Goal: Task Accomplishment & Management: Manage account settings

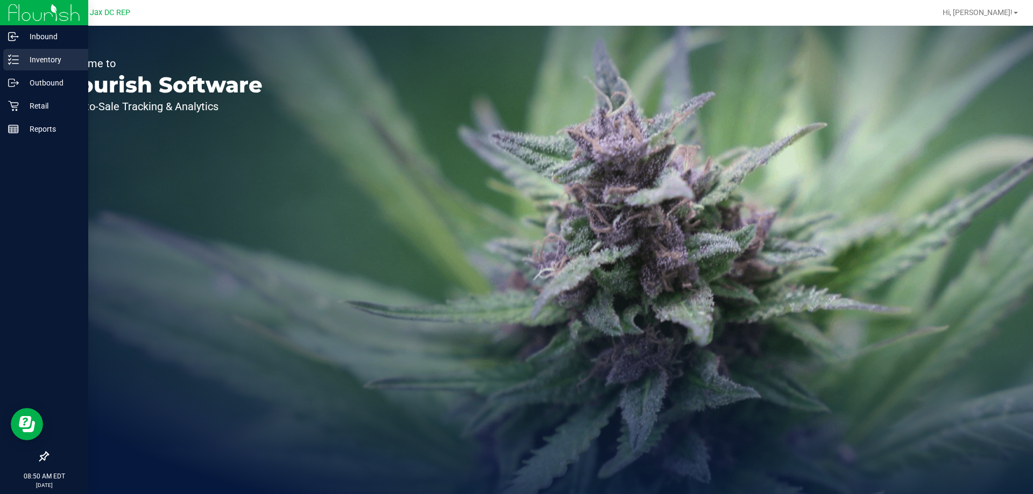
click at [21, 59] on p "Inventory" at bounding box center [51, 59] width 65 height 13
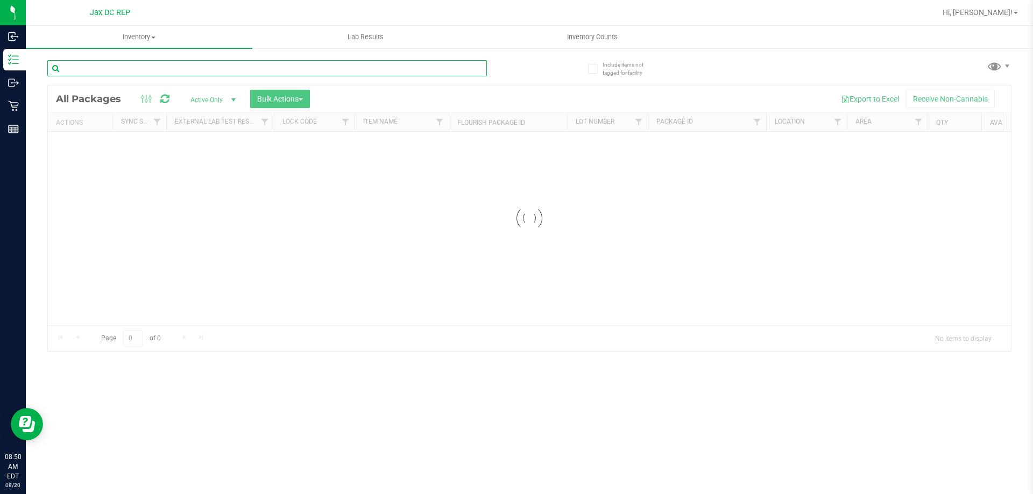
click at [119, 74] on input "text" at bounding box center [266, 68] width 439 height 16
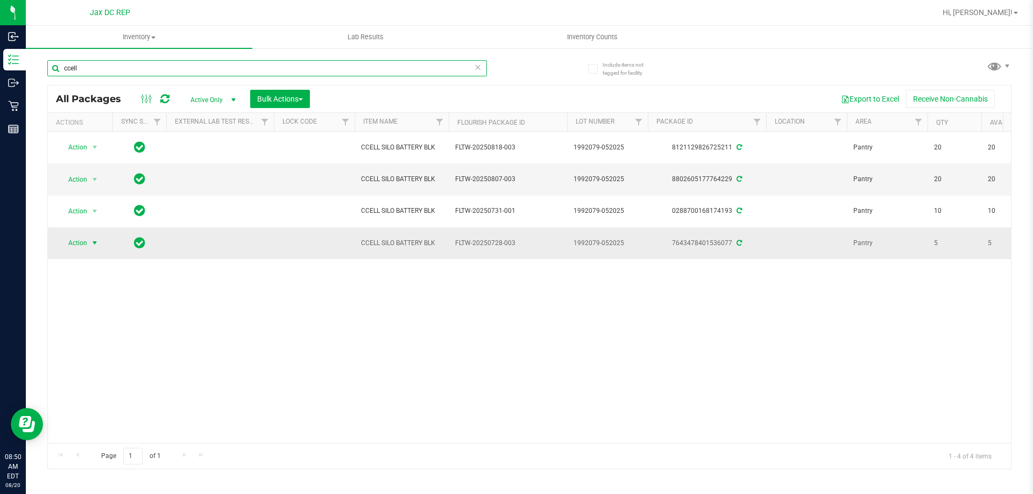
type input "ccell"
click at [91, 244] on span "select" at bounding box center [94, 243] width 9 height 9
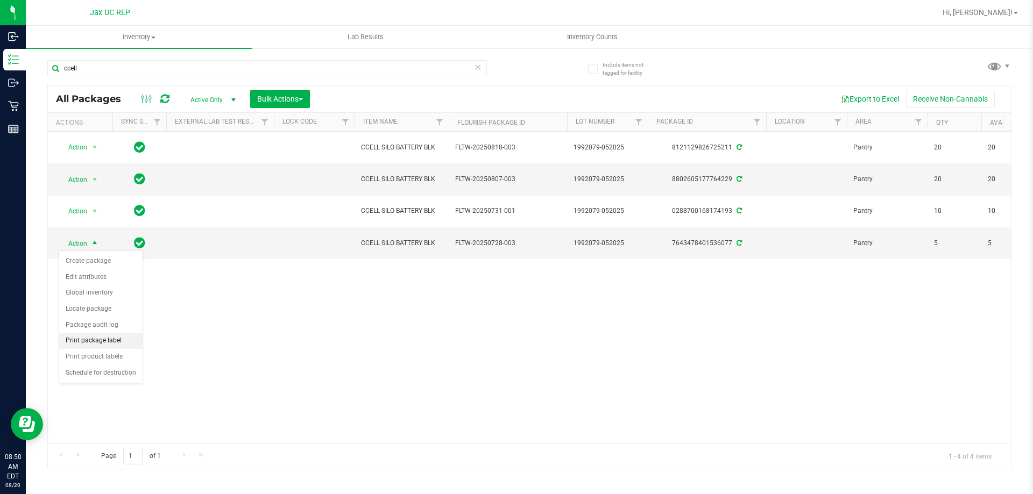
click at [109, 344] on li "Print package label" at bounding box center [100, 341] width 83 height 16
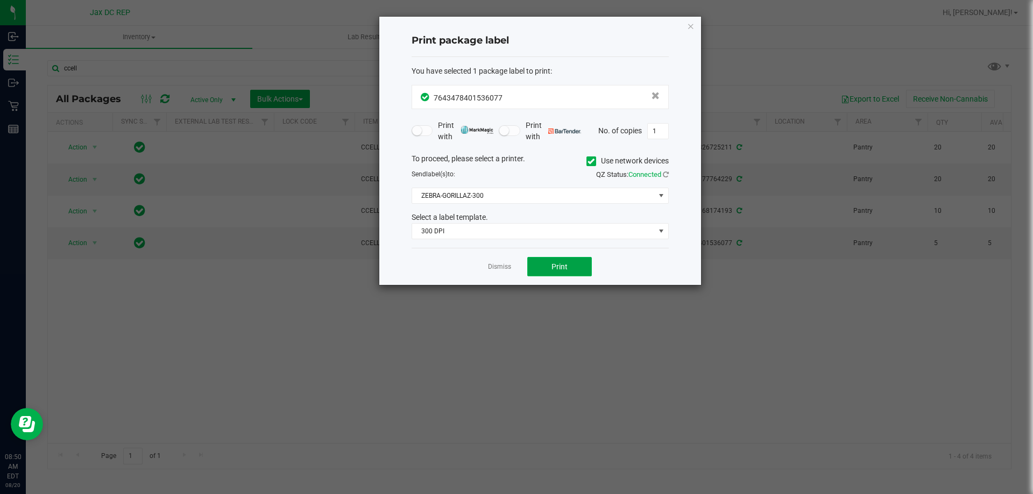
click at [559, 263] on span "Print" at bounding box center [559, 266] width 16 height 9
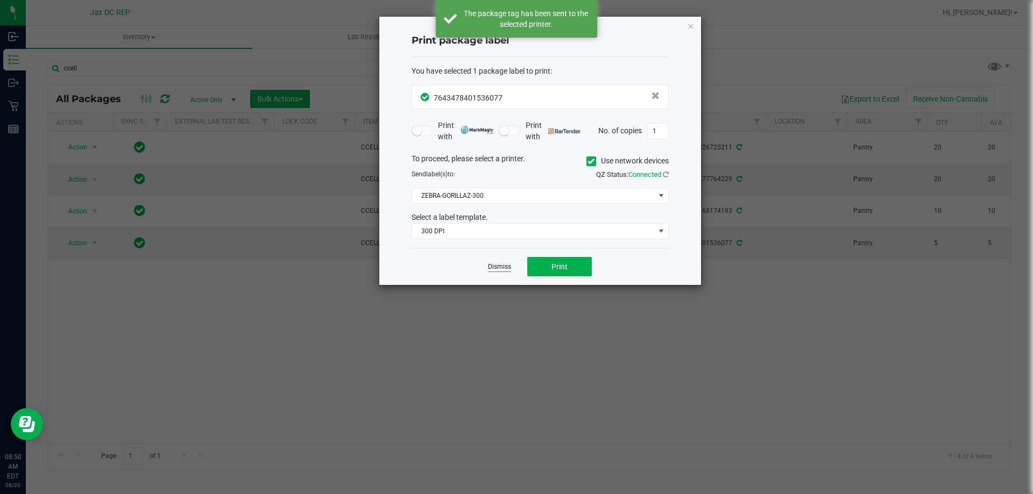
click at [498, 266] on link "Dismiss" at bounding box center [499, 266] width 23 height 9
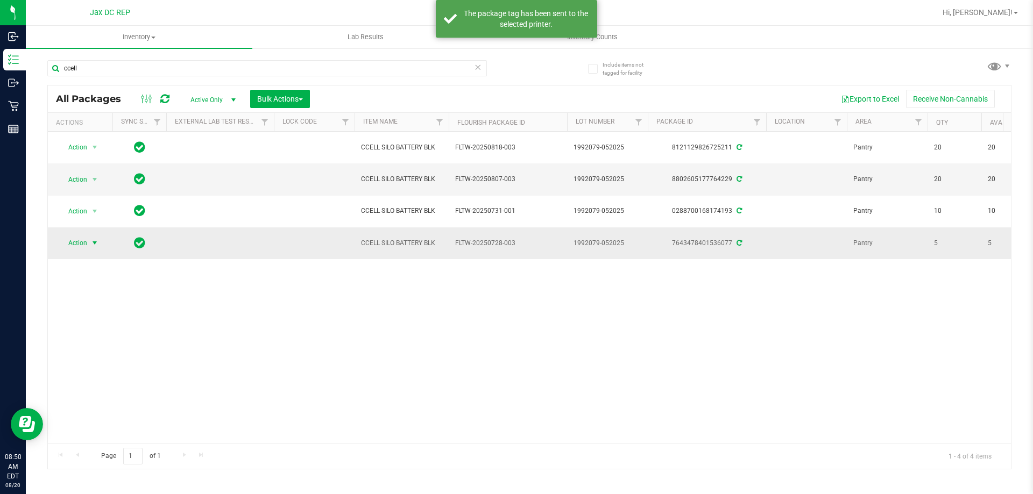
click at [94, 242] on span "select" at bounding box center [94, 243] width 9 height 9
click at [95, 351] on li "Print product labels" at bounding box center [100, 357] width 83 height 16
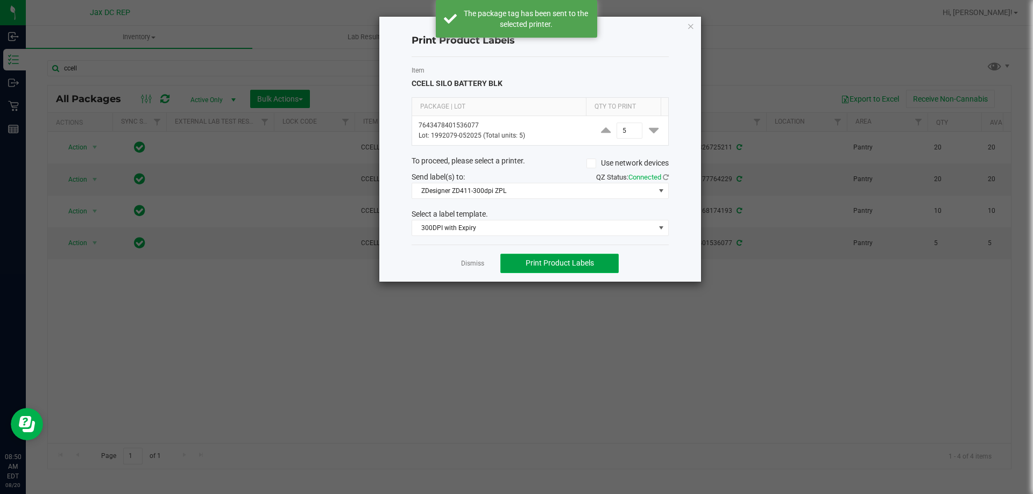
click at [517, 261] on button "Print Product Labels" at bounding box center [559, 263] width 118 height 19
click at [468, 266] on link "Dismiss" at bounding box center [472, 263] width 23 height 9
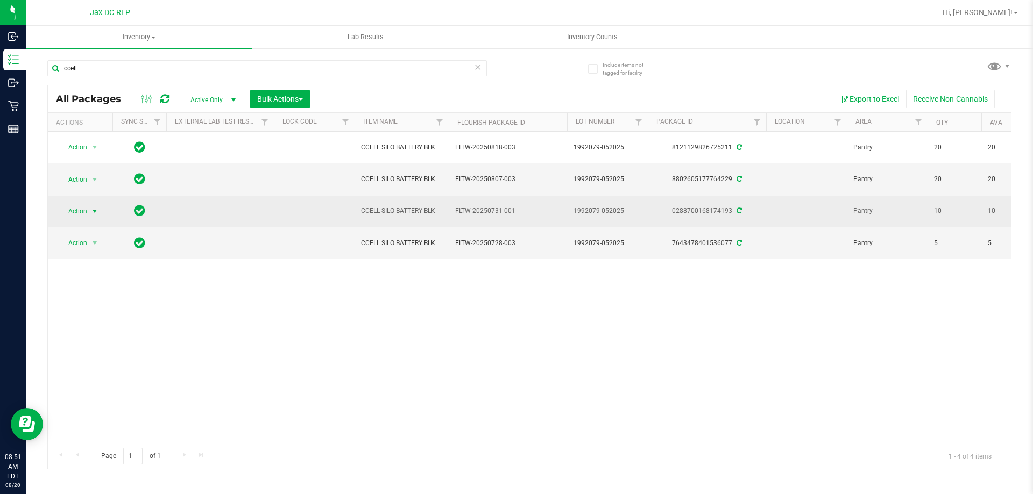
click at [101, 211] on span "select" at bounding box center [94, 211] width 13 height 15
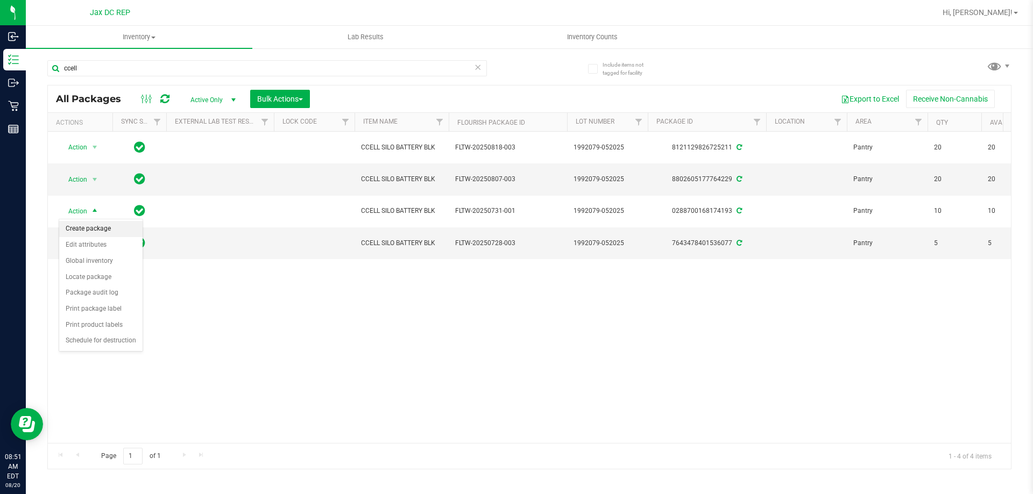
click at [105, 230] on li "Create package" at bounding box center [100, 229] width 83 height 16
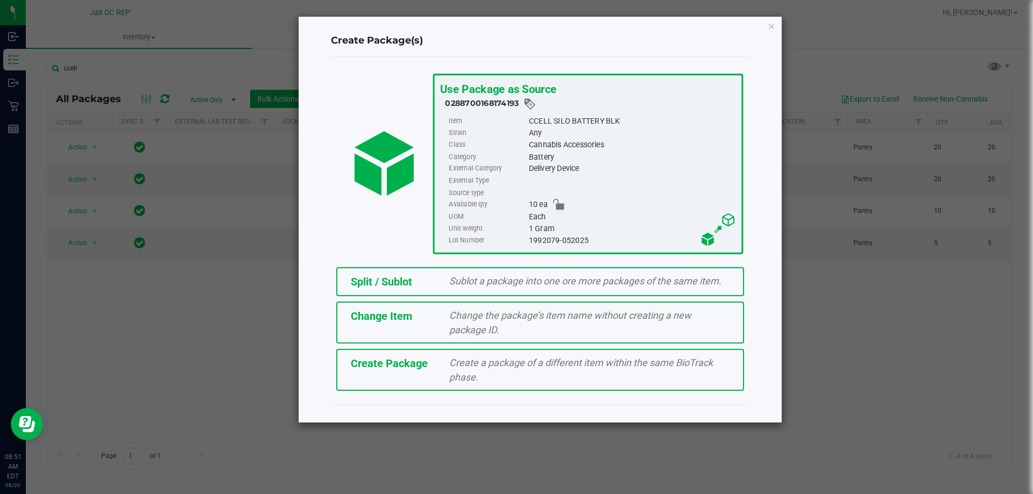
click at [366, 287] on span "Split / Sublot" at bounding box center [381, 281] width 61 height 13
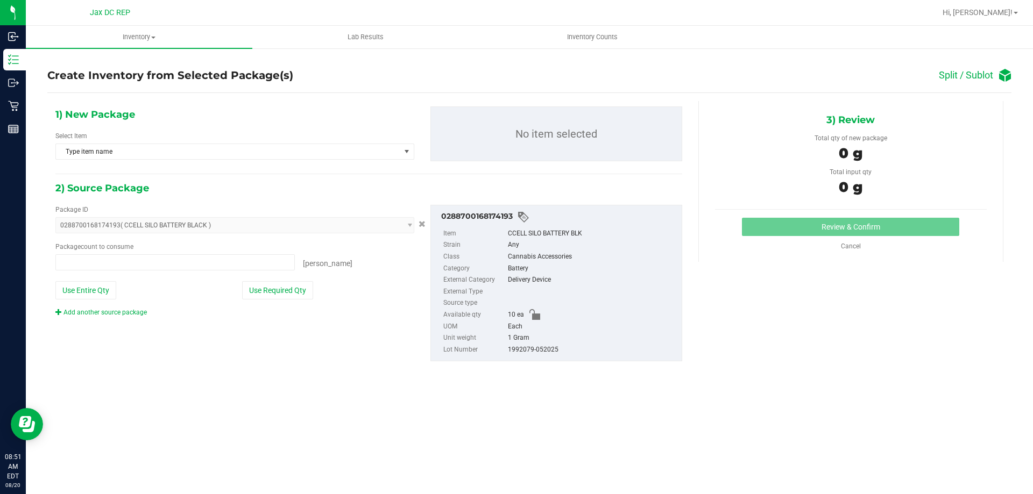
type input "0 ea"
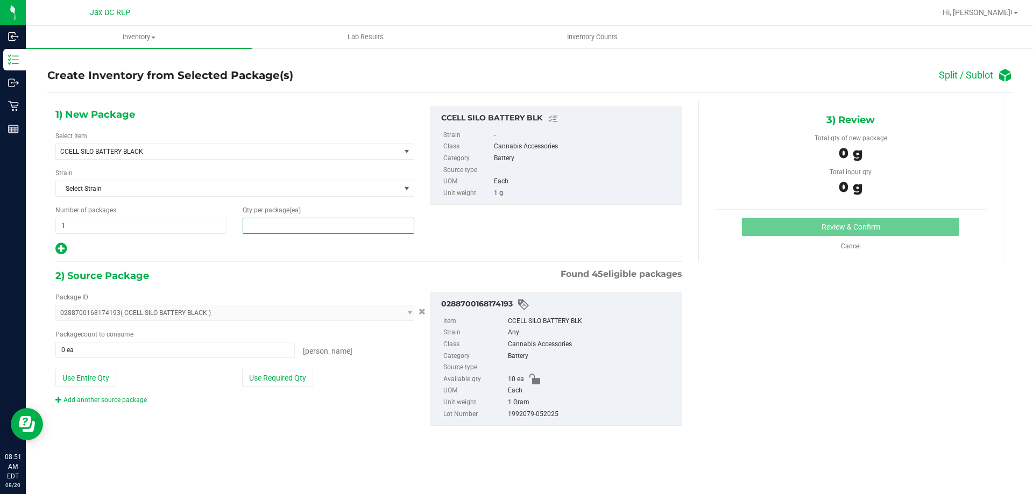
click at [273, 225] on span at bounding box center [328, 226] width 171 height 16
type input "5"
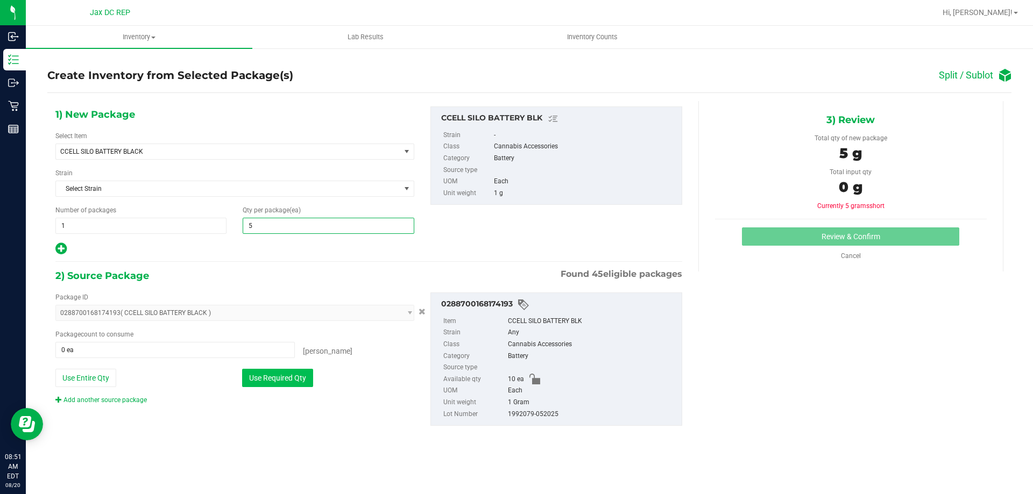
type input "5"
click at [284, 372] on button "Use Required Qty" at bounding box center [277, 378] width 71 height 18
type input "5 ea"
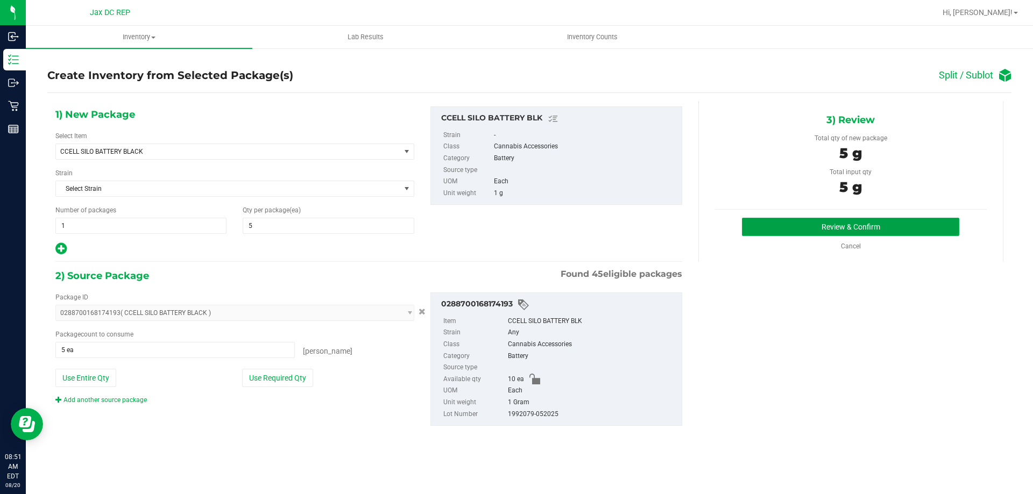
click at [838, 224] on button "Review & Confirm" at bounding box center [850, 227] width 217 height 18
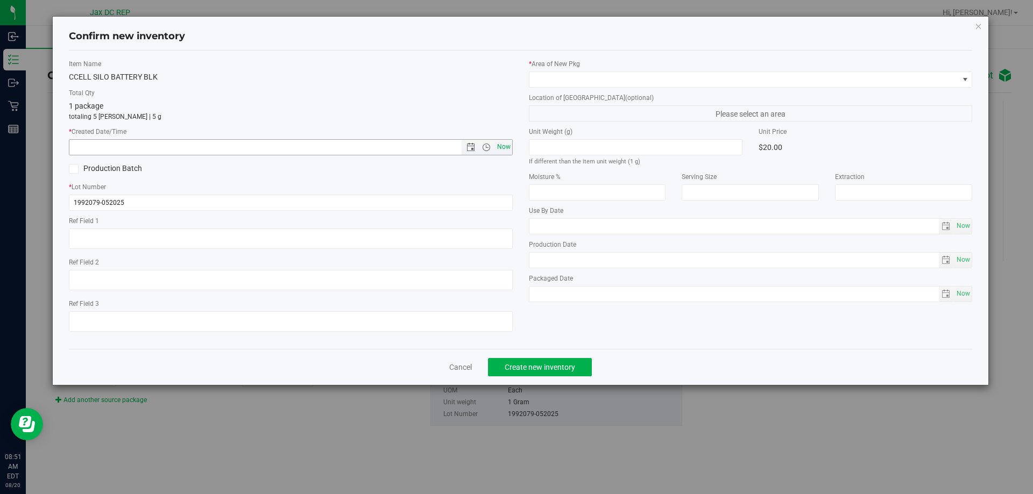
click at [501, 145] on span "Now" at bounding box center [503, 147] width 18 height 16
type input "[DATE] 8:51 AM"
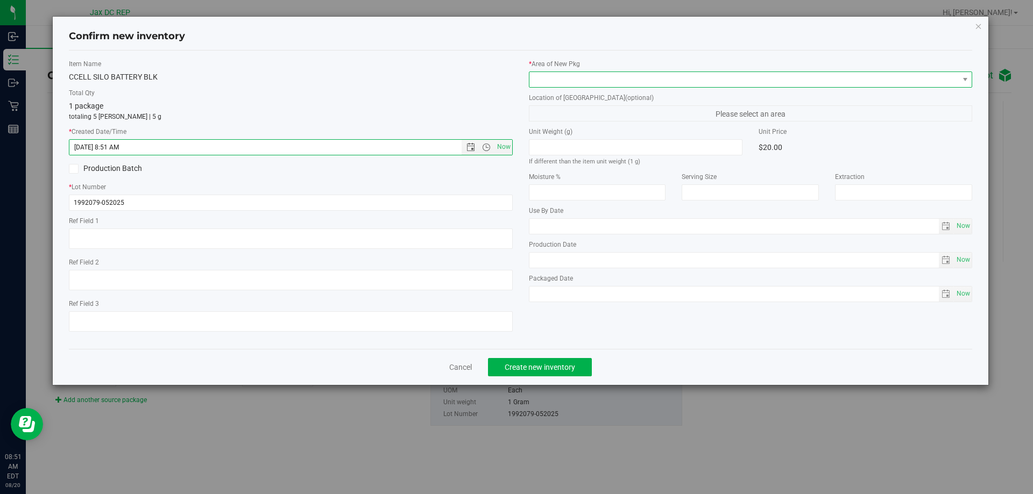
click at [557, 83] on span at bounding box center [743, 79] width 429 height 15
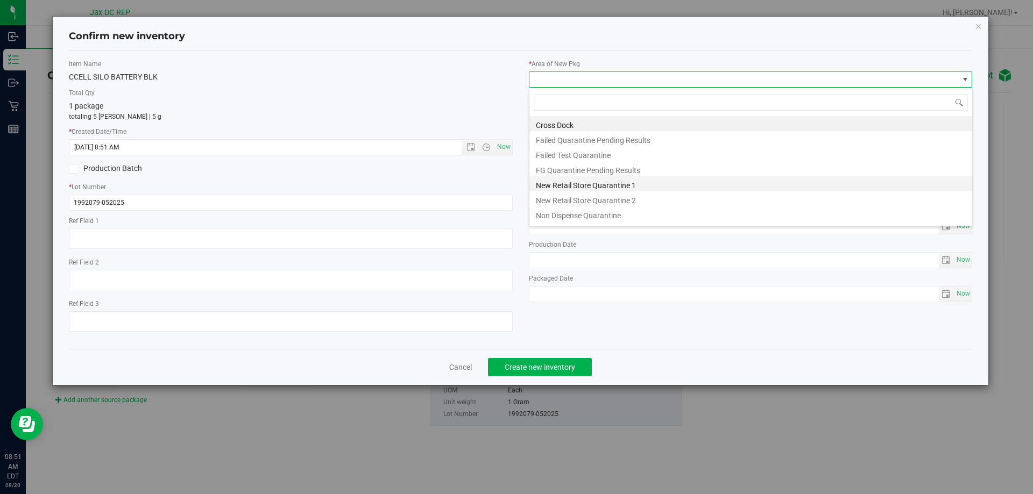
scroll to position [28, 0]
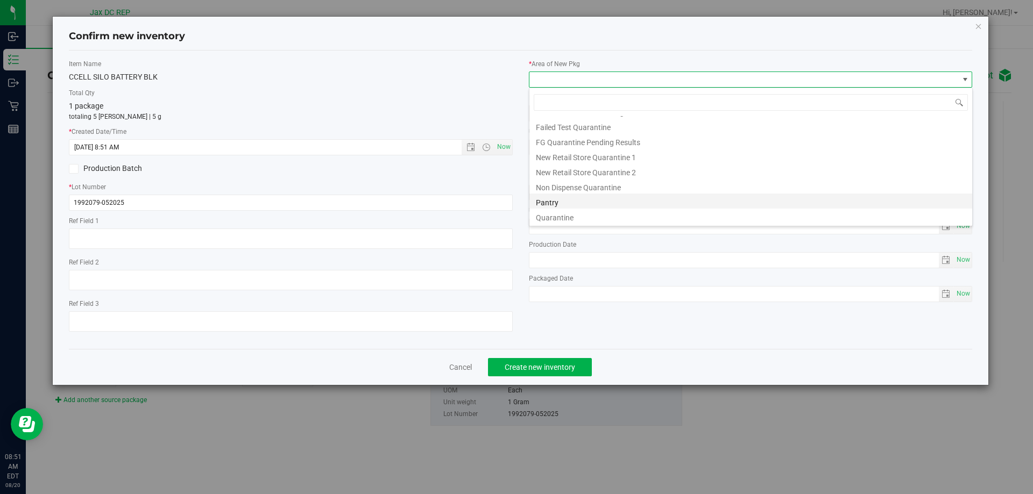
click at [554, 196] on li "Pantry" at bounding box center [750, 201] width 443 height 15
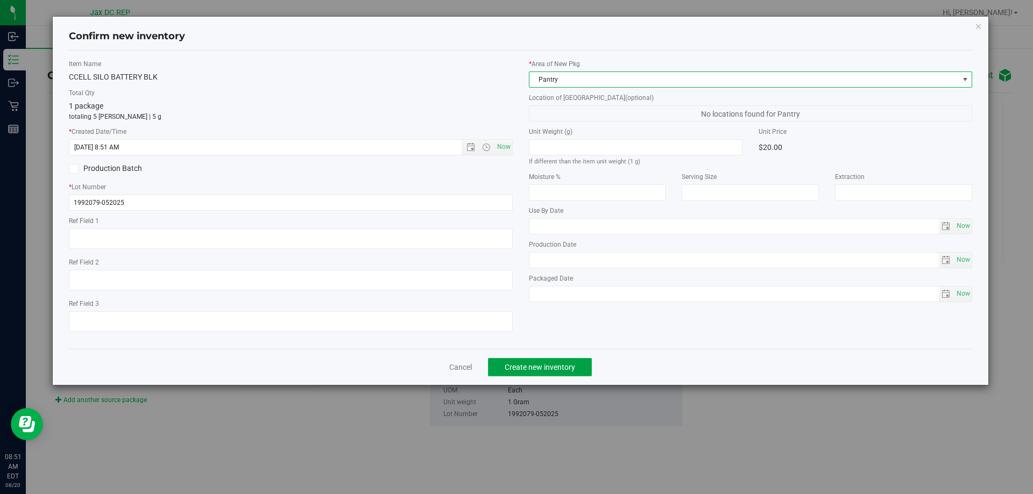
click at [549, 375] on button "Create new inventory" at bounding box center [540, 367] width 104 height 18
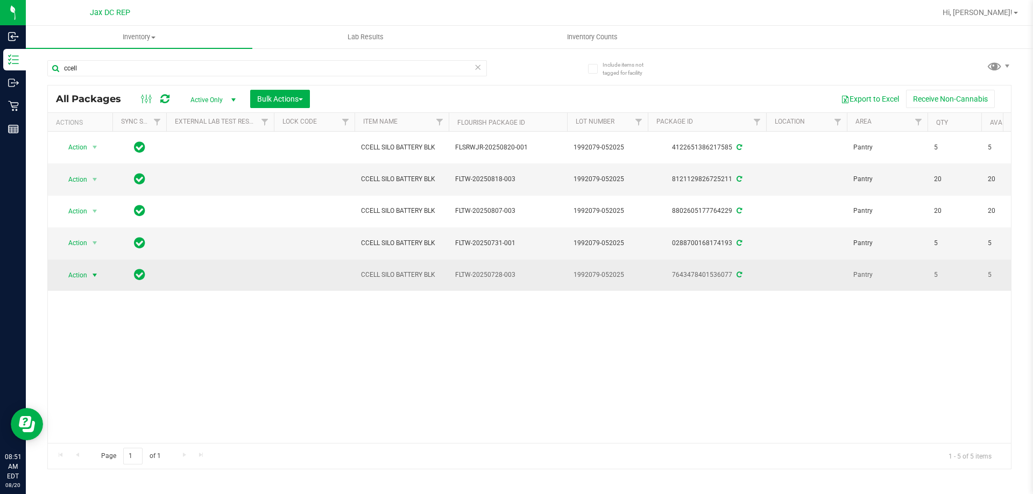
click at [90, 281] on span "select" at bounding box center [94, 275] width 13 height 15
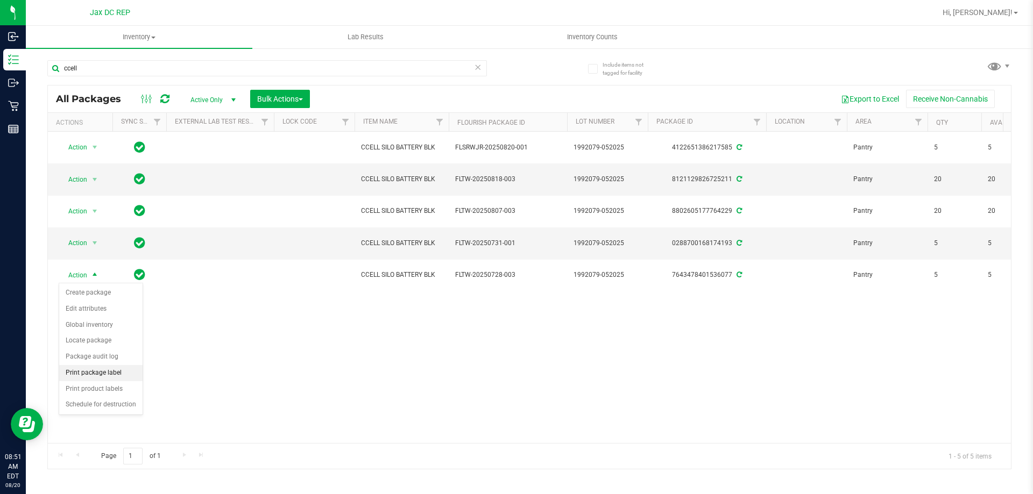
click at [122, 380] on li "Print package label" at bounding box center [100, 373] width 83 height 16
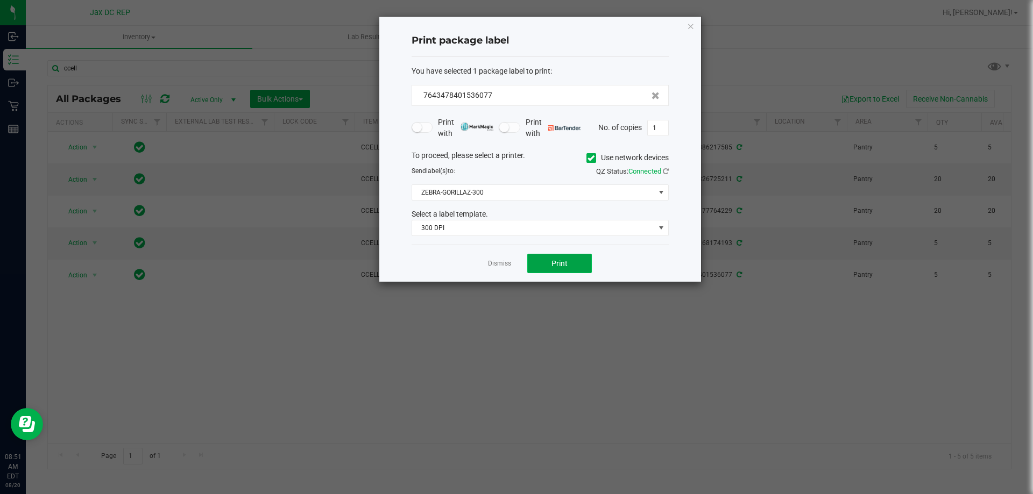
click at [534, 267] on button "Print" at bounding box center [559, 263] width 65 height 19
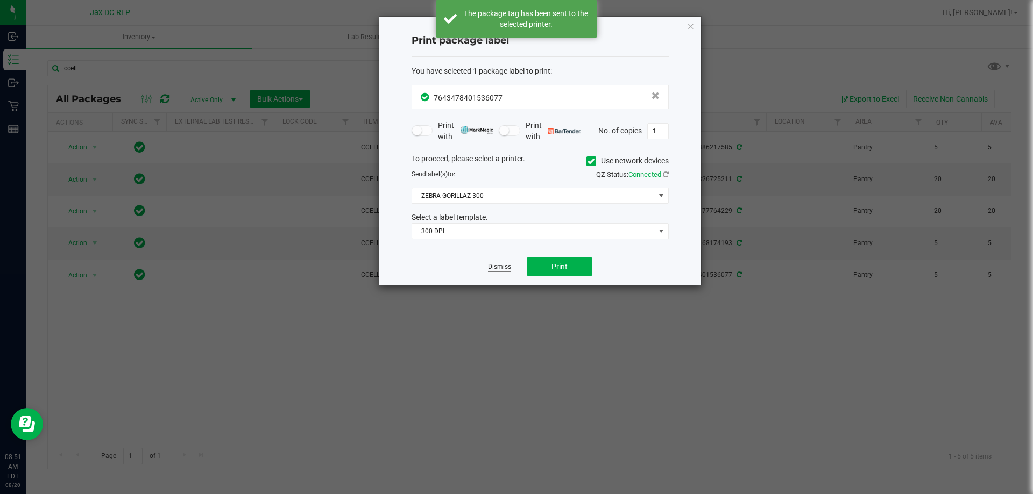
click at [507, 265] on link "Dismiss" at bounding box center [499, 266] width 23 height 9
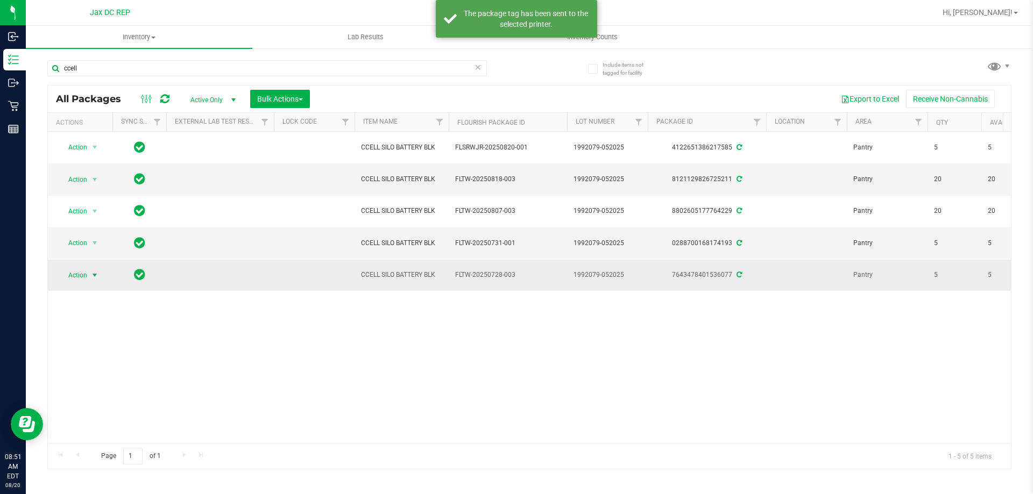
click at [97, 276] on span "select" at bounding box center [94, 275] width 9 height 9
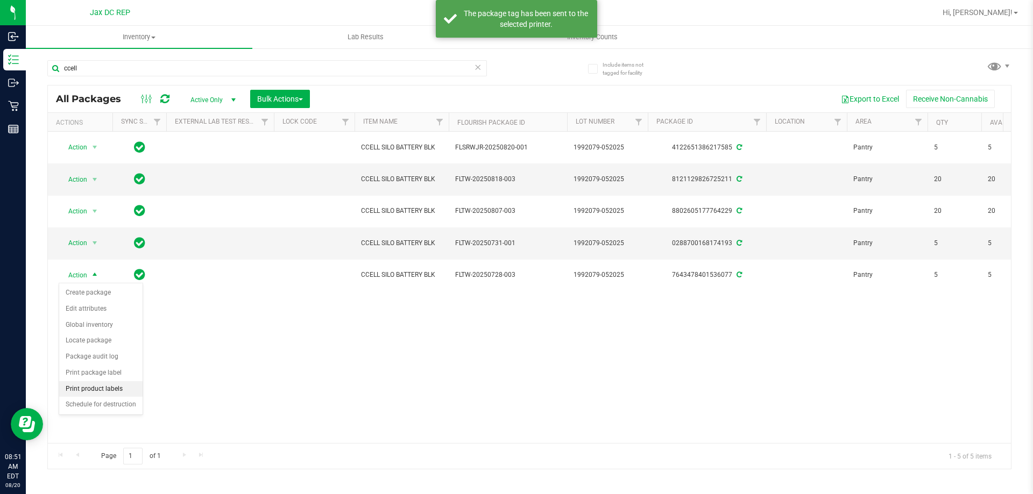
click at [112, 391] on li "Print product labels" at bounding box center [100, 389] width 83 height 16
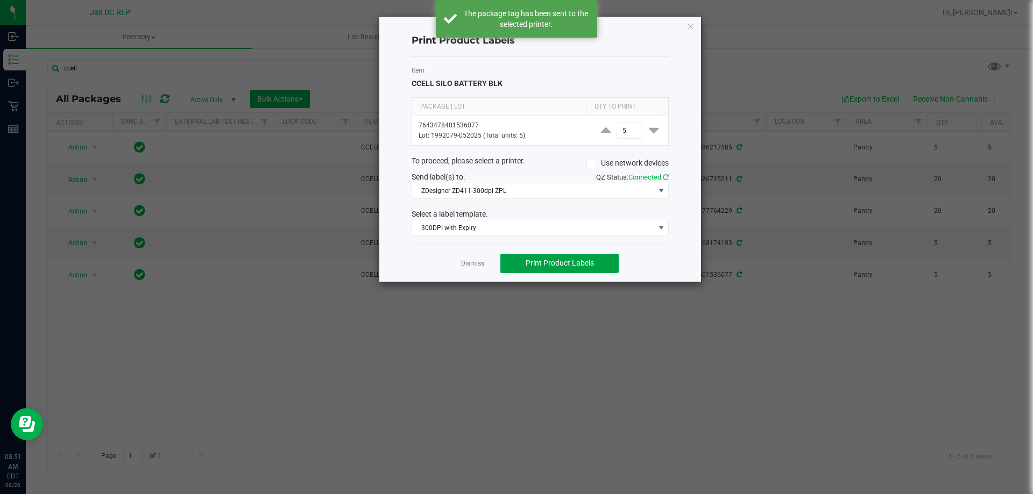
drag, startPoint x: 535, startPoint y: 258, endPoint x: 499, endPoint y: 272, distance: 38.5
click at [535, 259] on button "Print Product Labels" at bounding box center [559, 263] width 118 height 19
click at [479, 265] on link "Dismiss" at bounding box center [472, 263] width 23 height 9
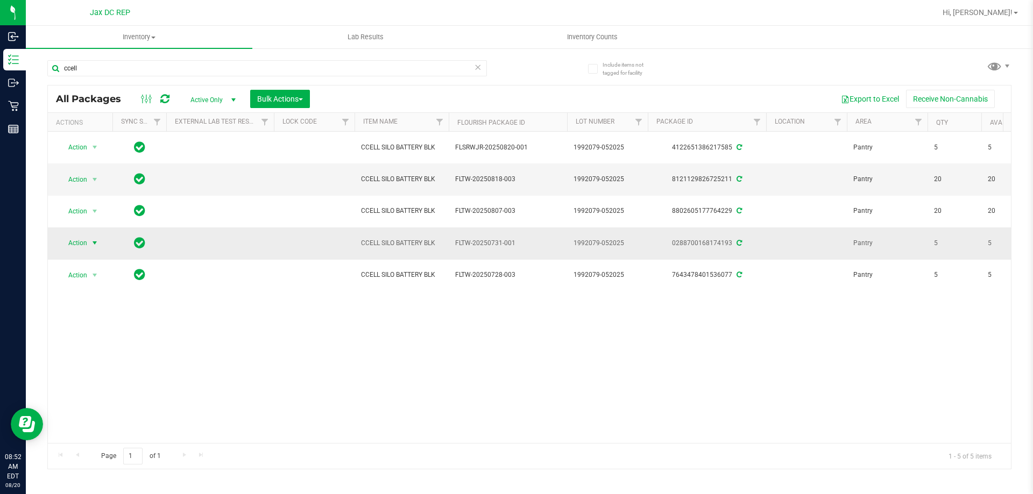
click at [94, 241] on span "select" at bounding box center [94, 243] width 9 height 9
click at [107, 344] on li "Print package label" at bounding box center [100, 341] width 83 height 16
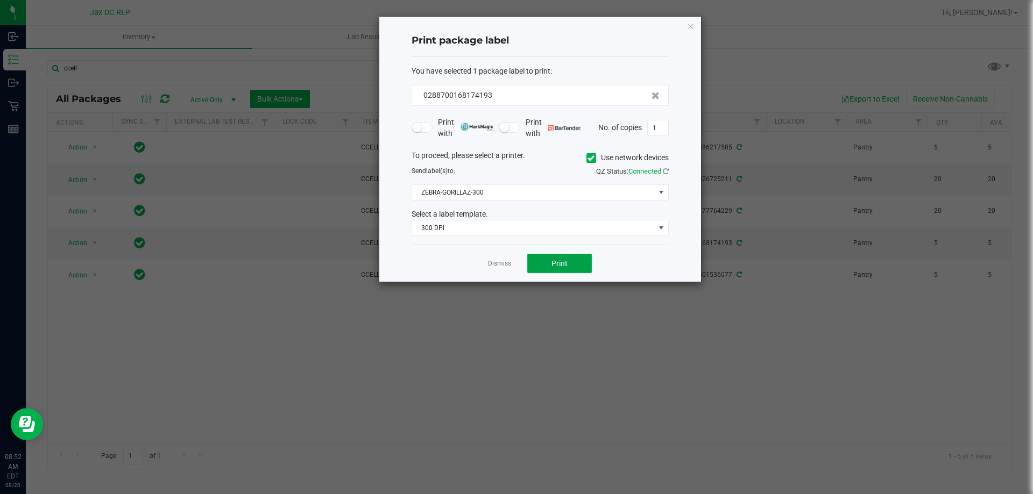
click at [545, 267] on button "Print" at bounding box center [559, 263] width 65 height 19
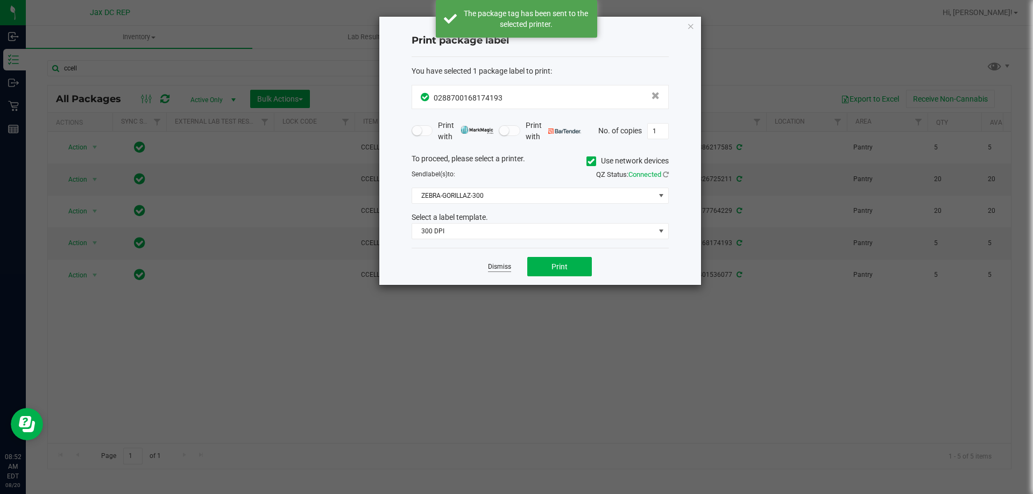
click at [501, 267] on link "Dismiss" at bounding box center [499, 266] width 23 height 9
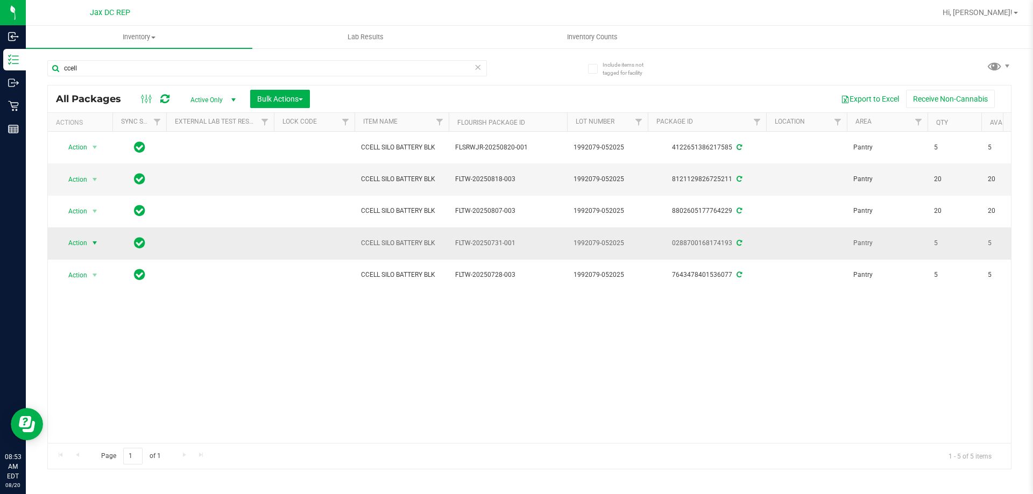
click at [84, 241] on span "Action" at bounding box center [73, 243] width 29 height 15
click at [127, 361] on li "Print product labels" at bounding box center [100, 357] width 83 height 16
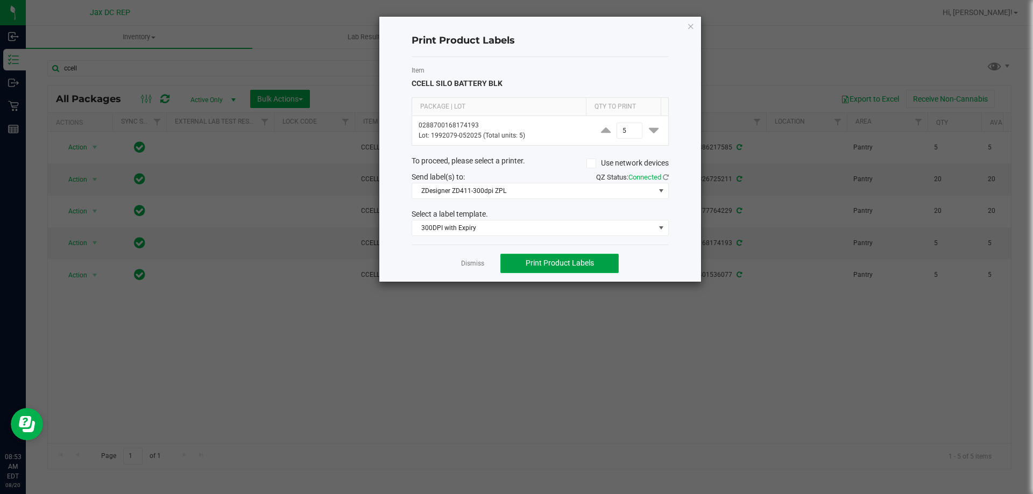
click at [515, 259] on button "Print Product Labels" at bounding box center [559, 263] width 118 height 19
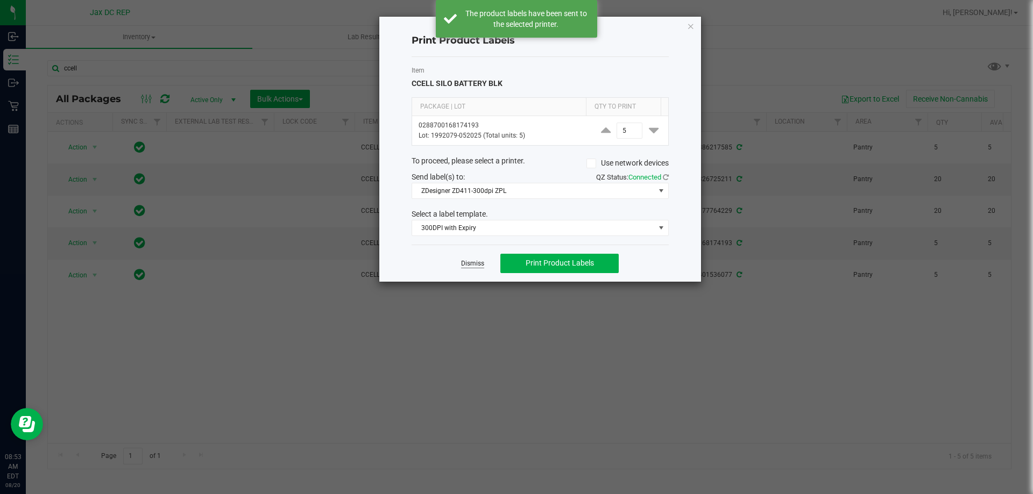
click at [473, 264] on link "Dismiss" at bounding box center [472, 263] width 23 height 9
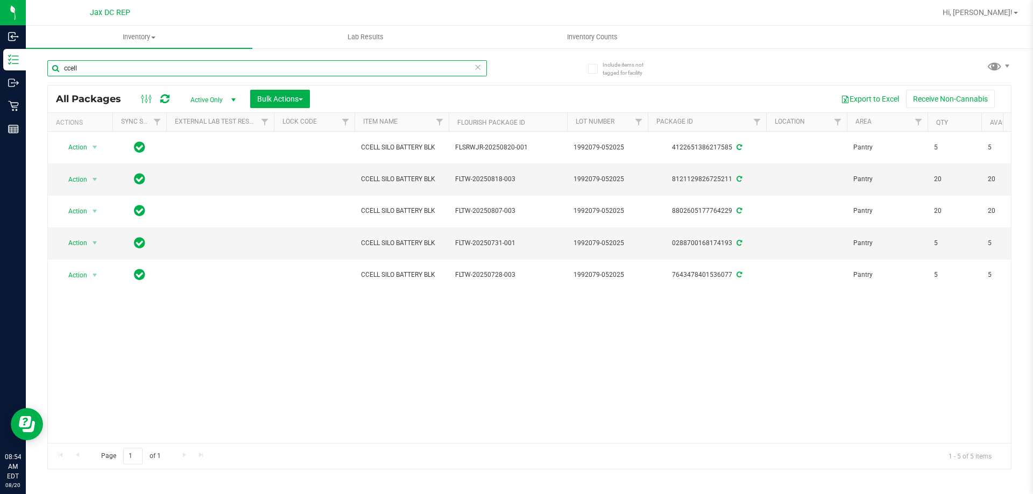
click at [113, 65] on input "ccell" at bounding box center [266, 68] width 439 height 16
type input "c"
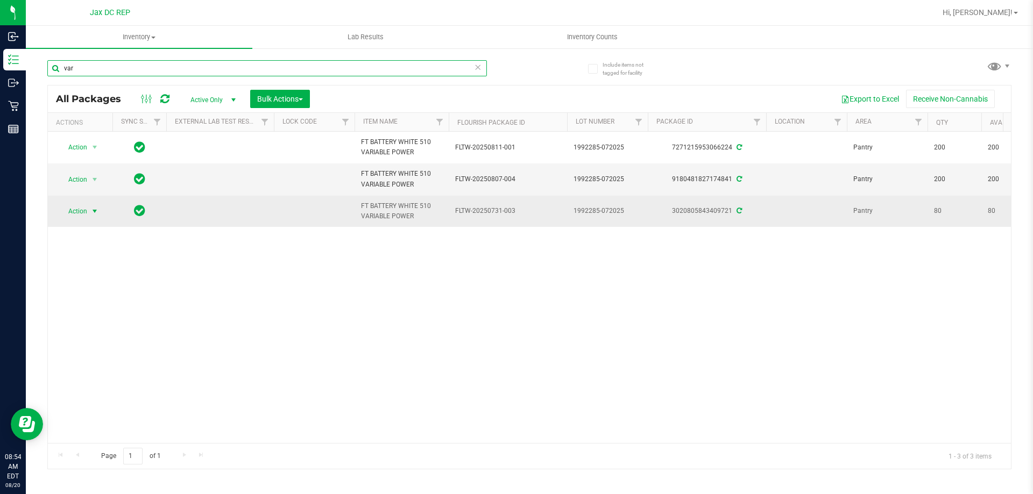
type input "var"
click at [92, 214] on span "select" at bounding box center [94, 211] width 9 height 9
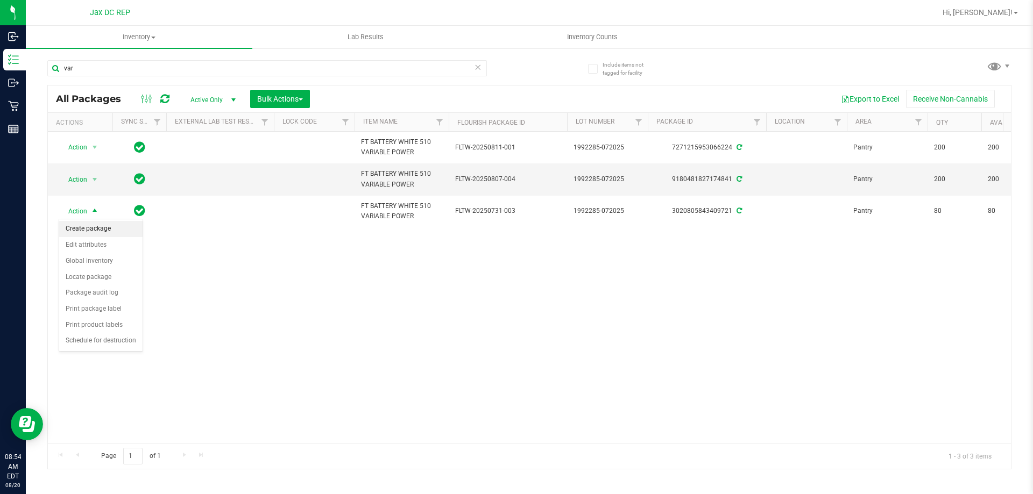
click at [88, 229] on li "Create package" at bounding box center [100, 229] width 83 height 16
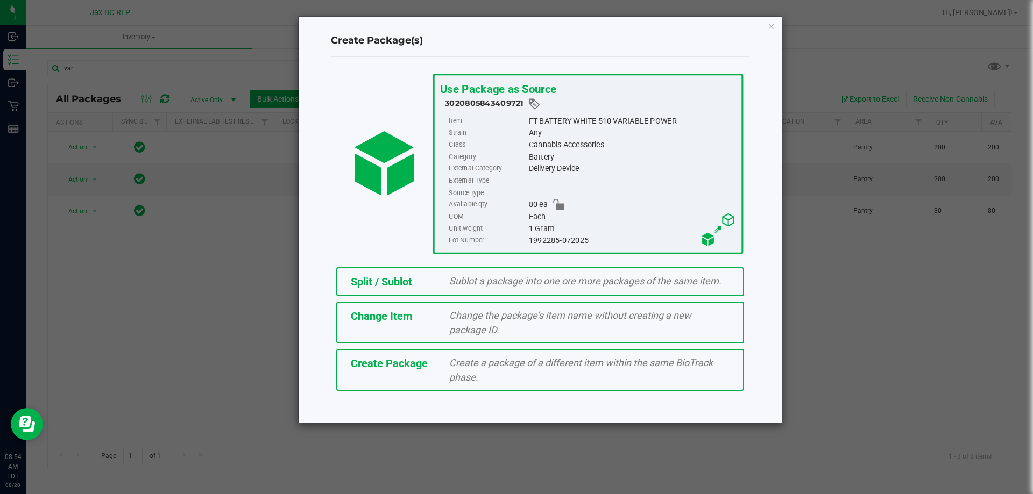
click at [396, 279] on span "Split / Sublot" at bounding box center [381, 281] width 61 height 13
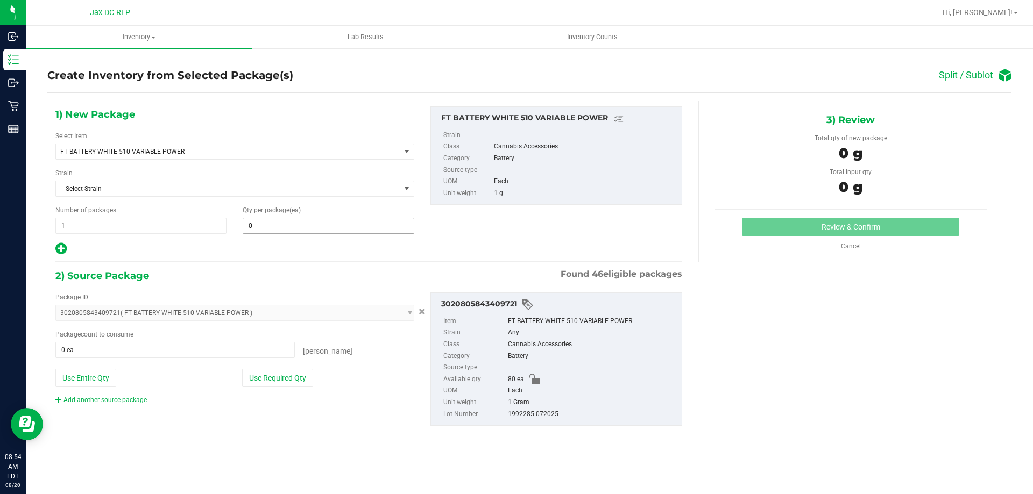
click at [287, 230] on span "0 0" at bounding box center [328, 226] width 171 height 16
type input "20"
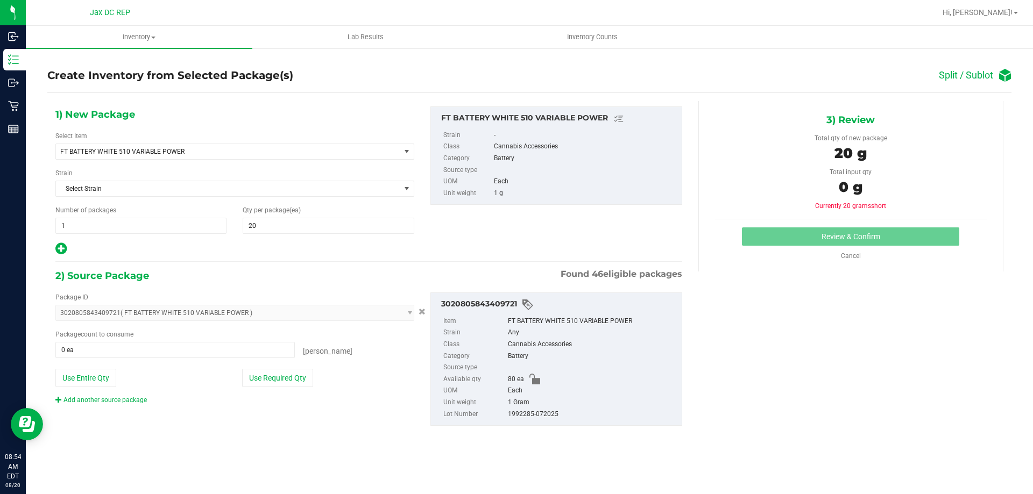
click at [295, 249] on div at bounding box center [234, 249] width 359 height 14
click at [61, 245] on icon at bounding box center [60, 248] width 11 height 13
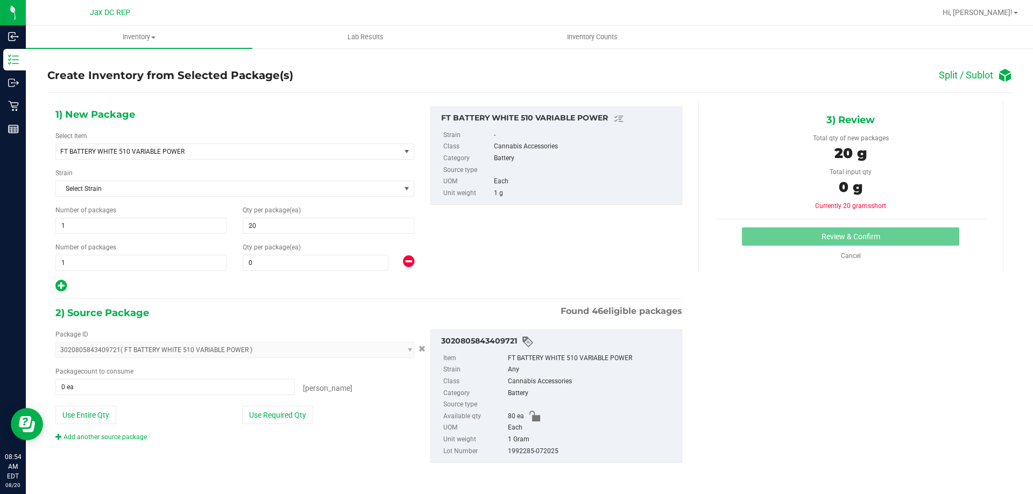
click at [61, 283] on icon at bounding box center [60, 285] width 11 height 13
type input "20"
type input "0"
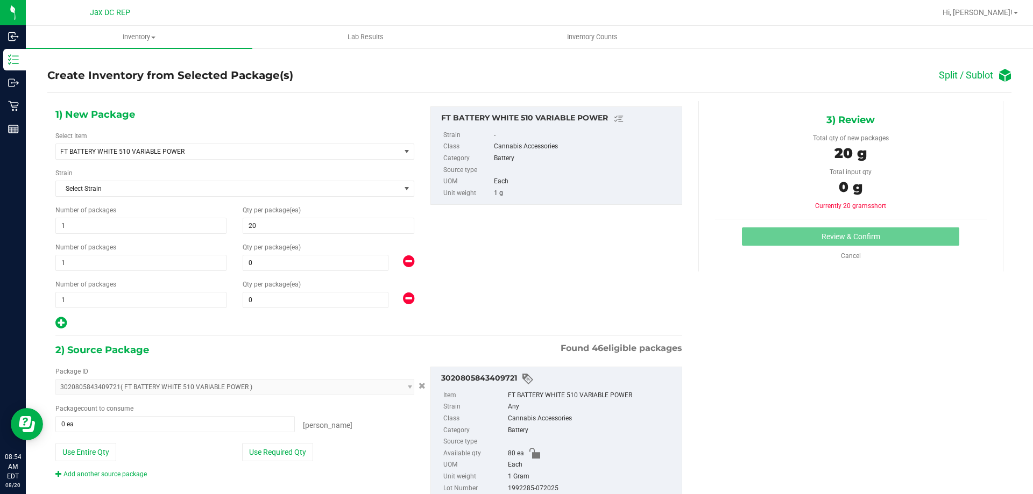
click at [63, 323] on icon at bounding box center [60, 322] width 11 height 13
type input "20"
type input "0"
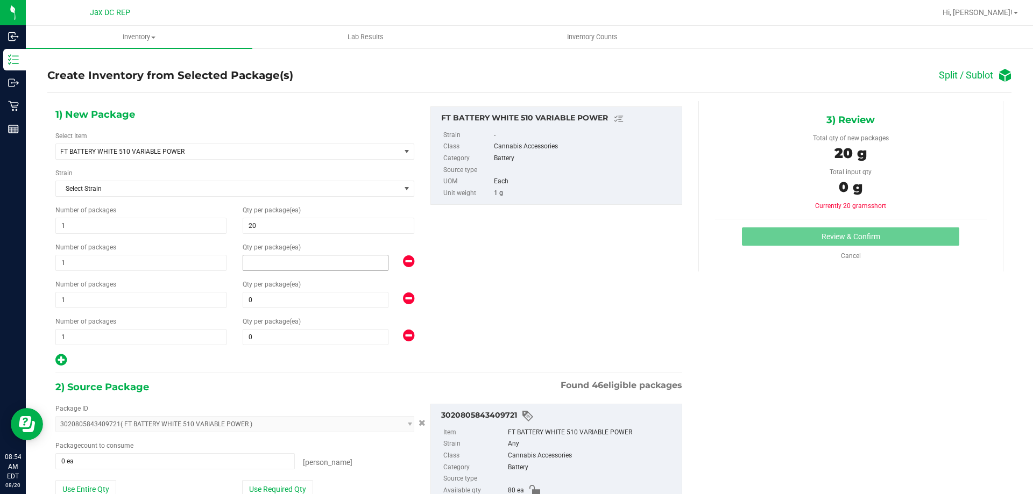
click at [283, 257] on span at bounding box center [316, 263] width 146 height 16
type input "20"
click at [281, 300] on span "0 0" at bounding box center [316, 300] width 146 height 16
type input "20"
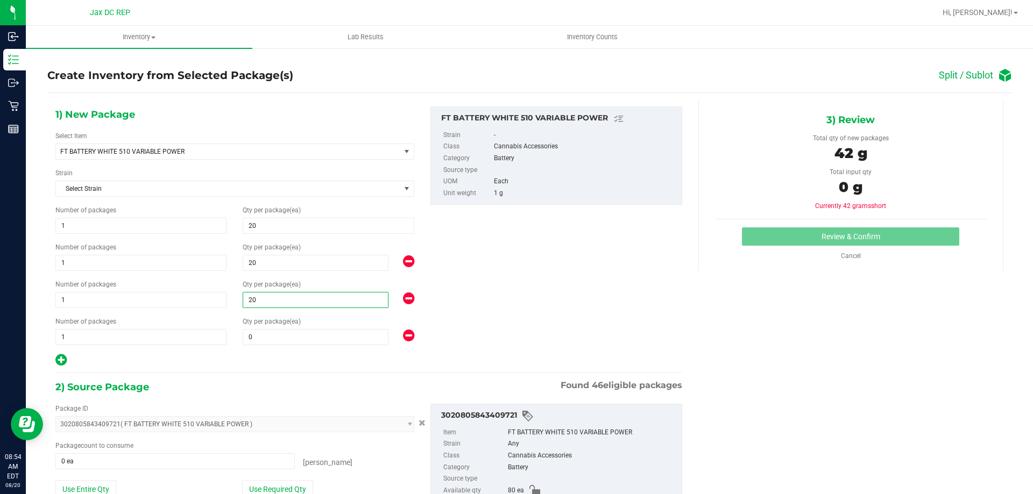
type input "20"
click at [276, 323] on span "Qty per package (ea)" at bounding box center [272, 322] width 58 height 8
click at [266, 338] on span at bounding box center [316, 337] width 146 height 16
type input "20"
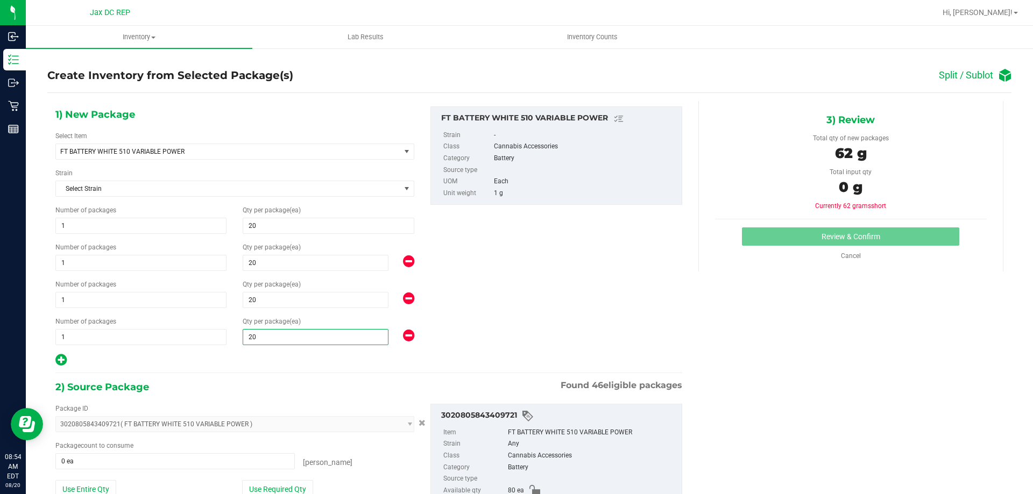
click at [258, 350] on div "1) New Package Select Item FT BATTERY WHITE 510 VARIABLE POWER FT BATTERY WHITE…" at bounding box center [234, 236] width 375 height 261
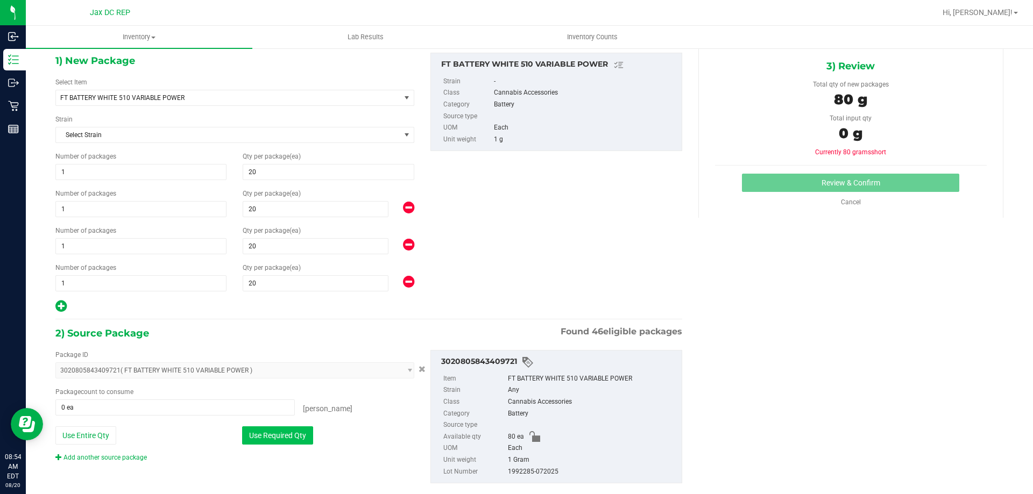
click at [284, 431] on button "Use Required Qty" at bounding box center [277, 436] width 71 height 18
type input "80 ea"
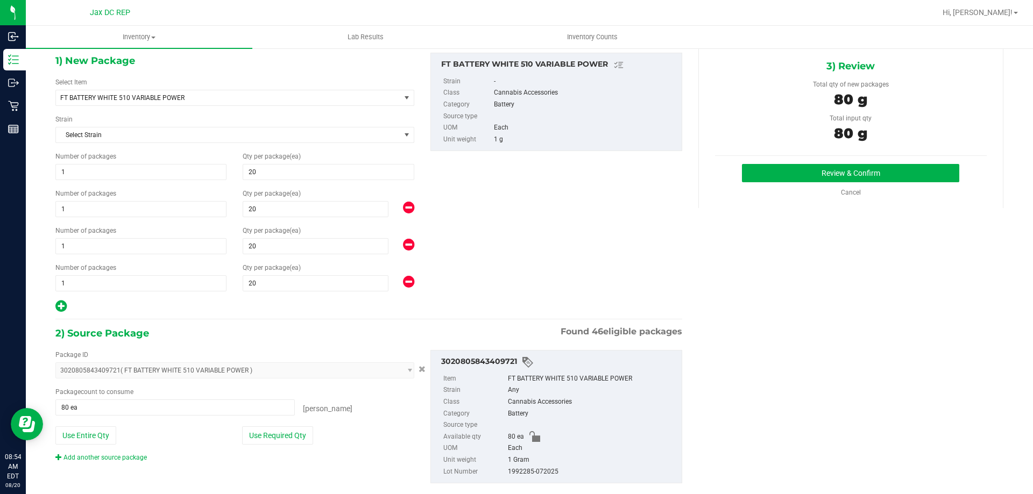
click at [403, 280] on icon at bounding box center [408, 281] width 11 height 13
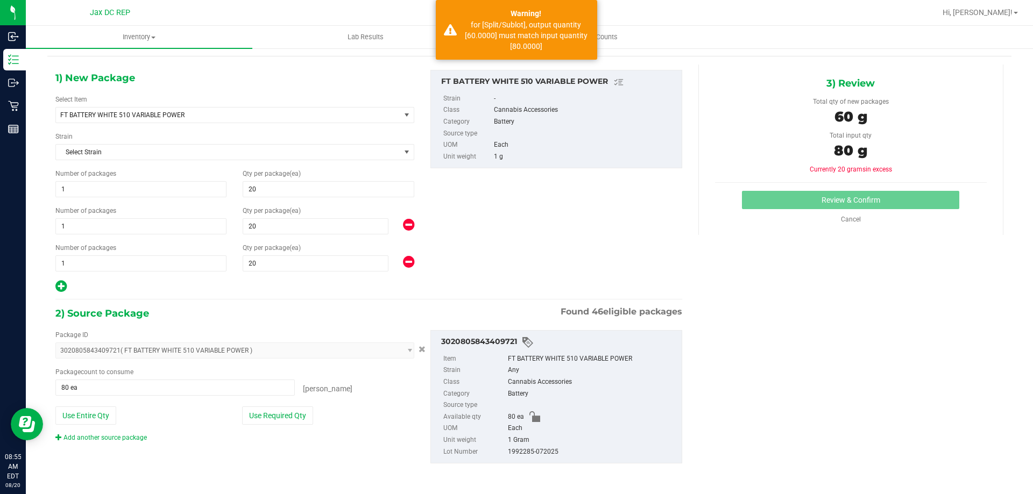
click at [60, 286] on icon at bounding box center [60, 286] width 11 height 13
type input "20"
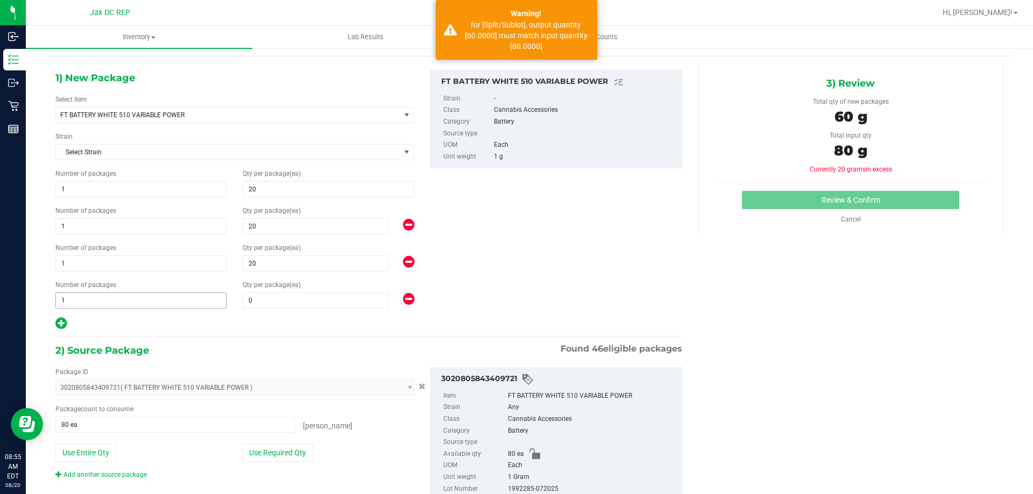
scroll to position [54, 0]
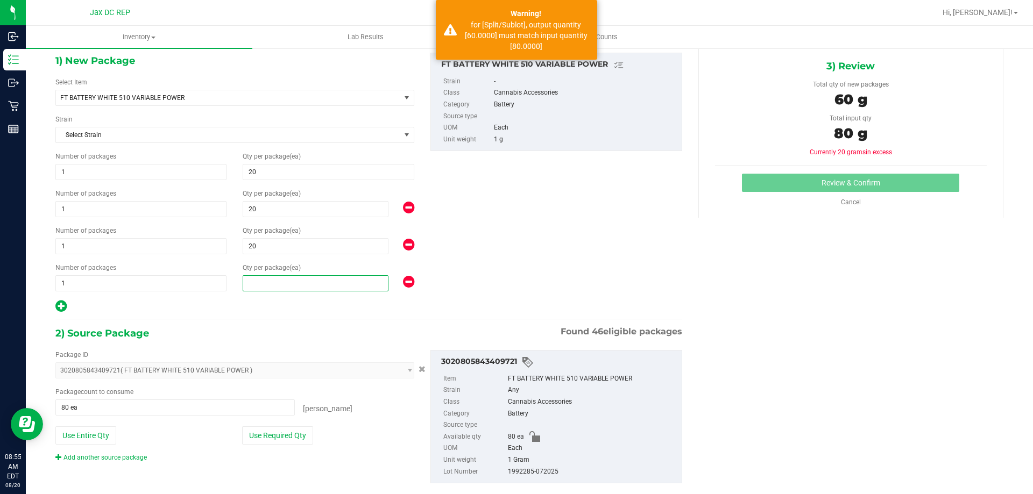
click at [280, 286] on span at bounding box center [316, 283] width 146 height 16
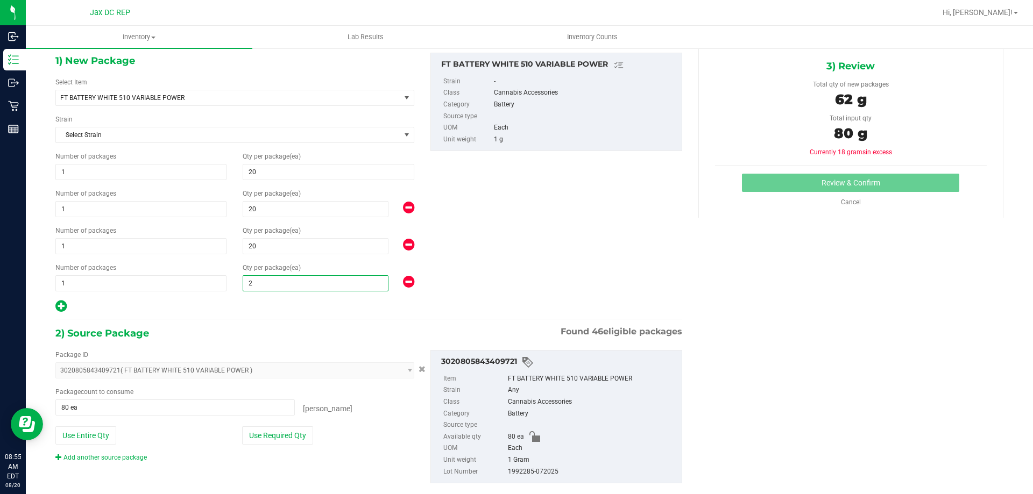
type input "20"
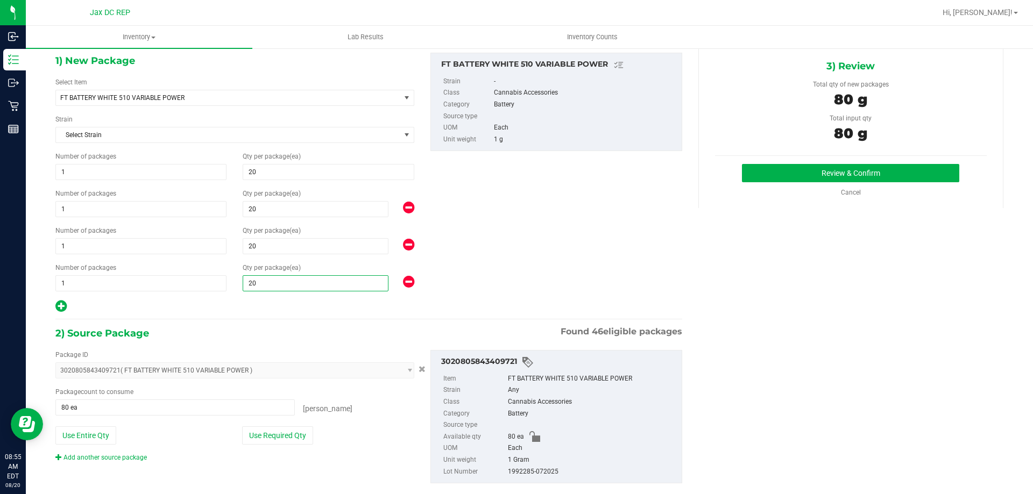
type input "20"
click at [275, 296] on div "1) New Package Select Item FT BATTERY WHITE 510 VARIABLE POWER FT BATTERY WHITE…" at bounding box center [234, 183] width 375 height 261
click at [143, 409] on span "80 ea 80" at bounding box center [174, 408] width 239 height 16
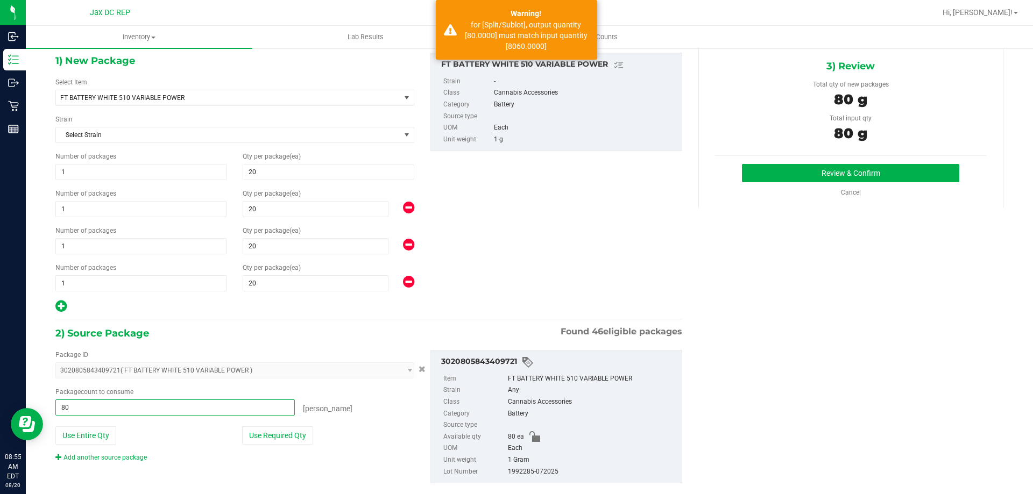
type input "8"
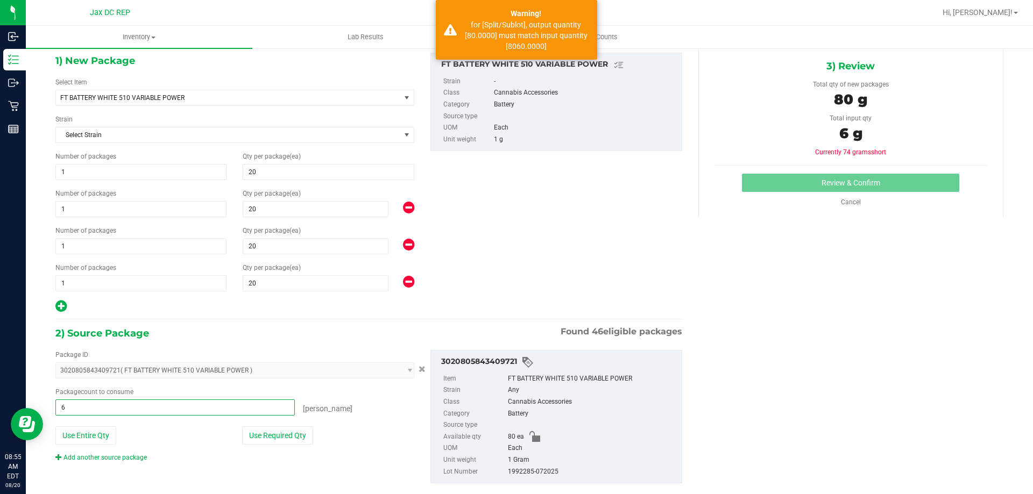
type input "60"
type input "60 ea"
click at [406, 279] on icon at bounding box center [408, 281] width 11 height 13
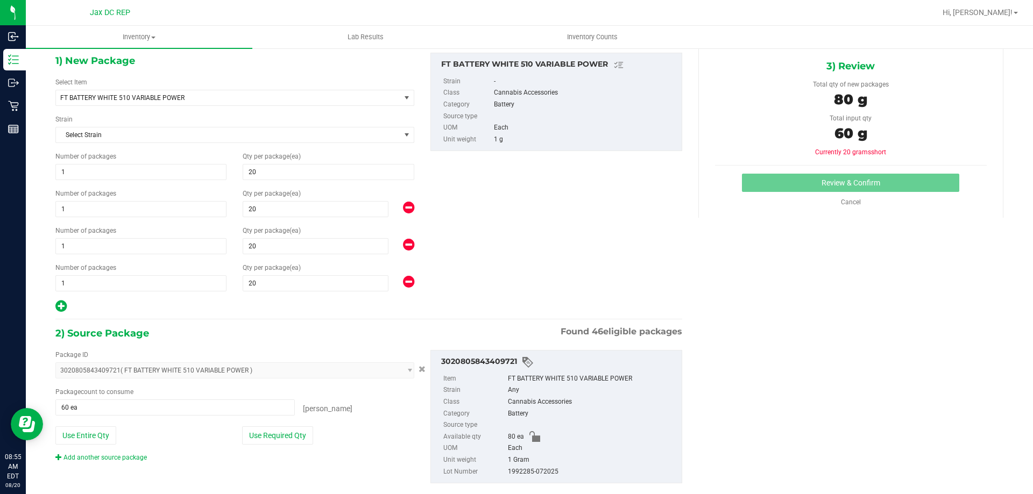
scroll to position [37, 0]
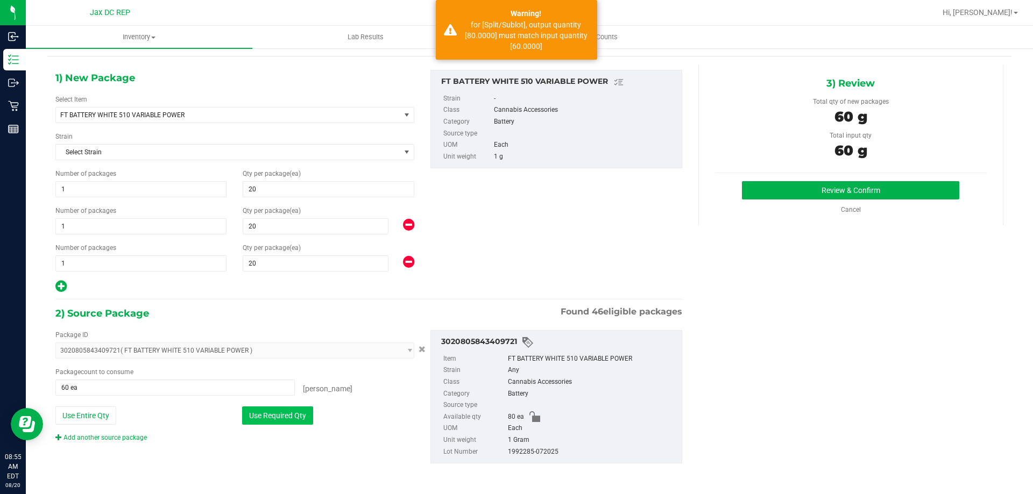
click at [260, 413] on button "Use Required Qty" at bounding box center [277, 416] width 71 height 18
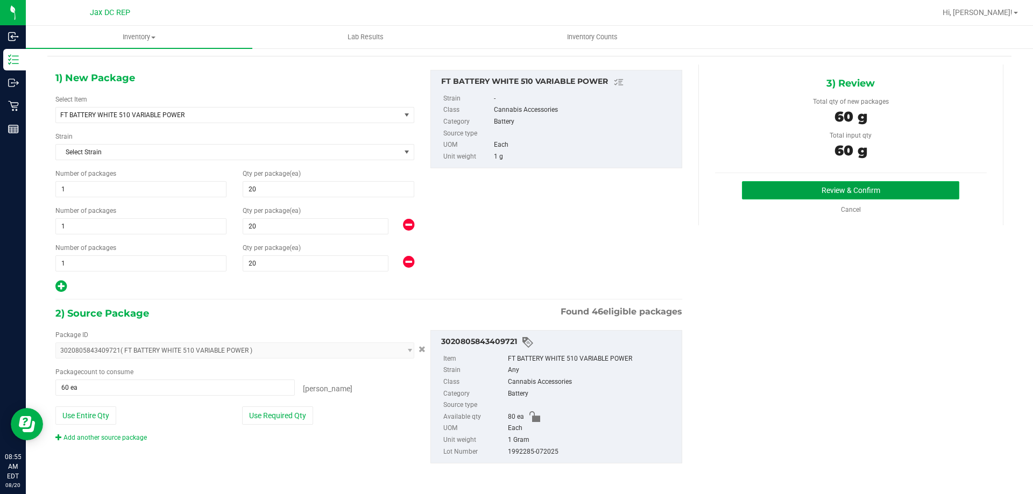
click at [816, 191] on button "Review & Confirm" at bounding box center [850, 190] width 217 height 18
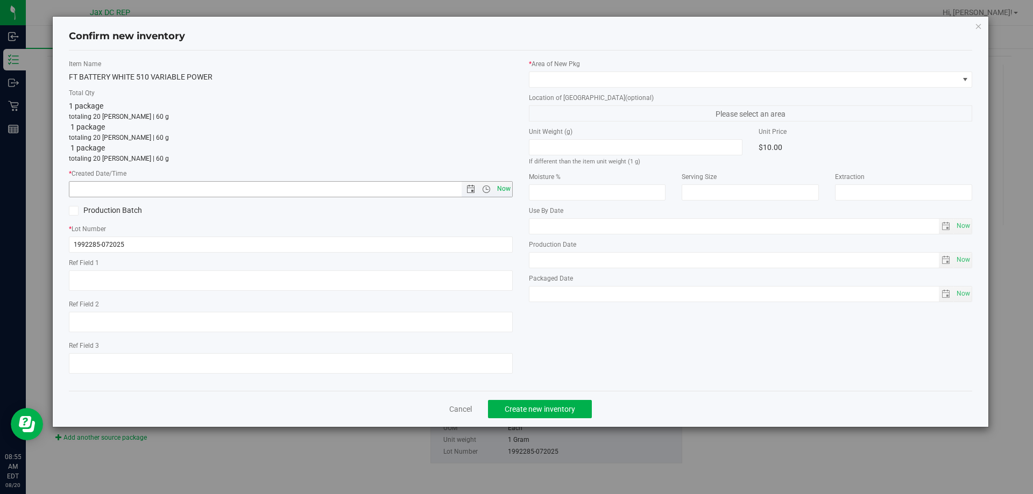
click at [500, 188] on span "Now" at bounding box center [503, 189] width 18 height 16
type input "[DATE] 8:55 AM"
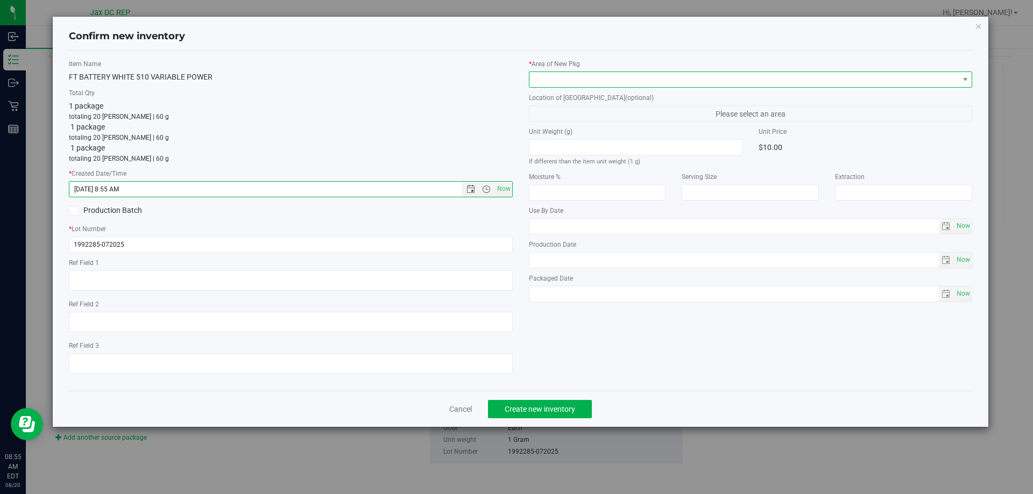
click at [565, 79] on span at bounding box center [743, 79] width 429 height 15
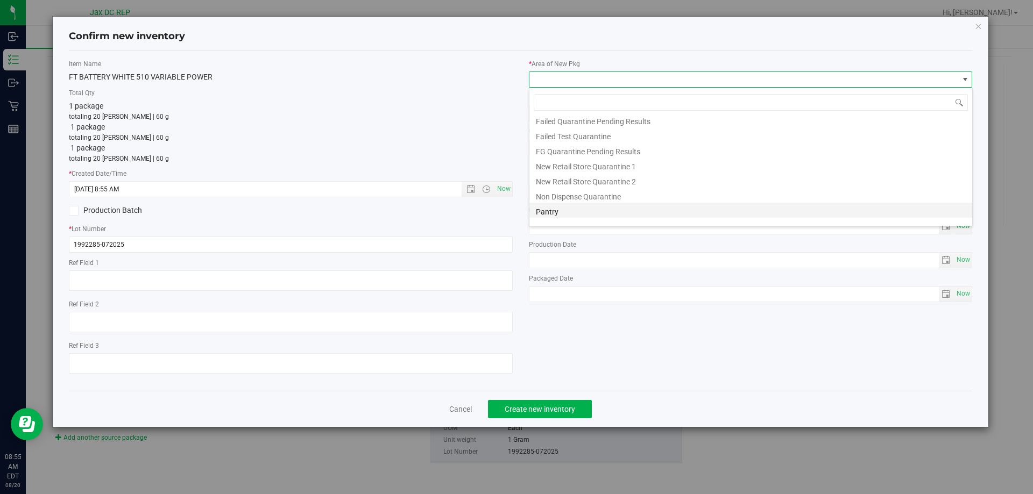
scroll to position [28, 0]
click at [570, 206] on li "Pantry" at bounding box center [750, 201] width 443 height 15
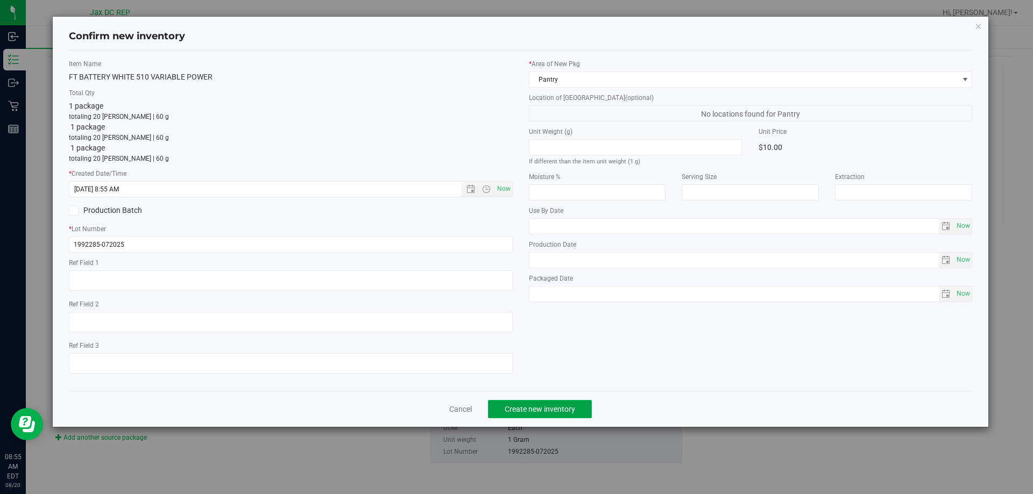
click at [557, 417] on button "Create new inventory" at bounding box center [540, 409] width 104 height 18
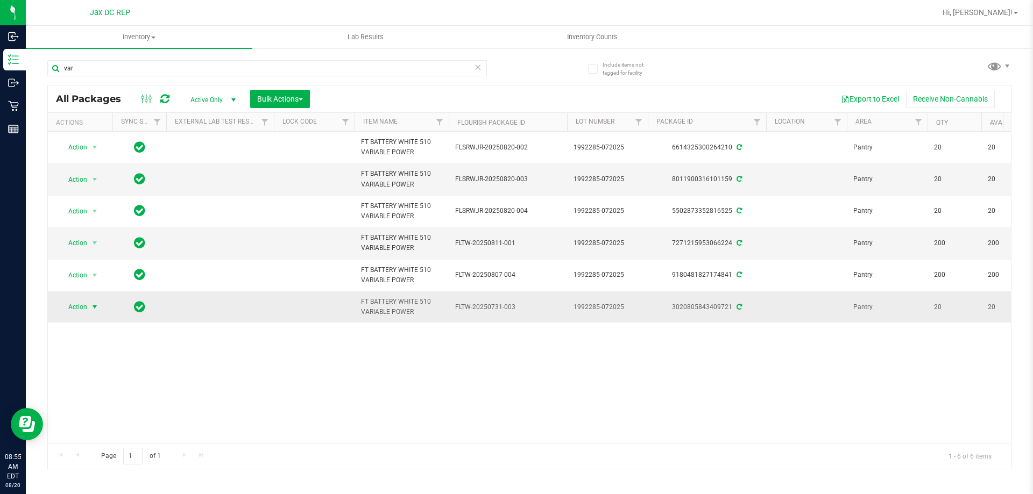
click at [96, 308] on span "select" at bounding box center [94, 307] width 9 height 9
click at [93, 404] on li "Print package label" at bounding box center [100, 405] width 83 height 16
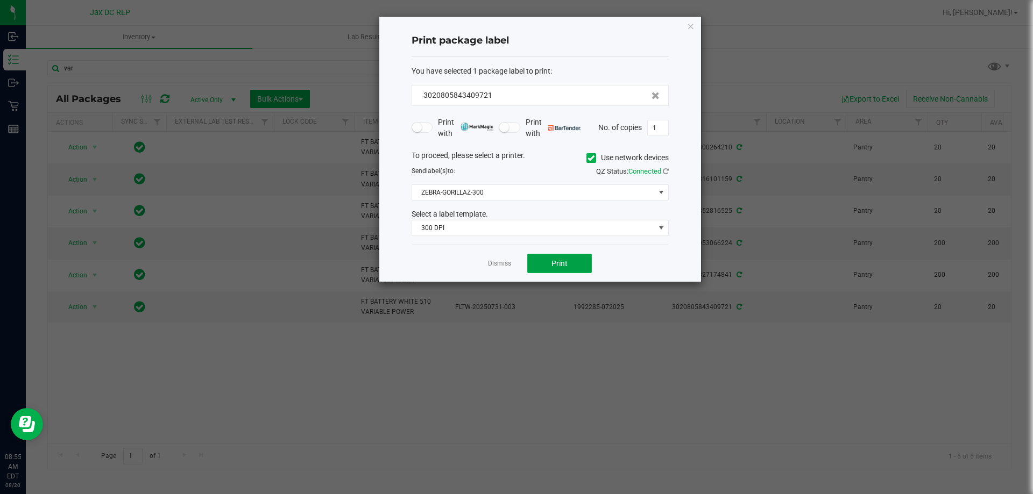
click at [563, 261] on span "Print" at bounding box center [559, 263] width 16 height 9
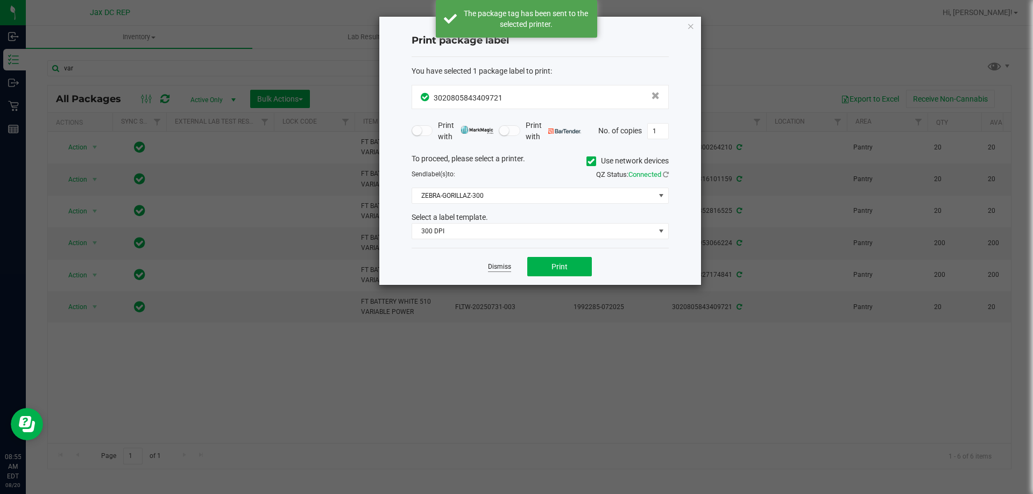
click at [497, 268] on link "Dismiss" at bounding box center [499, 266] width 23 height 9
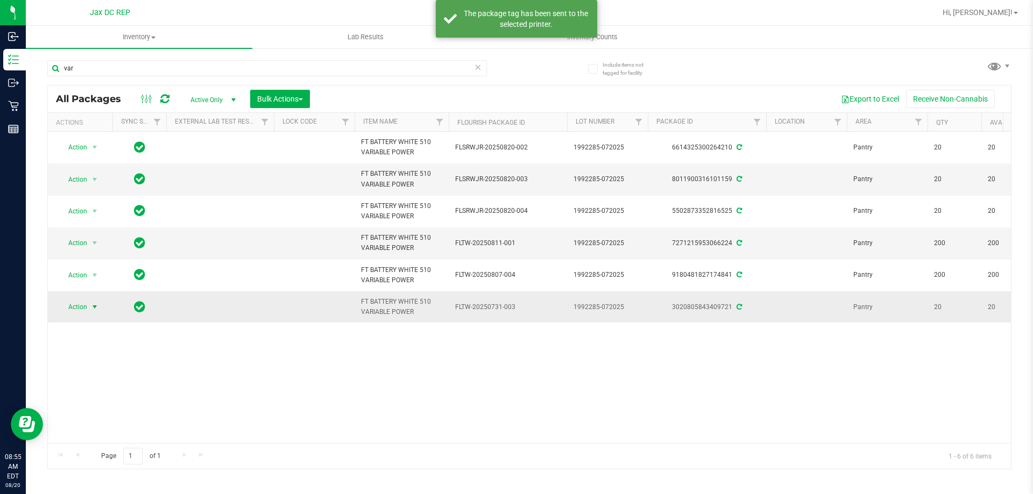
click at [93, 307] on span "select" at bounding box center [94, 307] width 9 height 9
click at [111, 424] on li "Print product labels" at bounding box center [100, 421] width 83 height 16
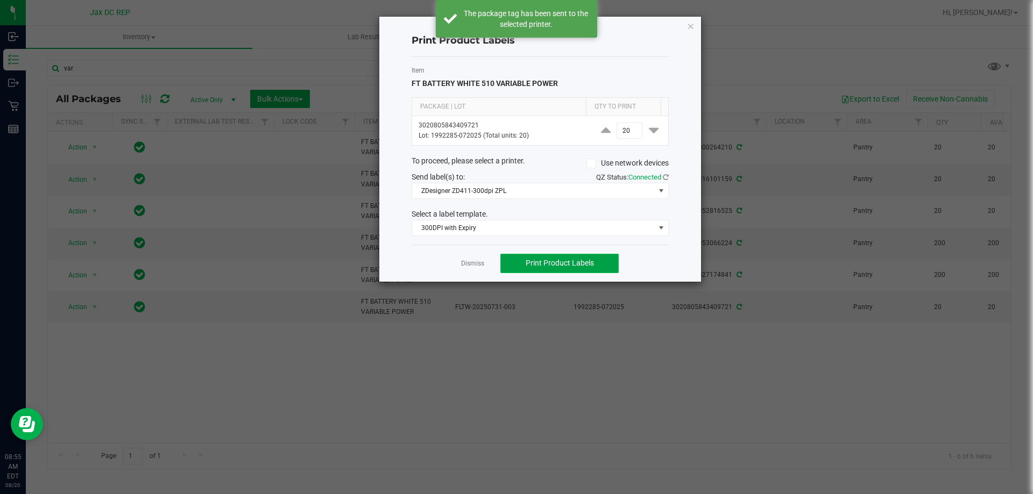
click at [538, 264] on span "Print Product Labels" at bounding box center [559, 263] width 68 height 9
click at [479, 265] on link "Dismiss" at bounding box center [472, 263] width 23 height 9
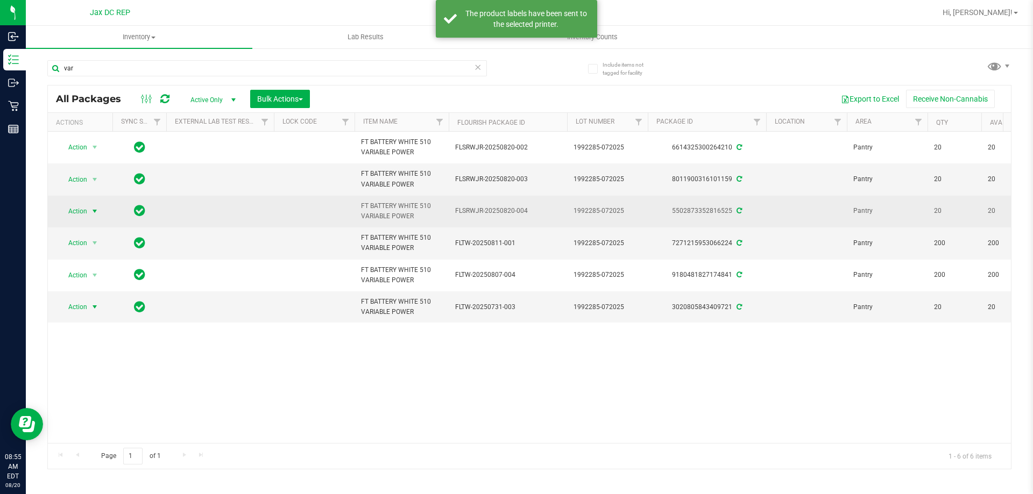
click at [84, 211] on span "Action" at bounding box center [73, 211] width 29 height 15
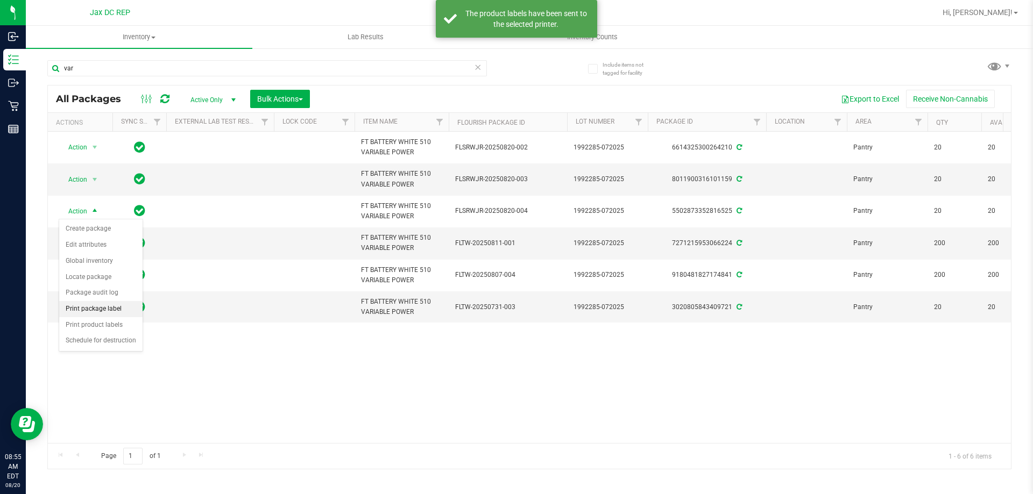
click at [116, 312] on li "Print package label" at bounding box center [100, 309] width 83 height 16
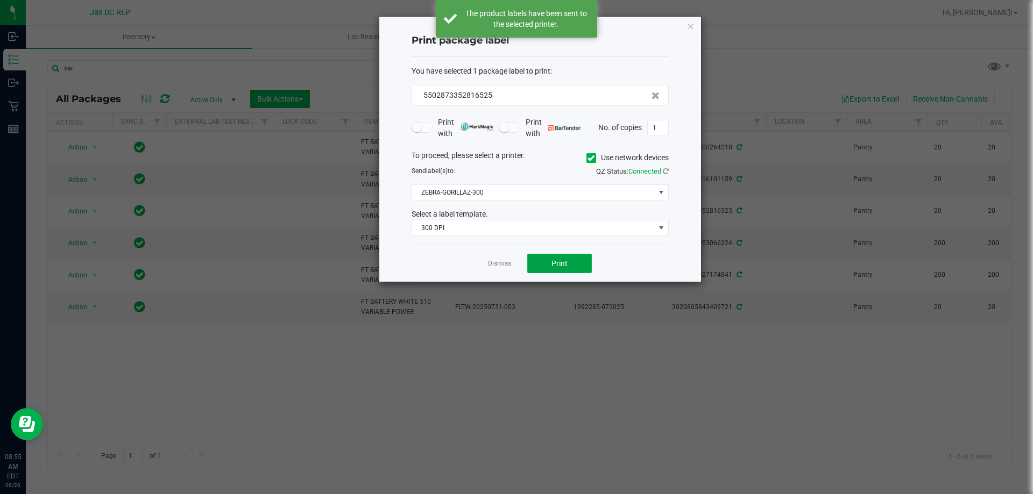
click at [543, 260] on button "Print" at bounding box center [559, 263] width 65 height 19
click at [496, 264] on link "Dismiss" at bounding box center [499, 263] width 23 height 9
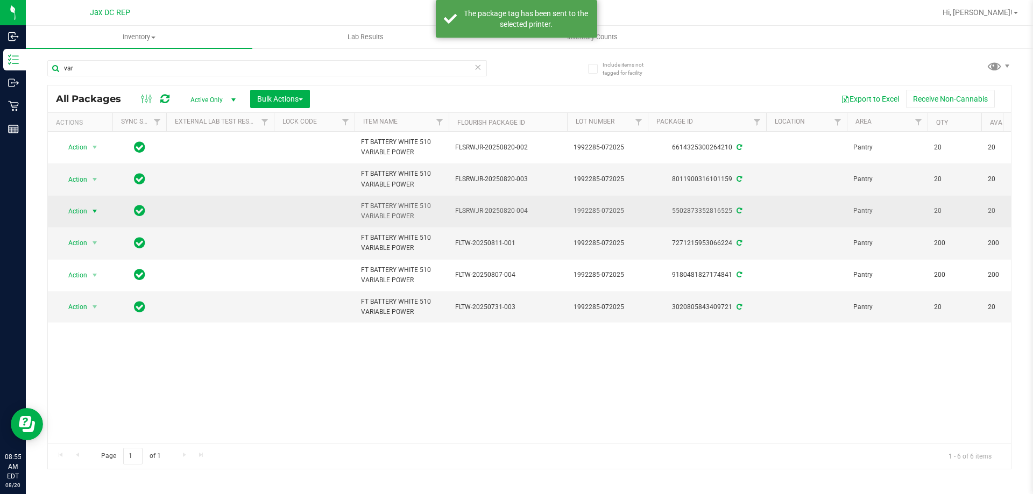
click at [91, 211] on span "select" at bounding box center [94, 211] width 9 height 9
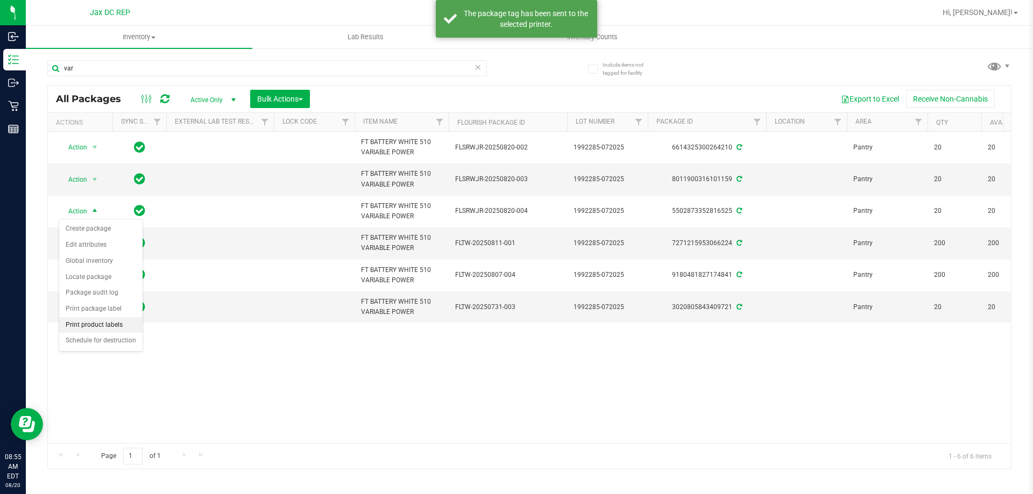
click at [87, 322] on li "Print product labels" at bounding box center [100, 325] width 83 height 16
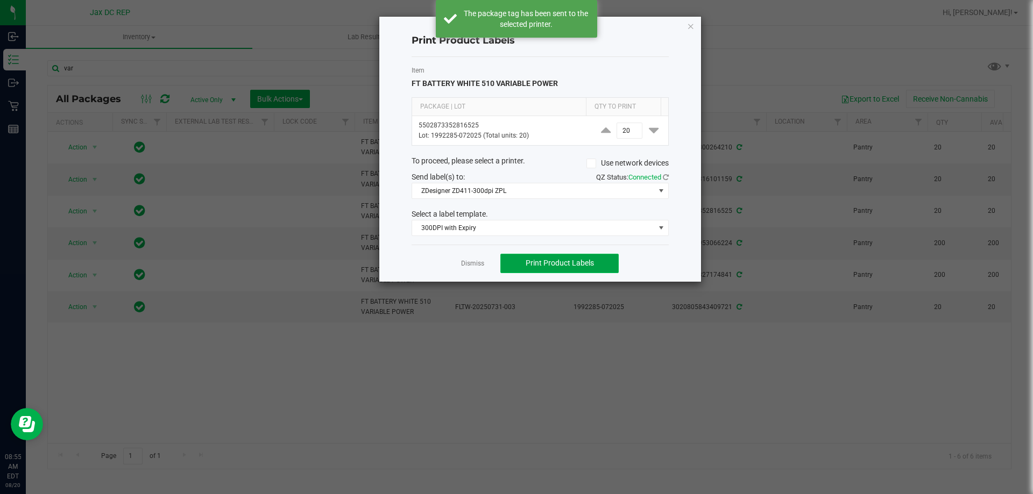
click at [512, 264] on button "Print Product Labels" at bounding box center [559, 263] width 118 height 19
click at [477, 266] on link "Dismiss" at bounding box center [472, 263] width 23 height 9
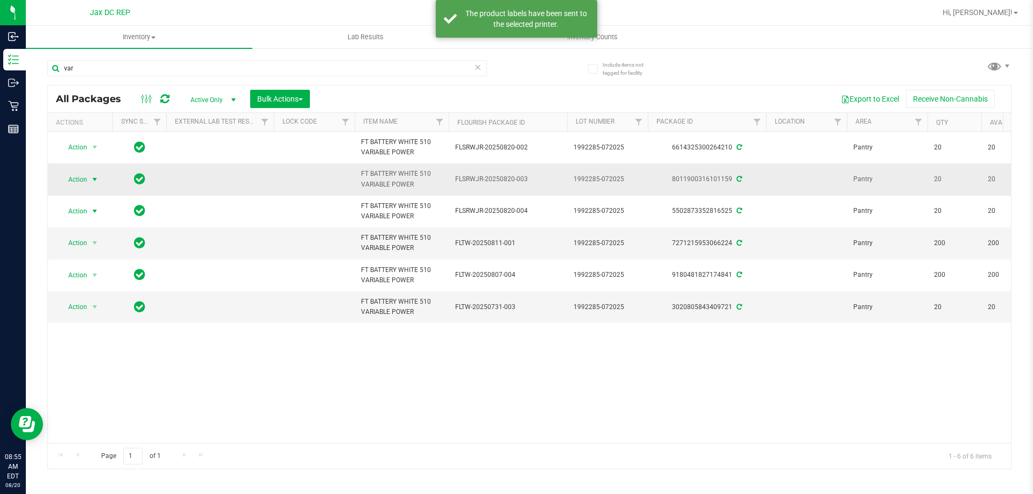
click at [81, 176] on span "Action" at bounding box center [73, 179] width 29 height 15
click at [109, 280] on li "Print package label" at bounding box center [100, 277] width 83 height 16
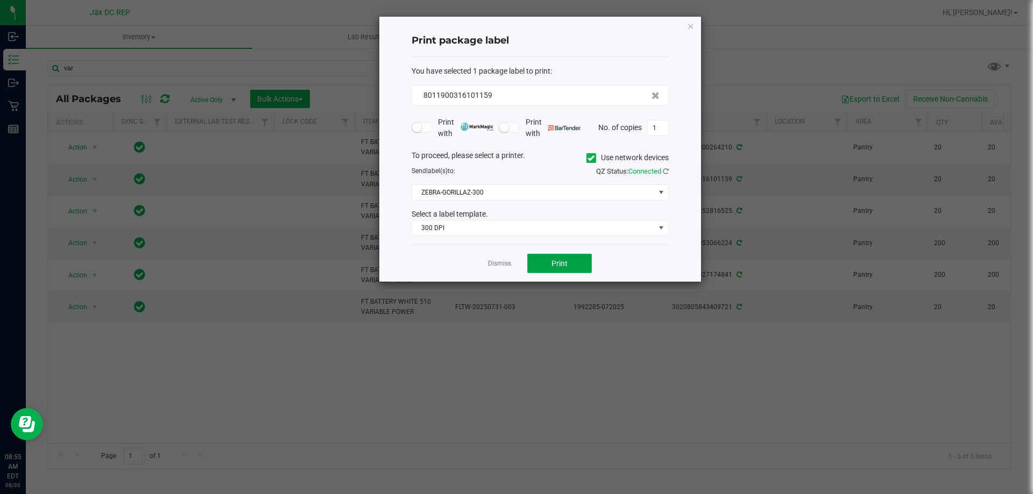
click at [559, 260] on span "Print" at bounding box center [559, 263] width 16 height 9
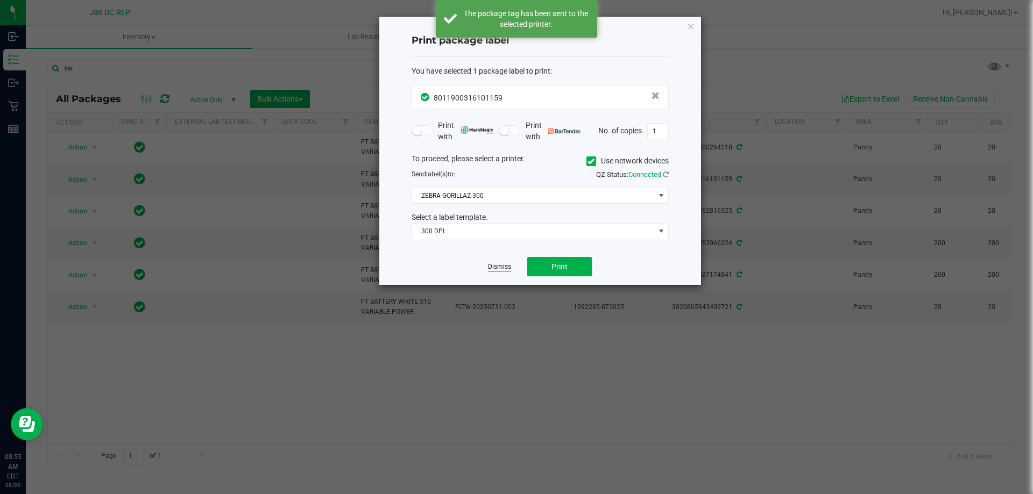
click at [499, 267] on link "Dismiss" at bounding box center [499, 266] width 23 height 9
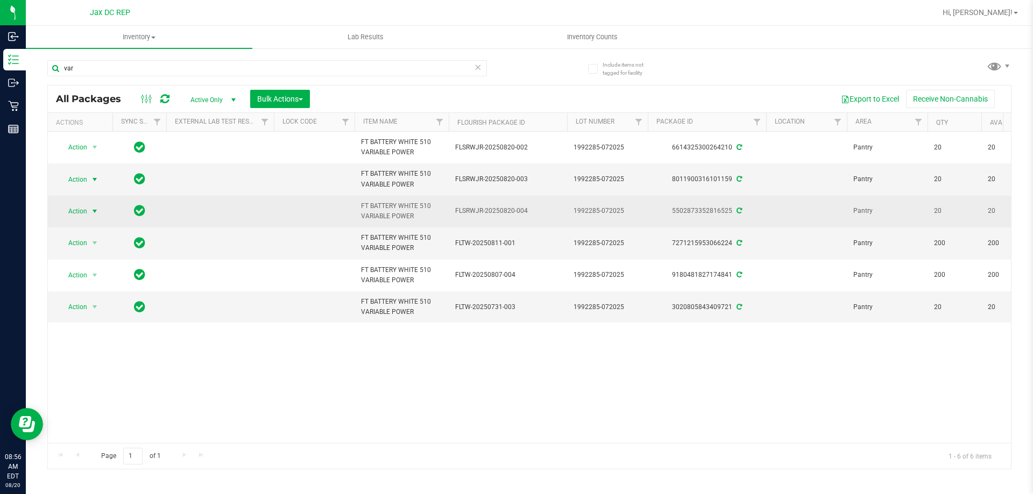
click at [89, 212] on span "select" at bounding box center [94, 211] width 13 height 15
click at [250, 221] on td at bounding box center [220, 212] width 108 height 32
click at [98, 206] on span "select" at bounding box center [94, 211] width 13 height 15
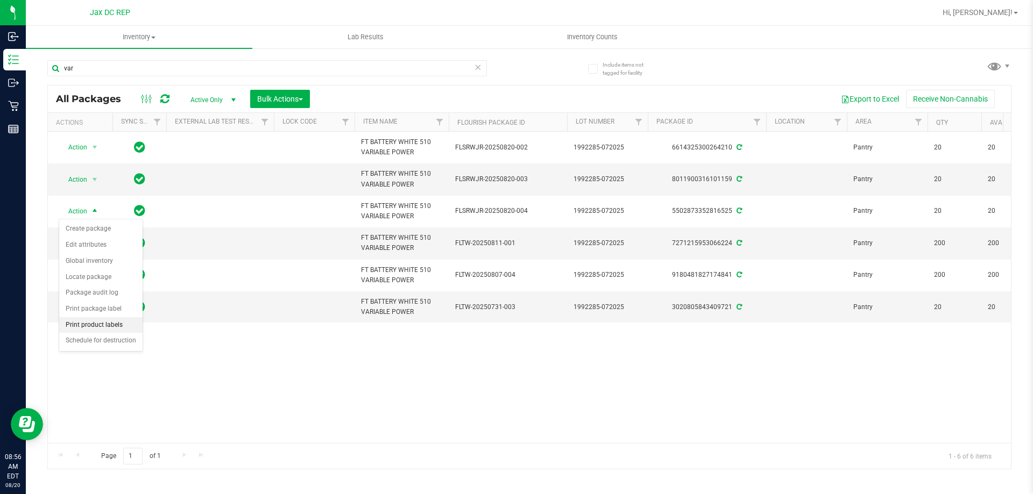
click at [104, 326] on li "Print product labels" at bounding box center [100, 325] width 83 height 16
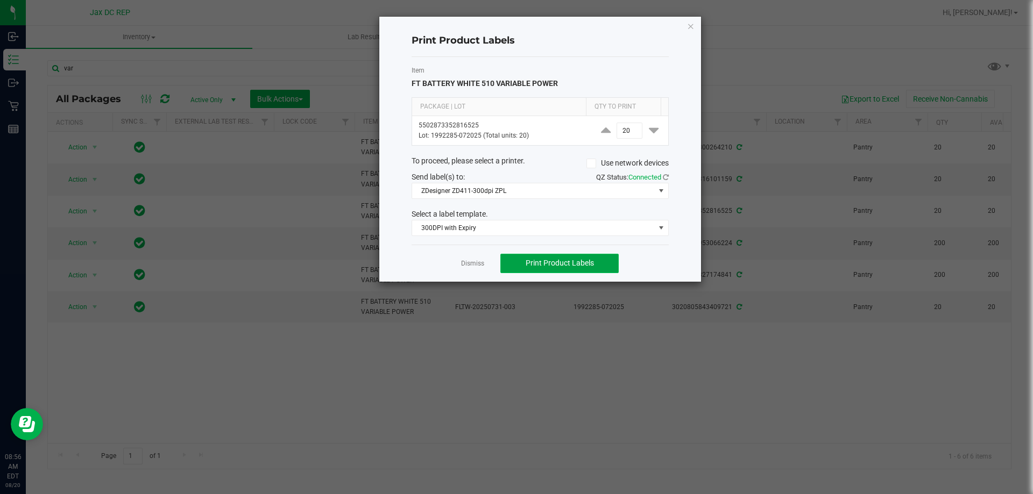
click at [523, 259] on button "Print Product Labels" at bounding box center [559, 263] width 118 height 19
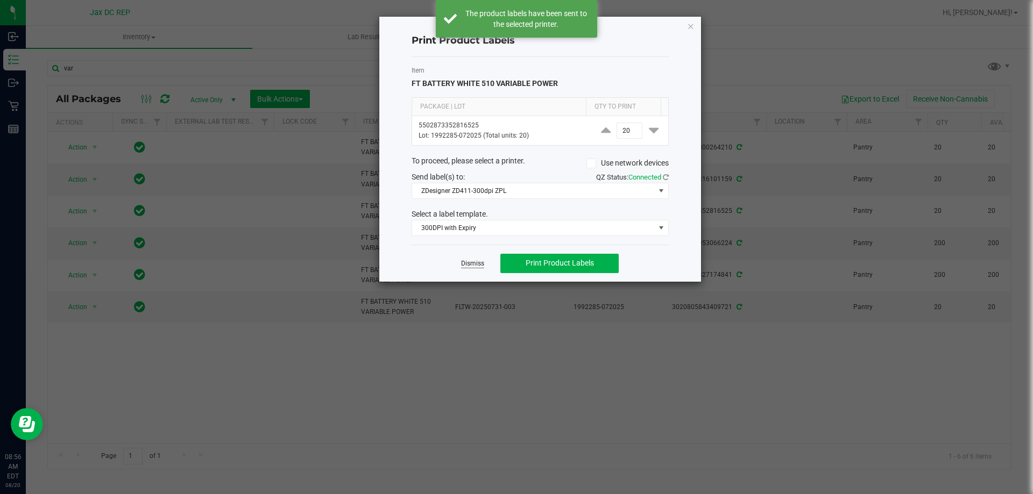
click at [475, 265] on link "Dismiss" at bounding box center [472, 263] width 23 height 9
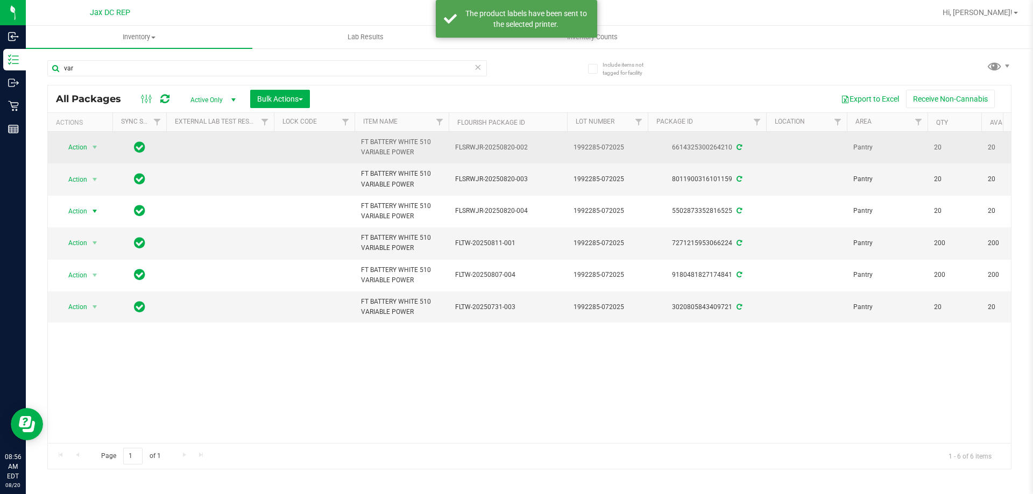
click at [85, 150] on span "Action" at bounding box center [73, 147] width 29 height 15
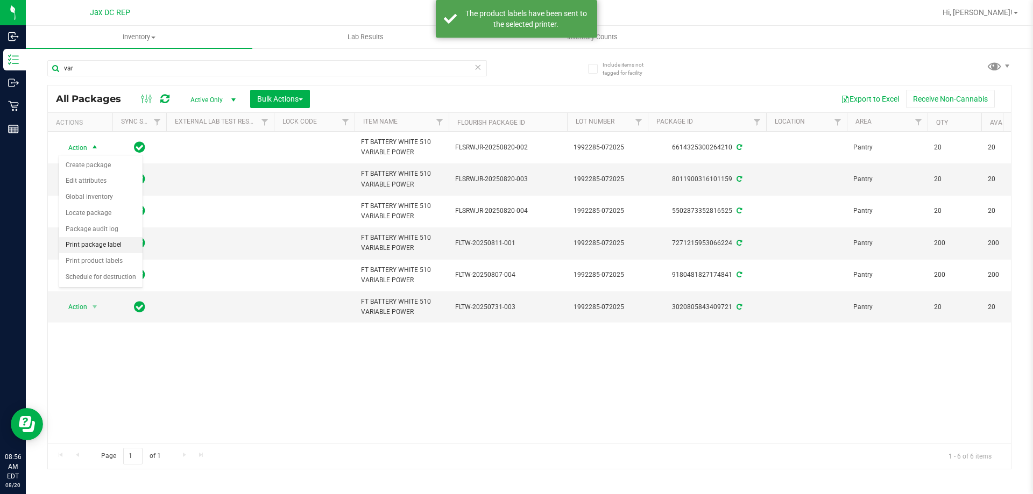
click at [112, 248] on li "Print package label" at bounding box center [100, 245] width 83 height 16
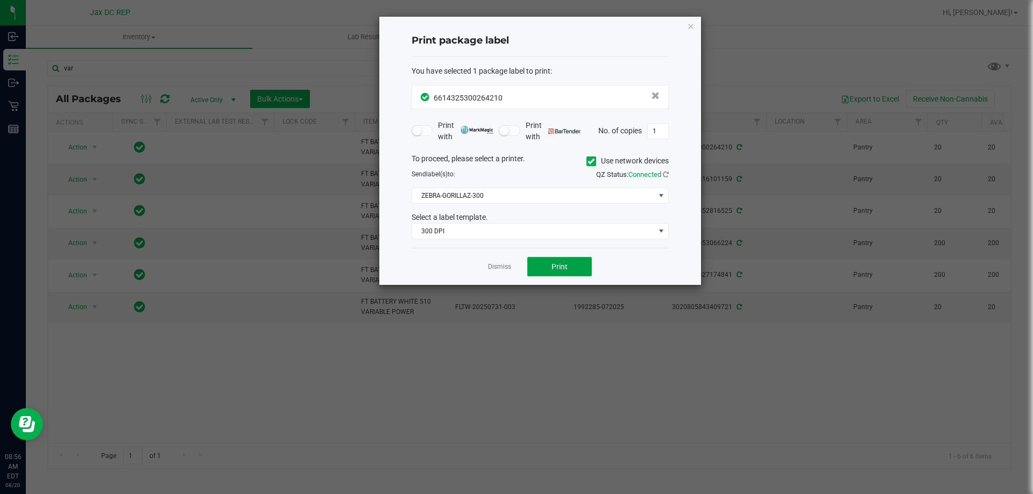
click at [536, 272] on button "Print" at bounding box center [559, 266] width 65 height 19
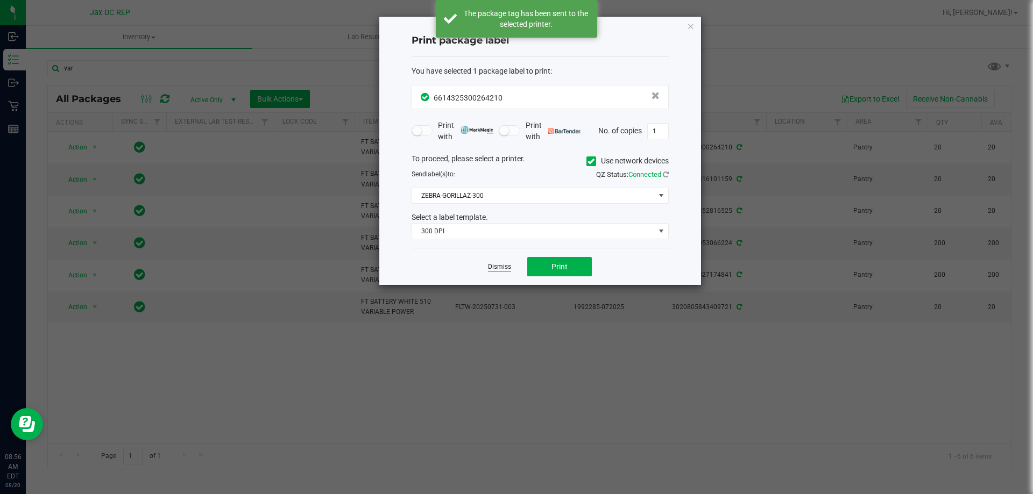
click at [503, 270] on link "Dismiss" at bounding box center [499, 266] width 23 height 9
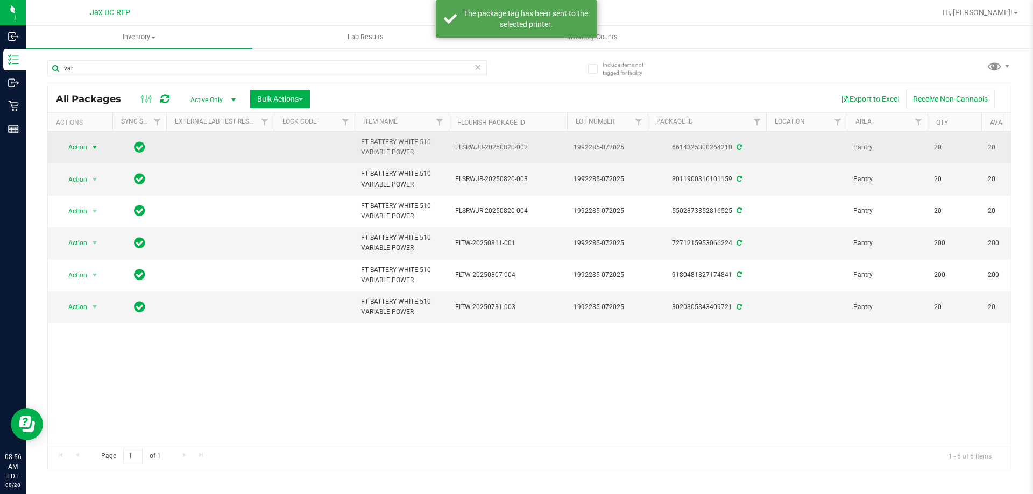
click at [94, 149] on span "select" at bounding box center [94, 147] width 9 height 9
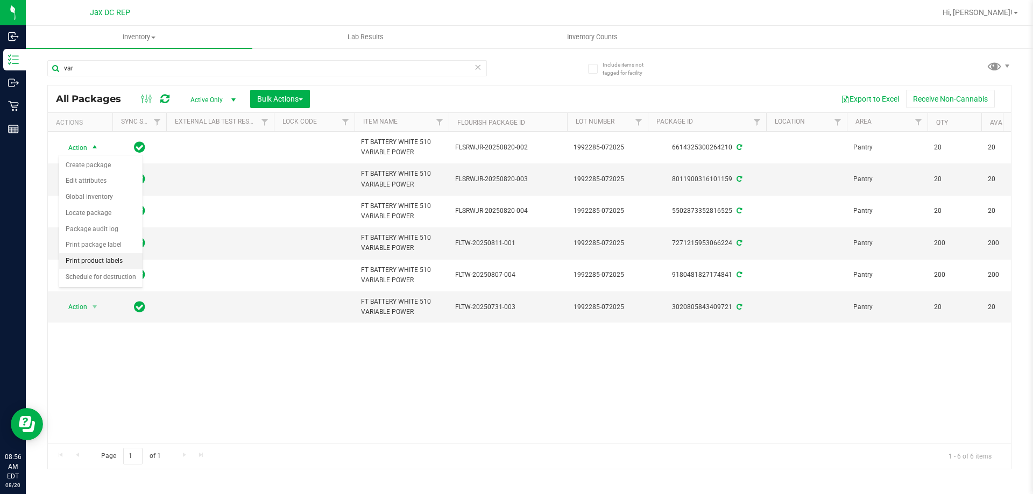
click at [84, 262] on li "Print product labels" at bounding box center [100, 261] width 83 height 16
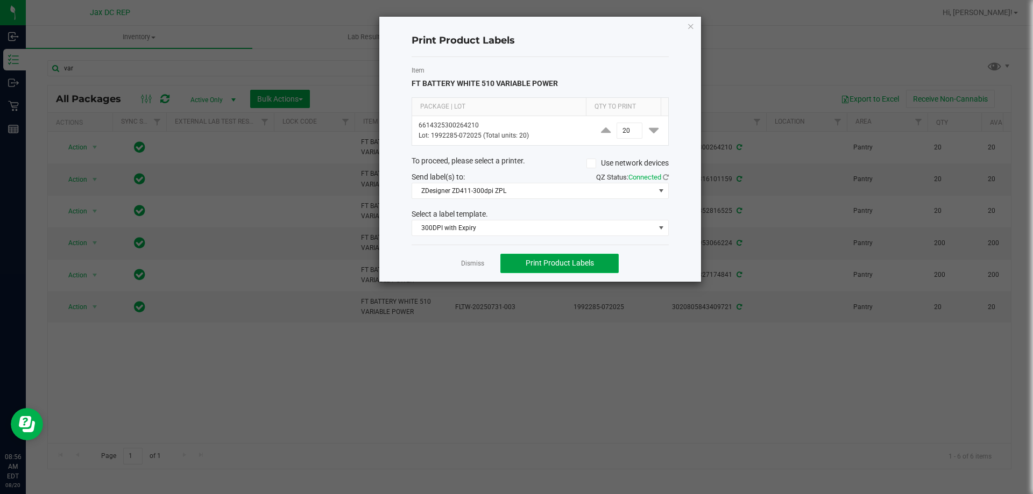
click at [536, 255] on button "Print Product Labels" at bounding box center [559, 263] width 118 height 19
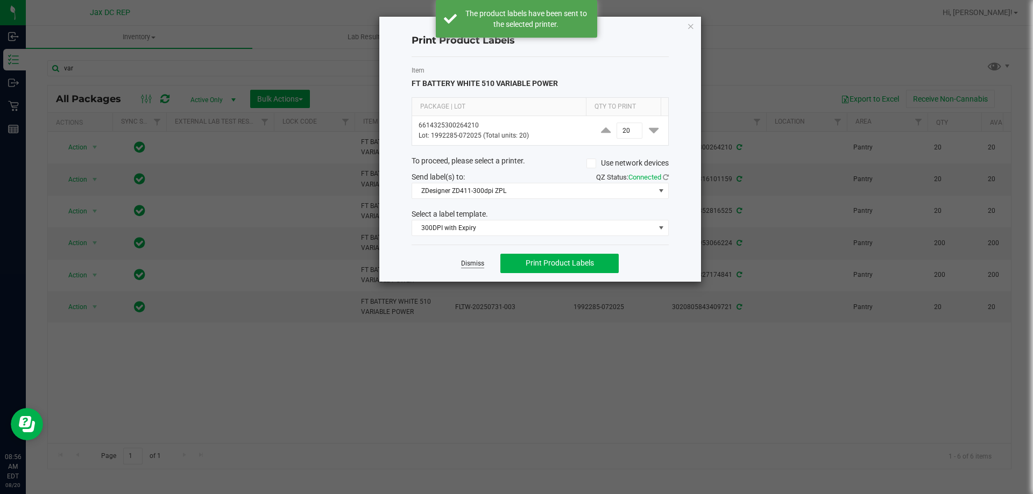
click at [475, 266] on link "Dismiss" at bounding box center [472, 263] width 23 height 9
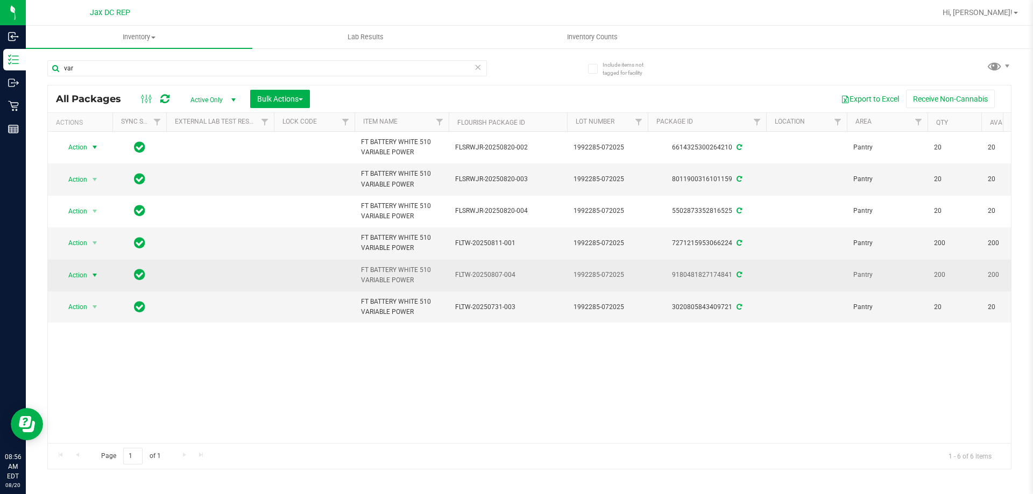
click at [97, 280] on span "select" at bounding box center [94, 275] width 13 height 15
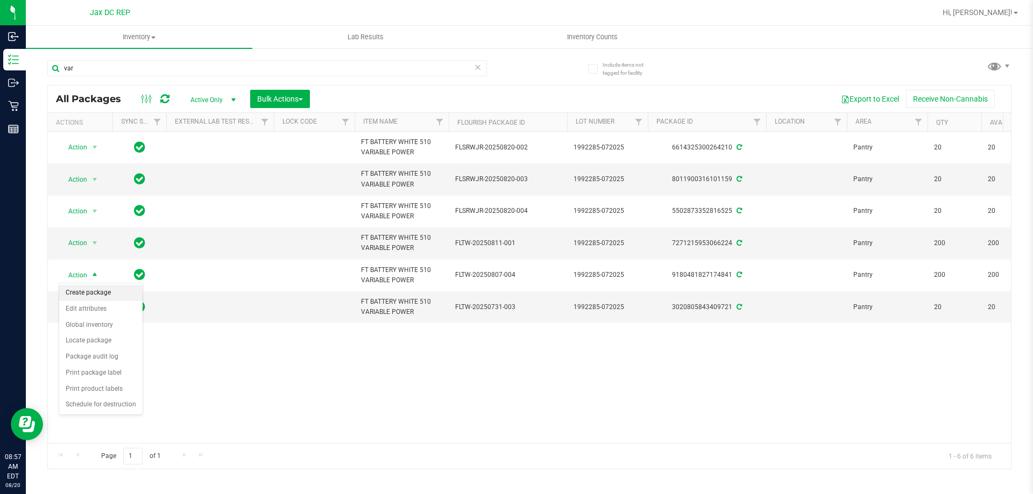
click at [98, 294] on li "Create package" at bounding box center [100, 293] width 83 height 16
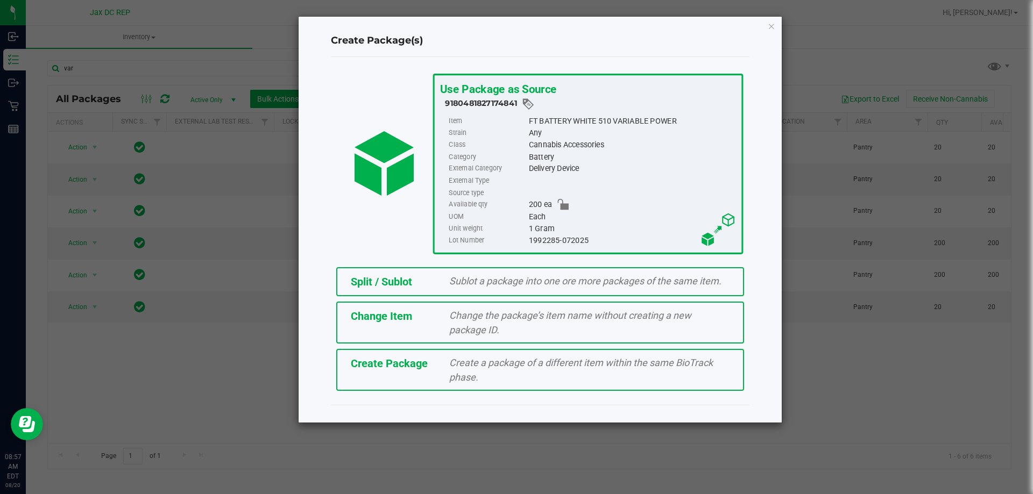
click at [509, 273] on div "Split / Sublot Sublot a package into one ore more packages of the same item." at bounding box center [540, 281] width 408 height 29
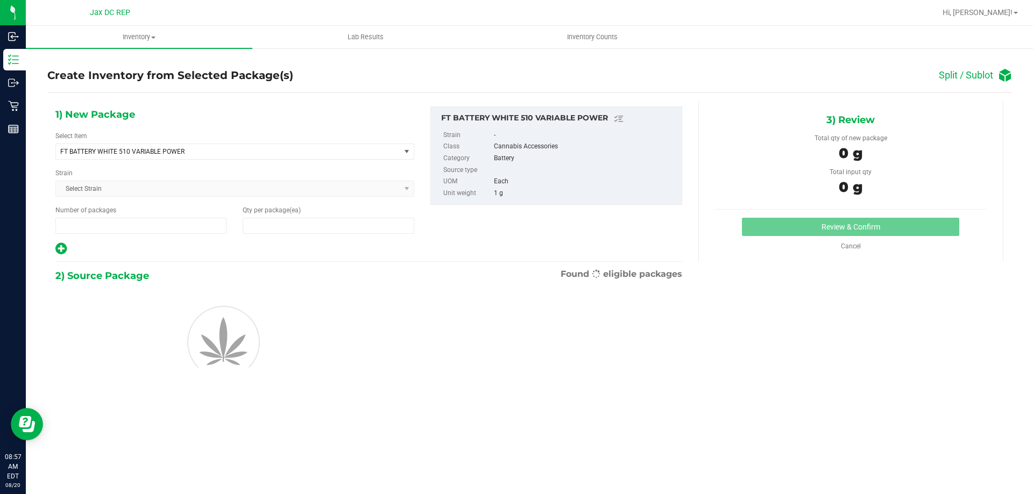
type input "1"
type input "0"
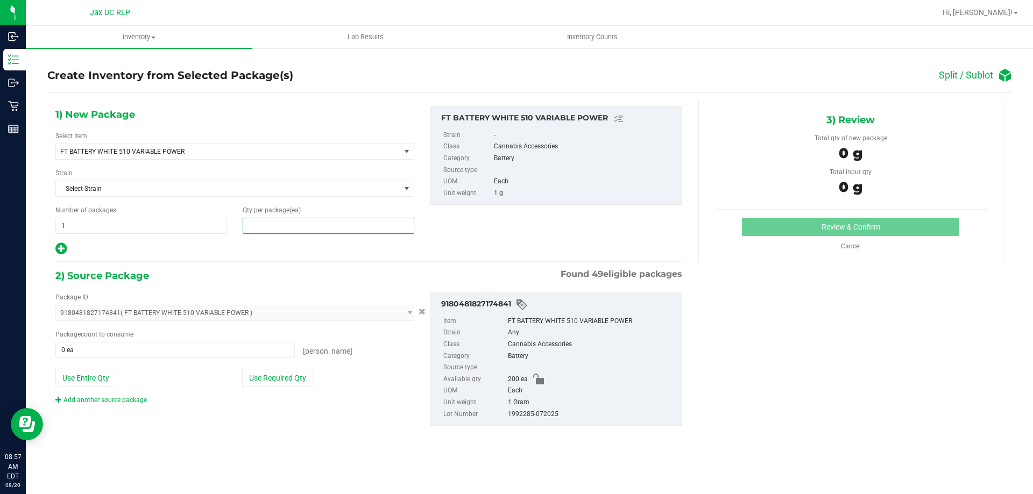
click at [317, 232] on span at bounding box center [328, 226] width 171 height 16
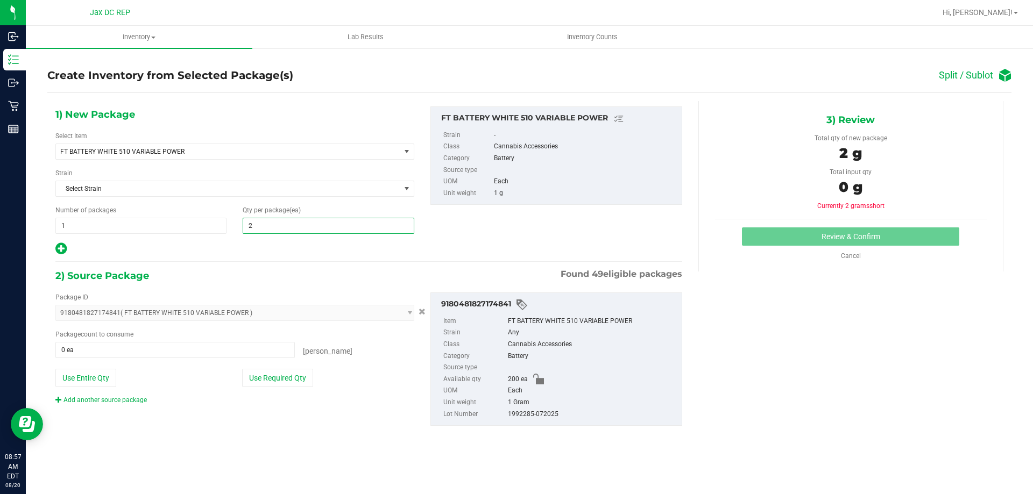
type input "20"
click at [319, 243] on div at bounding box center [234, 249] width 359 height 14
click at [59, 247] on icon at bounding box center [60, 248] width 11 height 13
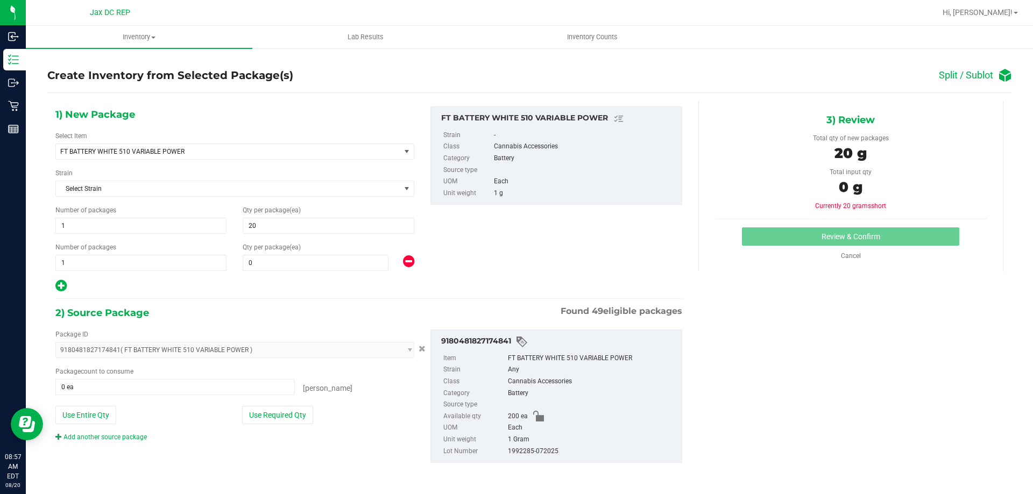
type input "20"
click at [287, 267] on span at bounding box center [316, 263] width 146 height 16
type input "2"
type input "20"
click at [287, 288] on div at bounding box center [234, 286] width 359 height 14
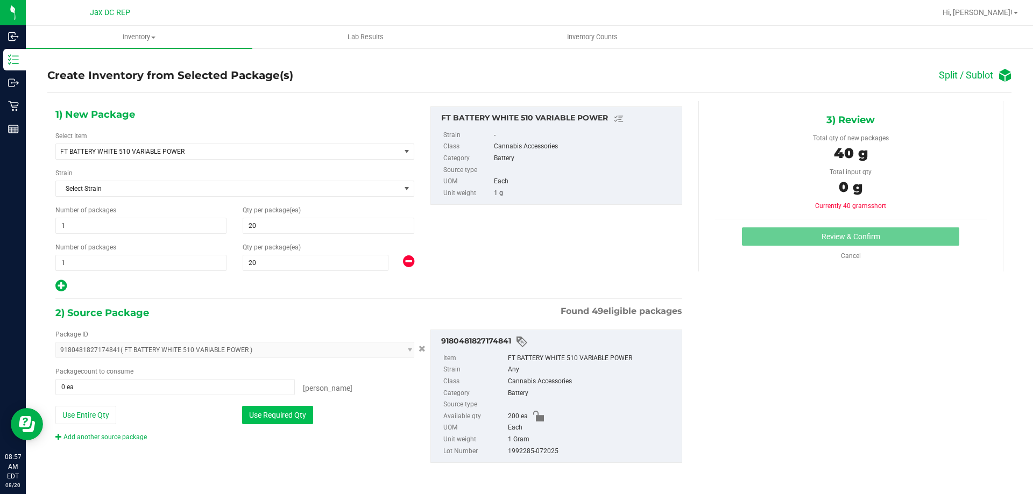
click at [279, 416] on button "Use Required Qty" at bounding box center [277, 415] width 71 height 18
type input "40 ea"
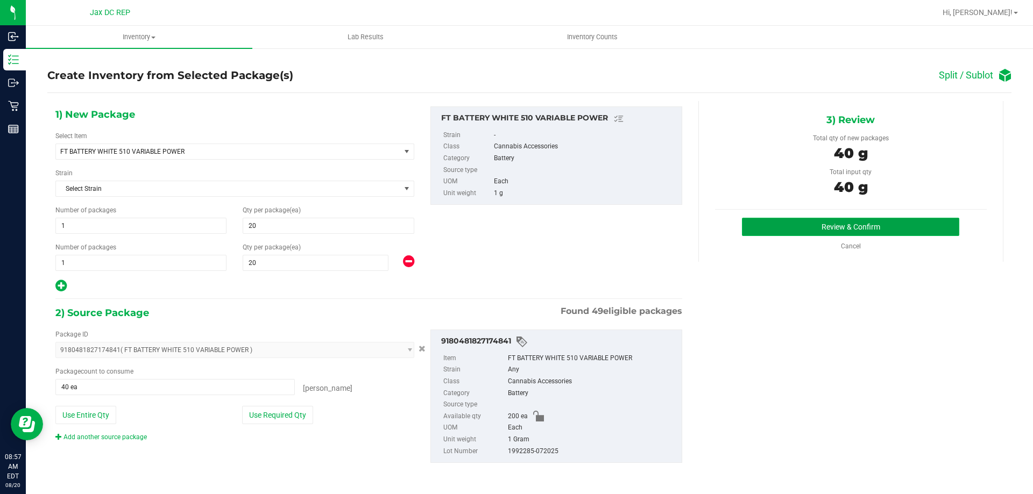
click at [822, 230] on button "Review & Confirm" at bounding box center [850, 227] width 217 height 18
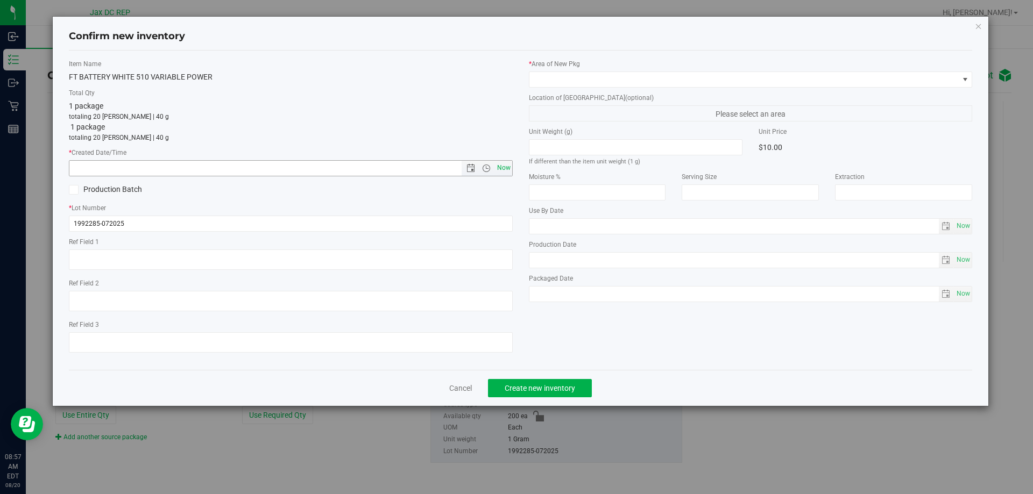
click at [499, 172] on span "Now" at bounding box center [503, 168] width 18 height 16
type input "[DATE] 8:57 AM"
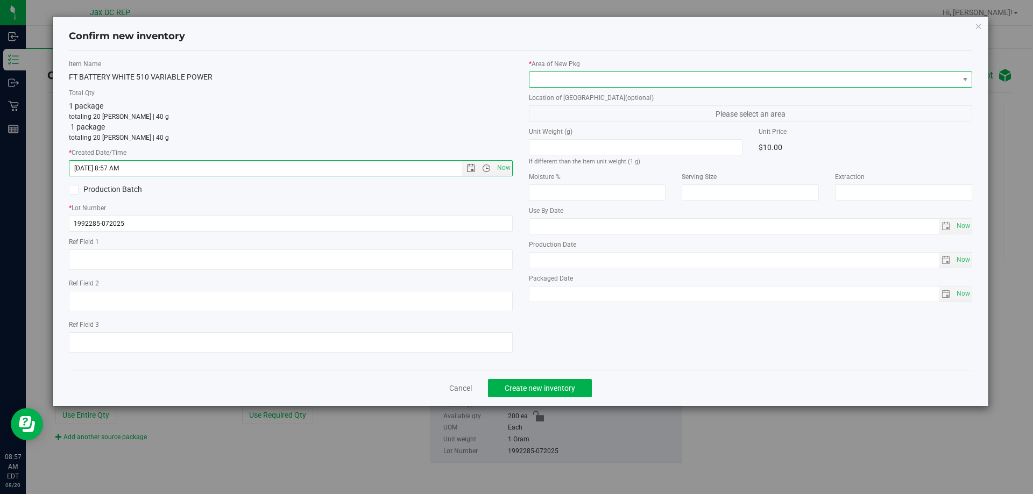
click at [563, 79] on span at bounding box center [743, 79] width 429 height 15
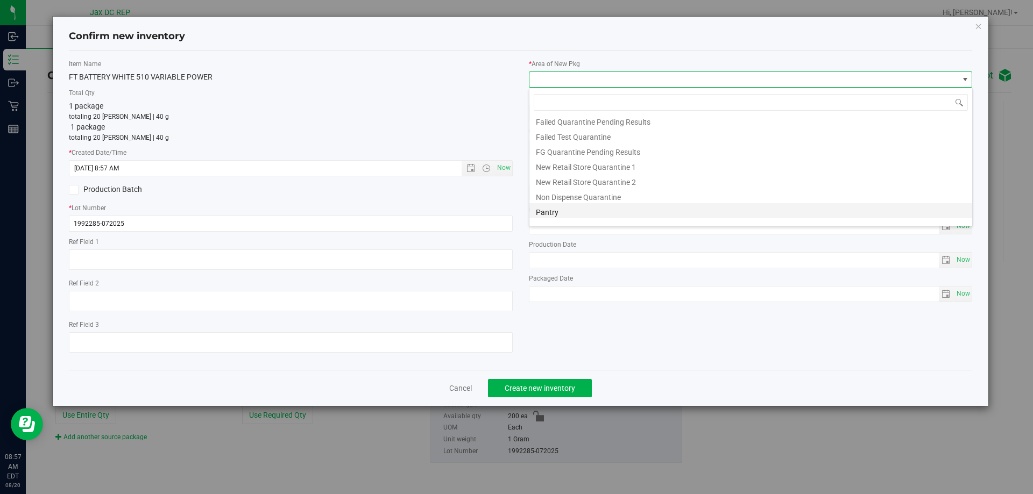
scroll to position [28, 0]
click at [563, 205] on li "Pantry" at bounding box center [750, 201] width 443 height 15
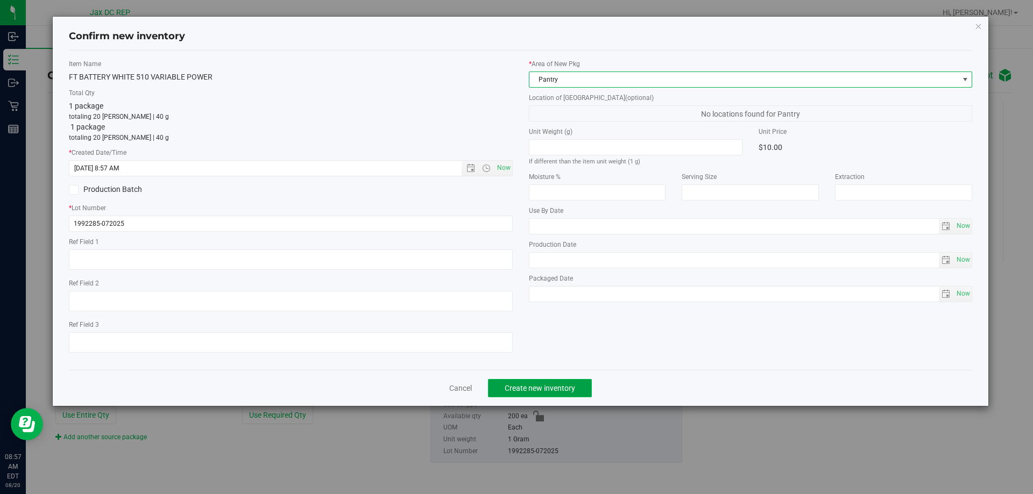
click at [544, 389] on span "Create new inventory" at bounding box center [539, 388] width 70 height 9
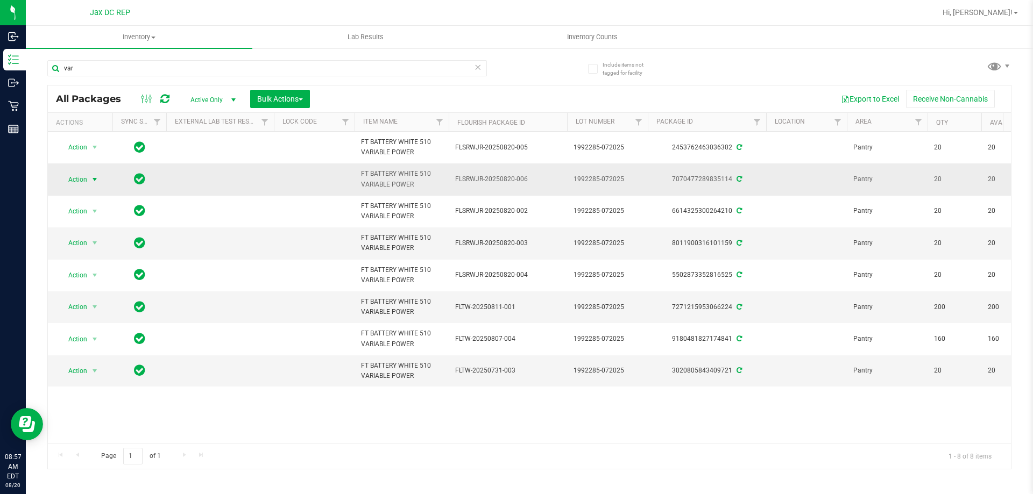
click at [98, 184] on span "select" at bounding box center [94, 179] width 13 height 15
click at [106, 276] on li "Print package label" at bounding box center [100, 277] width 83 height 16
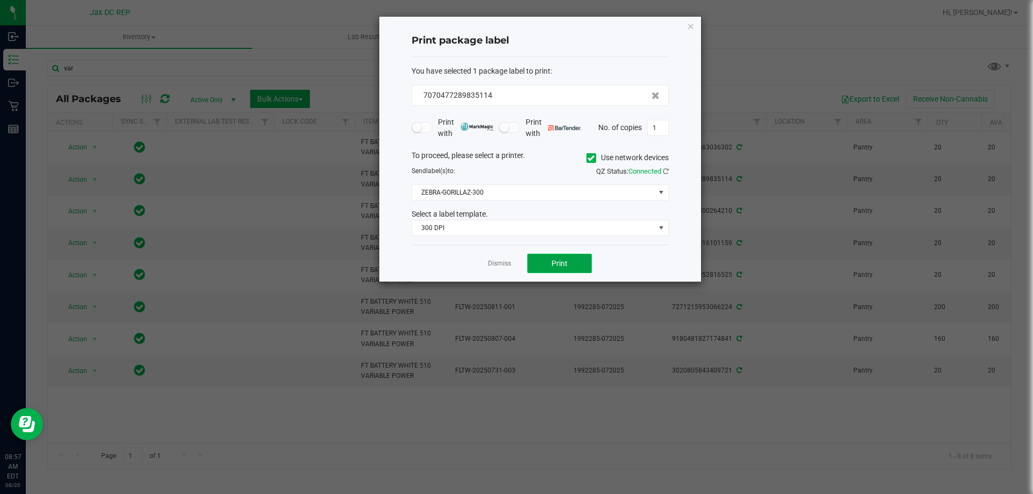
click at [541, 264] on button "Print" at bounding box center [559, 263] width 65 height 19
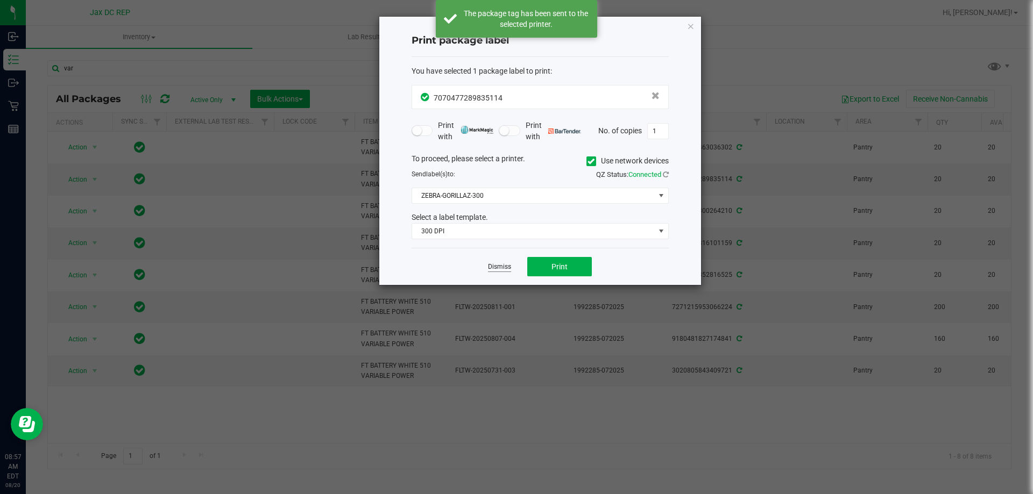
click at [497, 267] on link "Dismiss" at bounding box center [499, 266] width 23 height 9
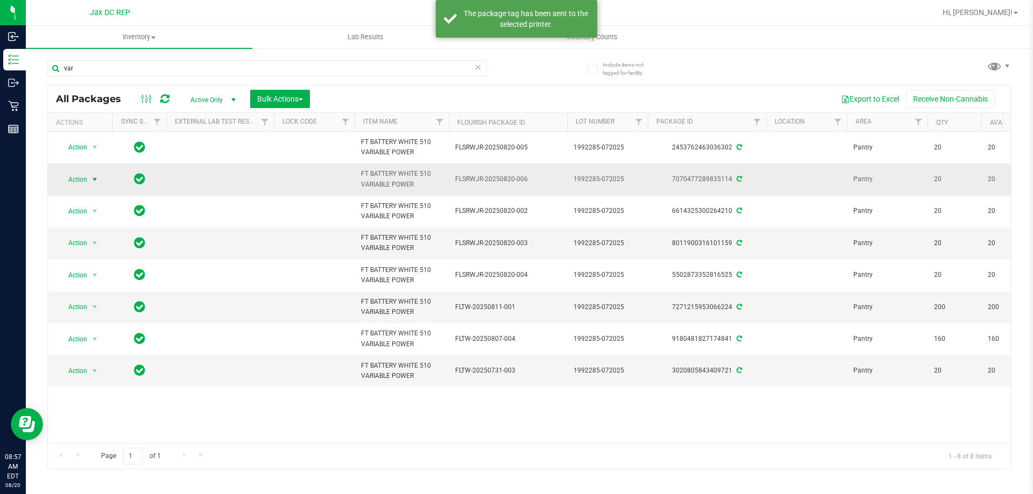
click at [93, 186] on span "select" at bounding box center [94, 179] width 13 height 15
drag, startPoint x: 111, startPoint y: 288, endPoint x: 120, endPoint y: 288, distance: 8.6
click at [111, 288] on li "Print product labels" at bounding box center [100, 293] width 83 height 16
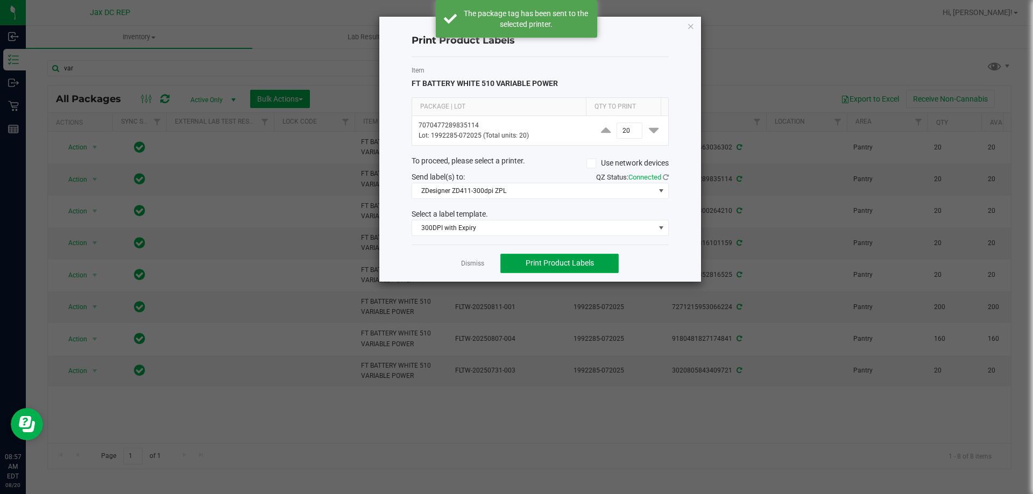
click at [599, 258] on button "Print Product Labels" at bounding box center [559, 263] width 118 height 19
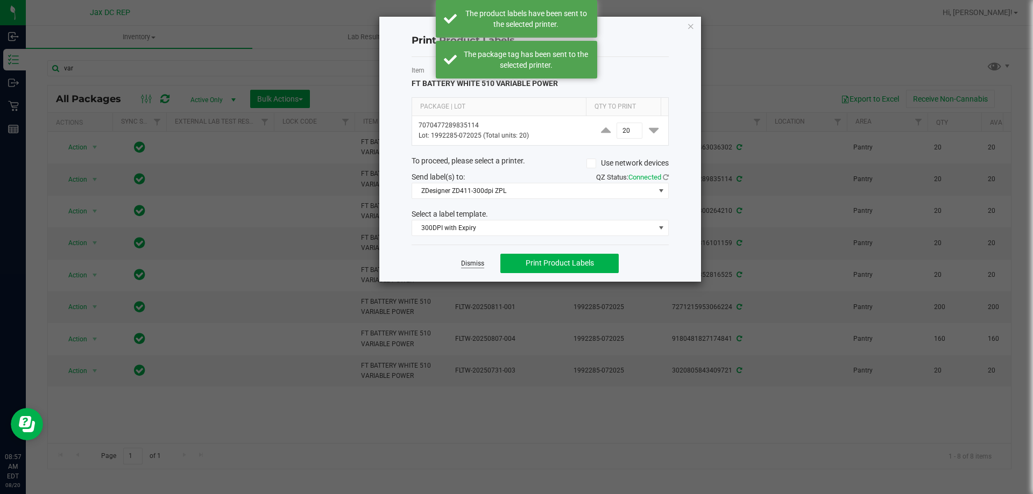
click at [481, 265] on link "Dismiss" at bounding box center [472, 263] width 23 height 9
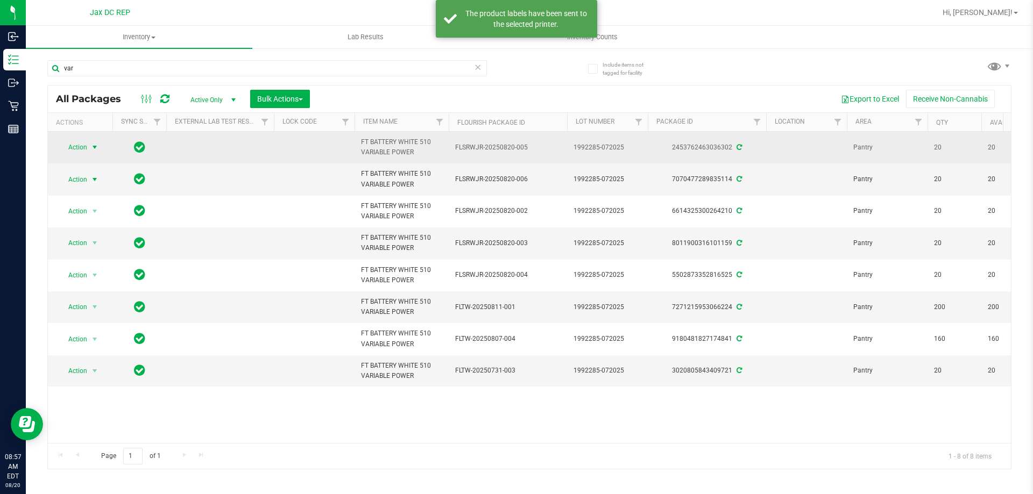
click at [98, 147] on span "select" at bounding box center [94, 147] width 9 height 9
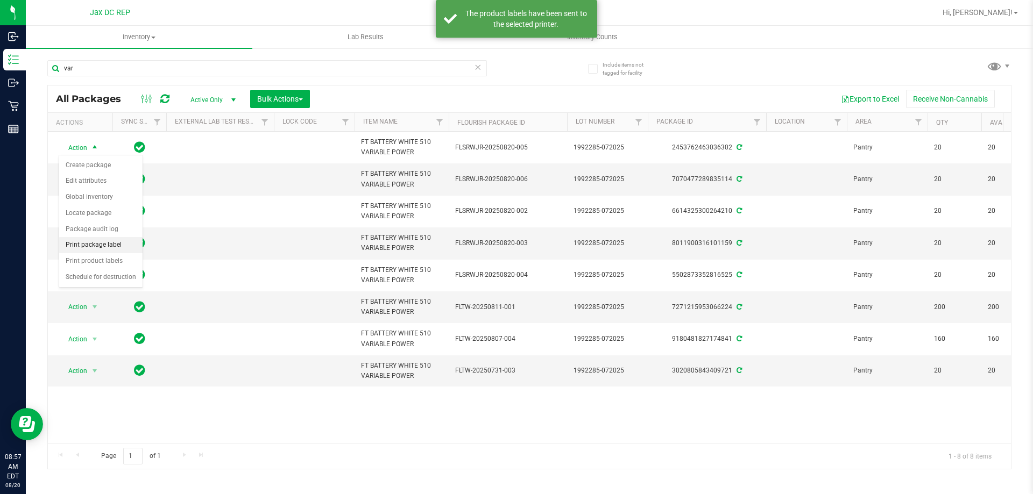
click at [107, 247] on li "Print package label" at bounding box center [100, 245] width 83 height 16
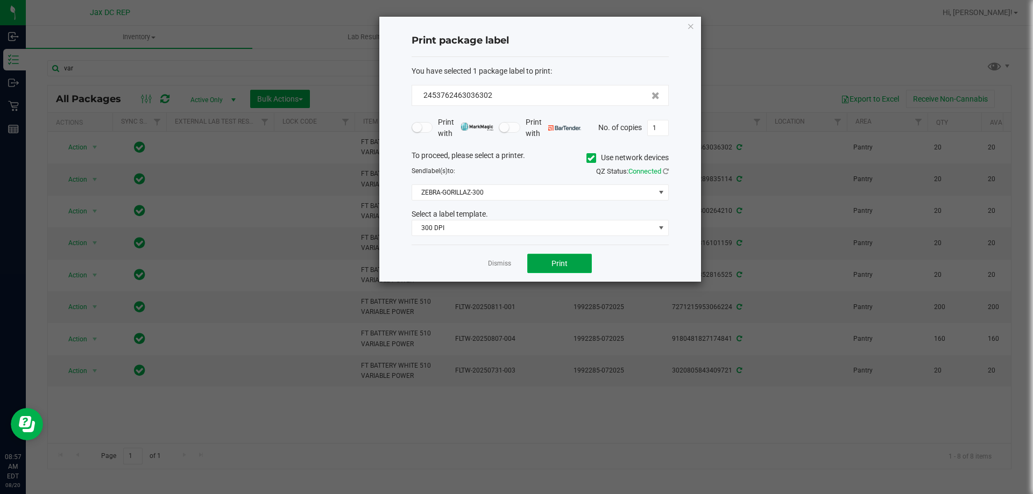
click at [559, 258] on button "Print" at bounding box center [559, 263] width 65 height 19
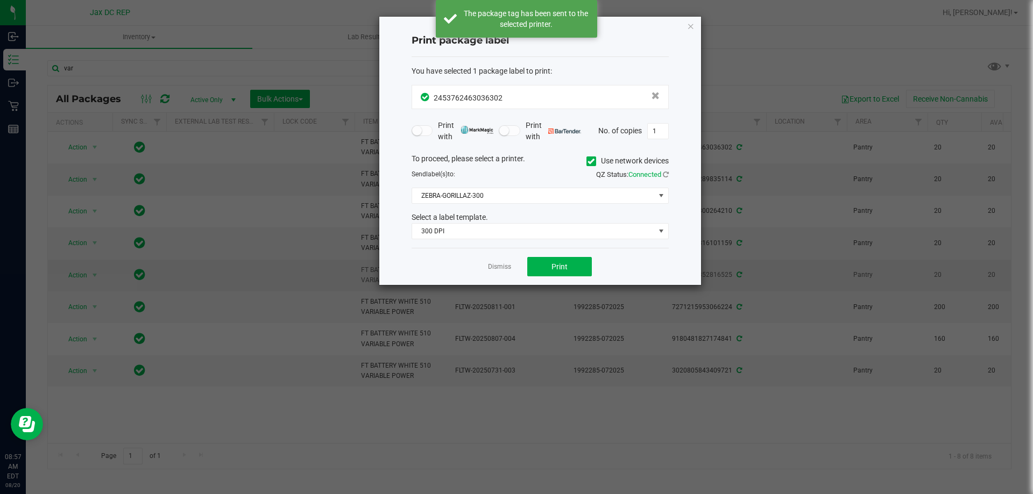
click at [501, 265] on link "Dismiss" at bounding box center [499, 266] width 23 height 9
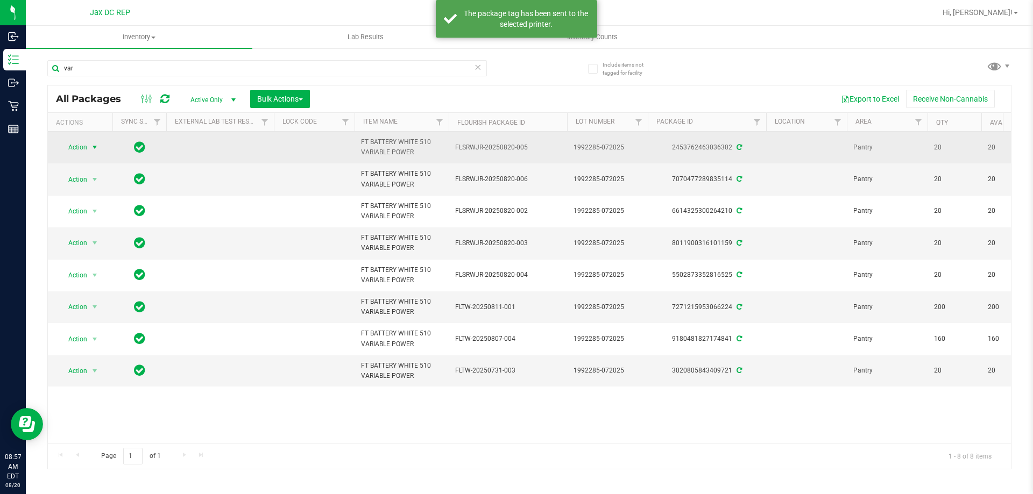
click at [86, 148] on span "Action" at bounding box center [73, 147] width 29 height 15
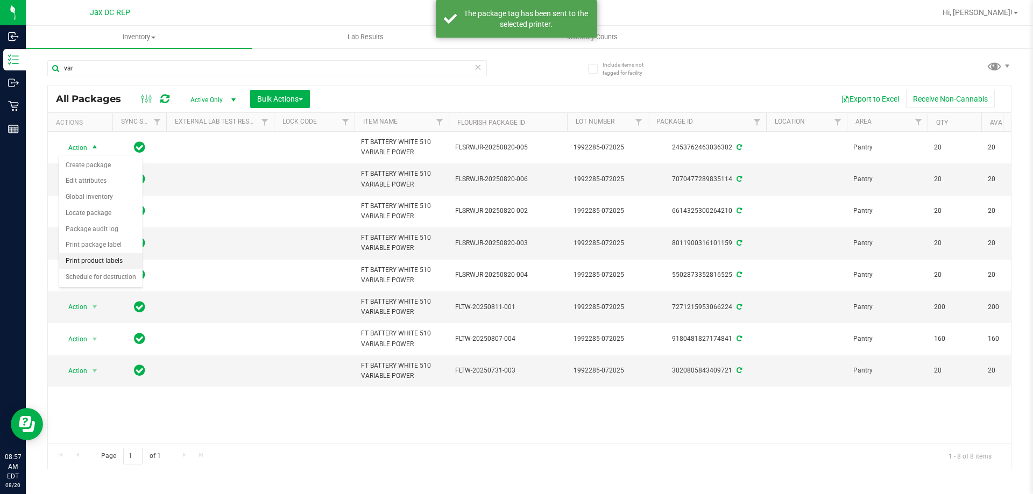
click at [93, 260] on li "Print product labels" at bounding box center [100, 261] width 83 height 16
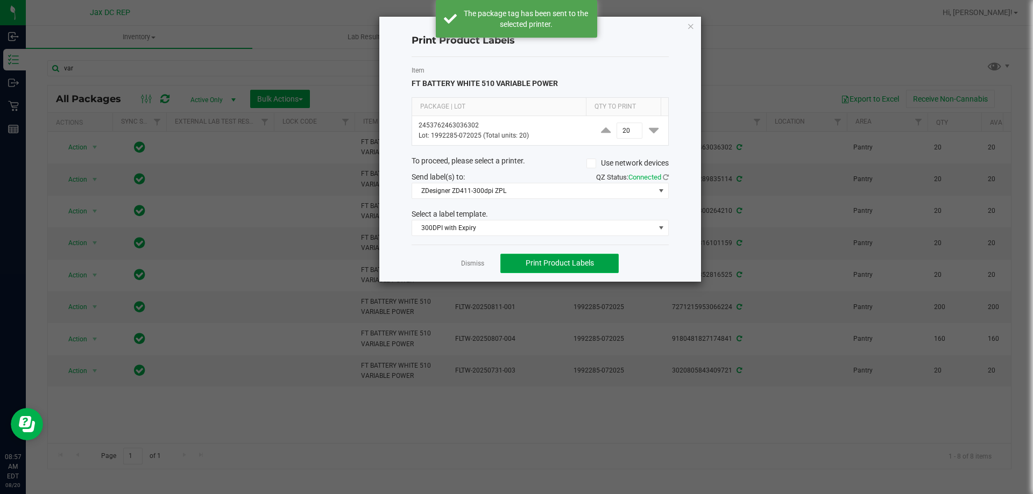
click at [581, 260] on span "Print Product Labels" at bounding box center [559, 263] width 68 height 9
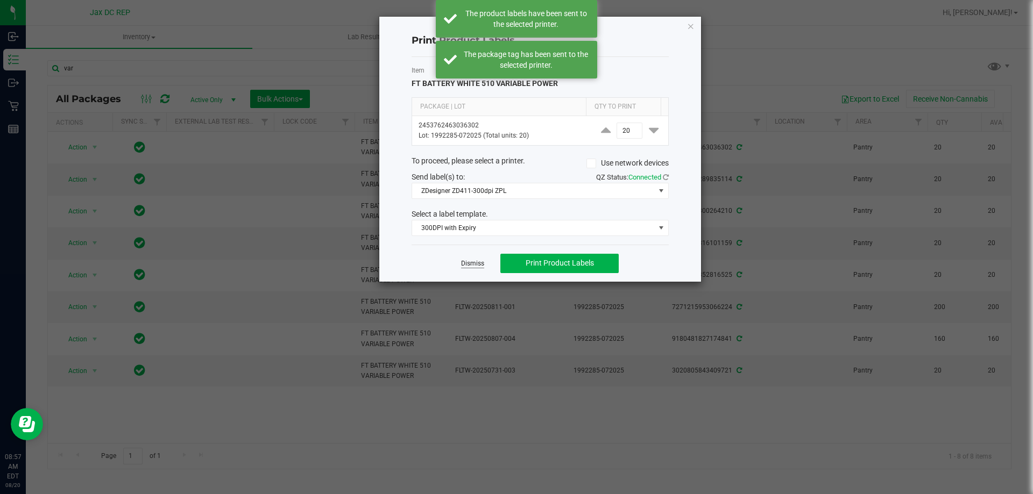
click at [478, 267] on link "Dismiss" at bounding box center [472, 263] width 23 height 9
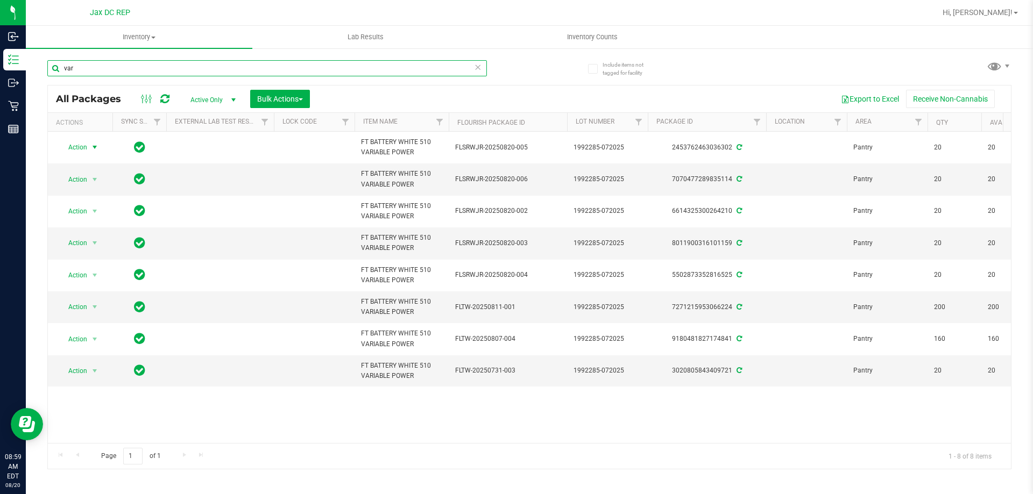
click at [104, 68] on input "var" at bounding box center [266, 68] width 439 height 16
type input "v"
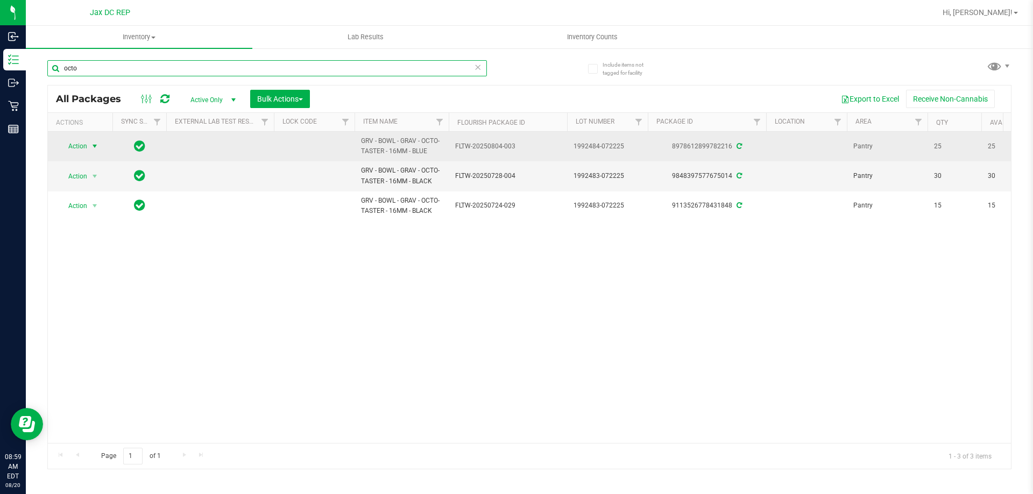
type input "octo"
click at [95, 150] on span "select" at bounding box center [94, 146] width 9 height 9
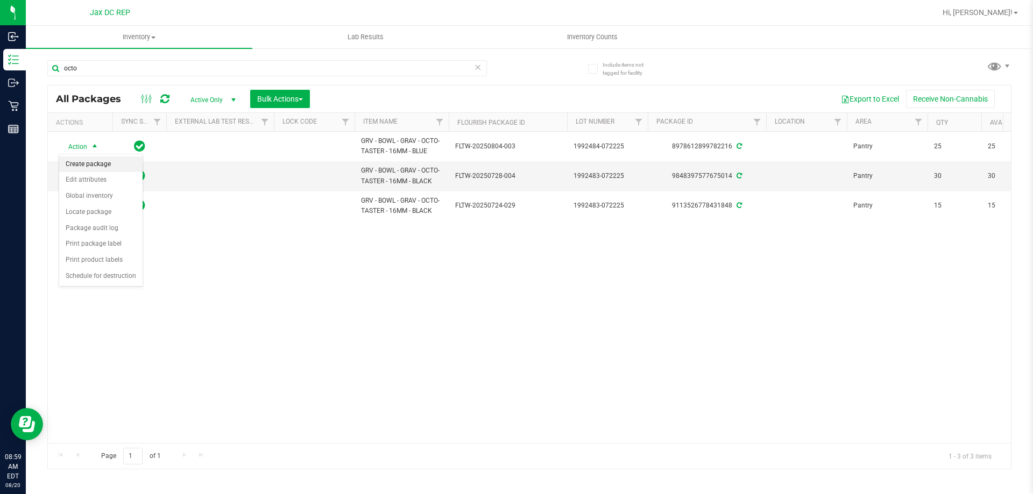
click at [91, 162] on li "Create package" at bounding box center [100, 165] width 83 height 16
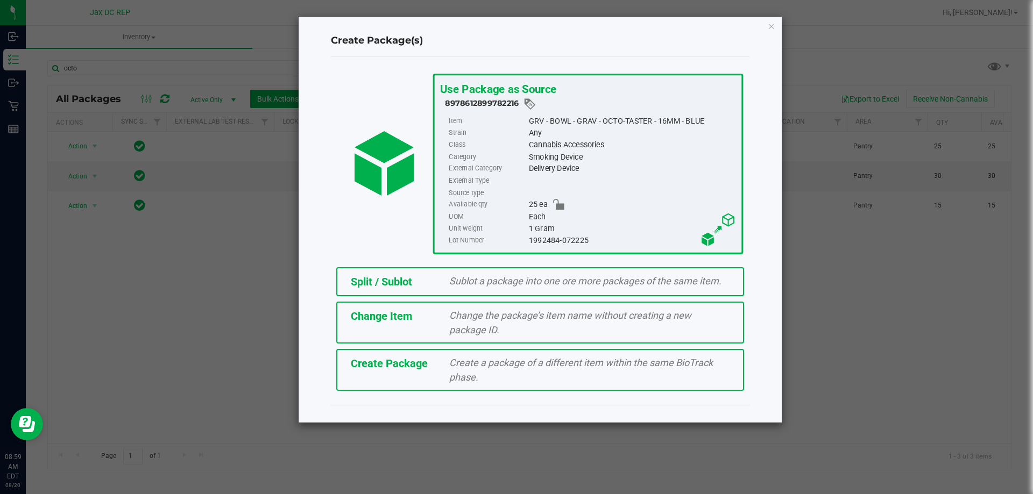
click at [428, 277] on div "Split / Sublot" at bounding box center [392, 282] width 99 height 16
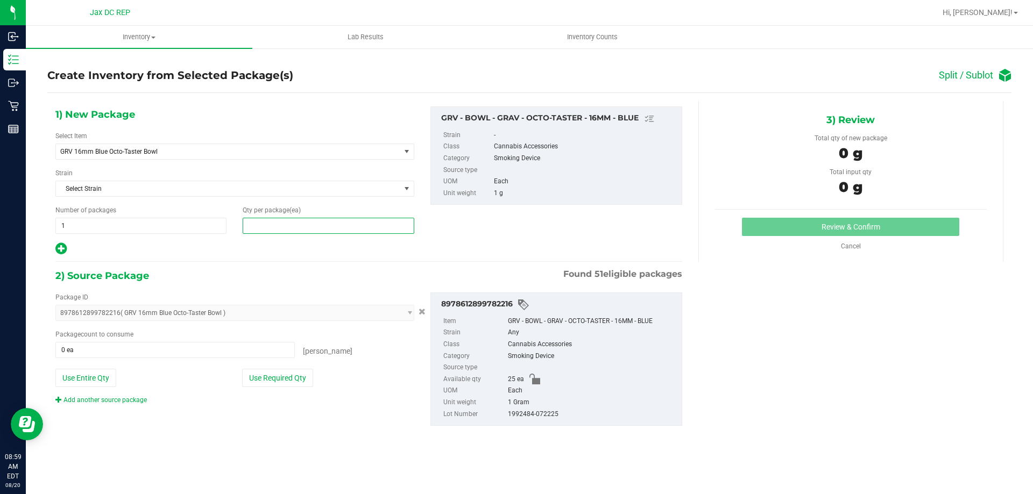
click at [284, 226] on span at bounding box center [328, 226] width 171 height 16
type input "5"
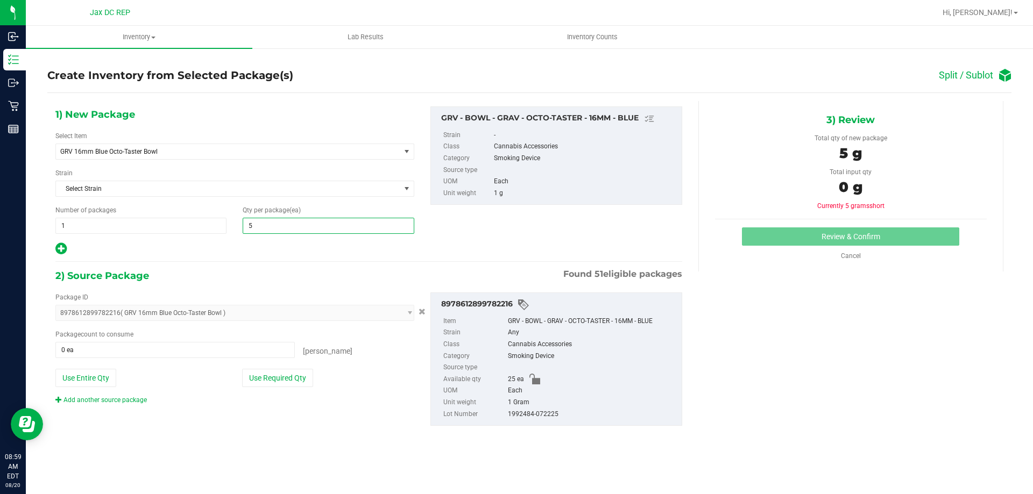
type input "5"
click at [279, 248] on div at bounding box center [234, 249] width 359 height 14
click at [268, 383] on button "Use Required Qty" at bounding box center [277, 378] width 71 height 18
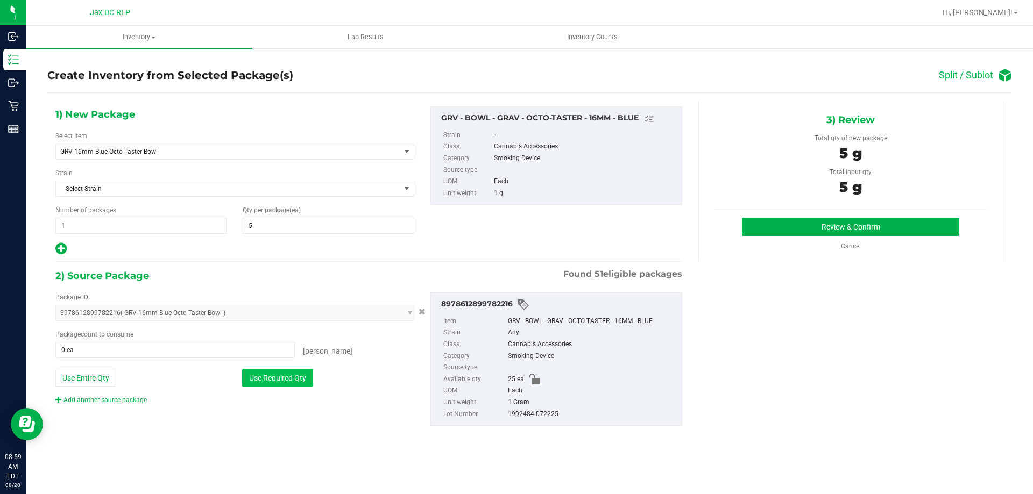
type input "5 ea"
click at [804, 226] on button "Review & Confirm" at bounding box center [850, 227] width 217 height 18
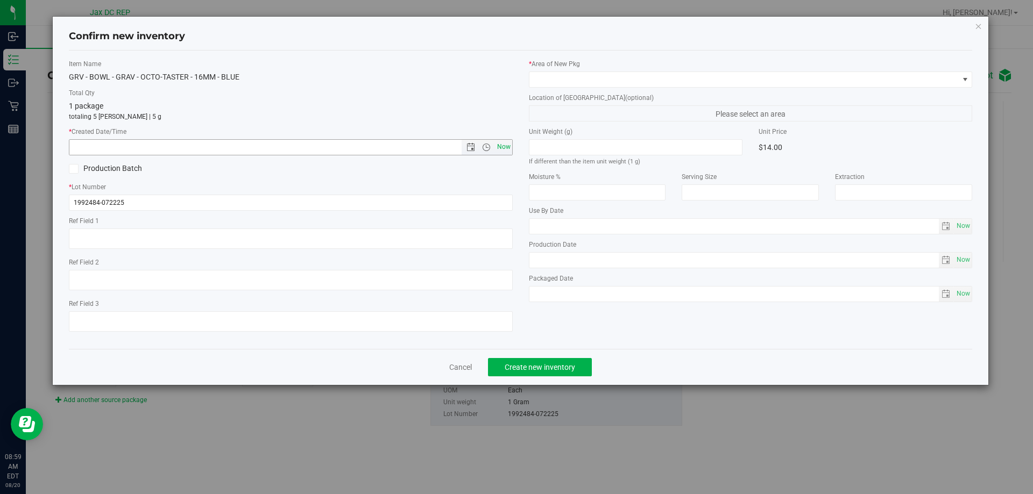
click at [503, 151] on span "Now" at bounding box center [503, 147] width 18 height 16
type input "[DATE] 8:59 AM"
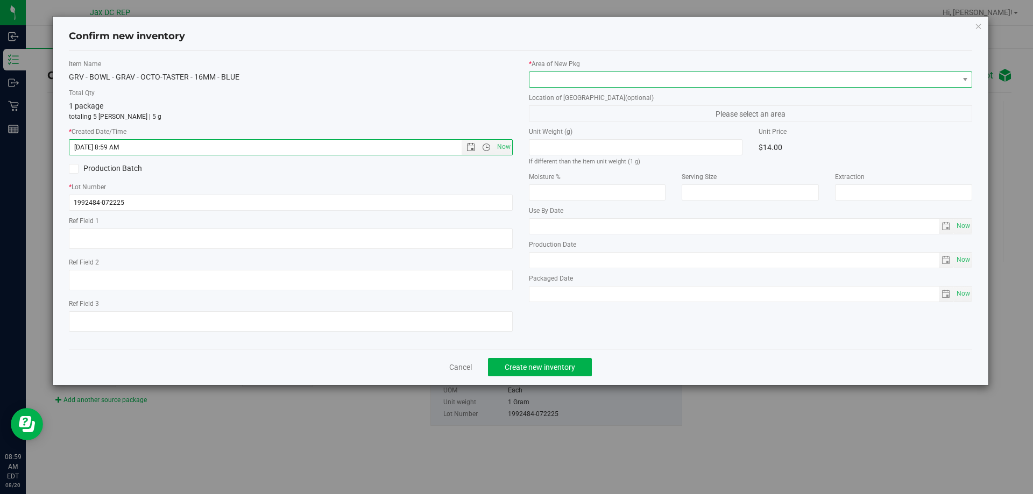
click at [555, 72] on span at bounding box center [743, 79] width 429 height 15
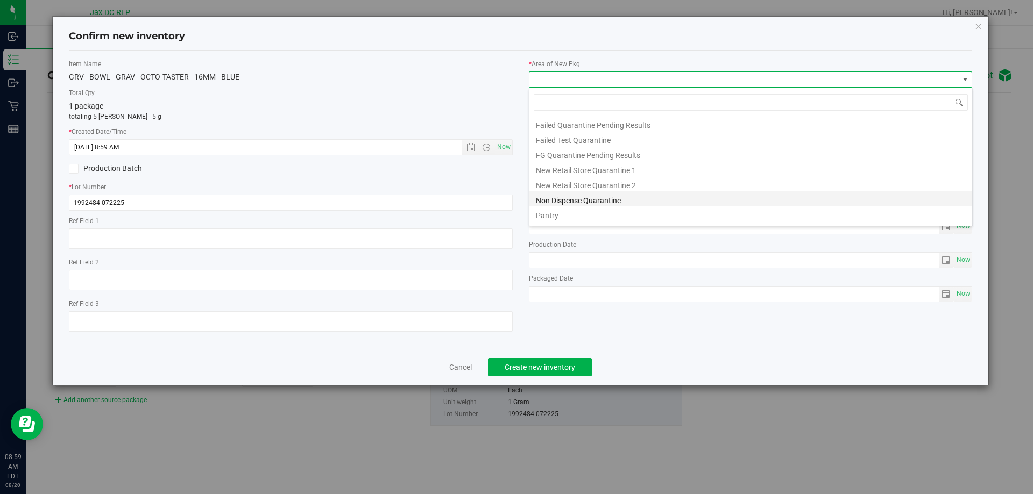
scroll to position [28, 0]
click at [559, 205] on li "Pantry" at bounding box center [750, 201] width 443 height 15
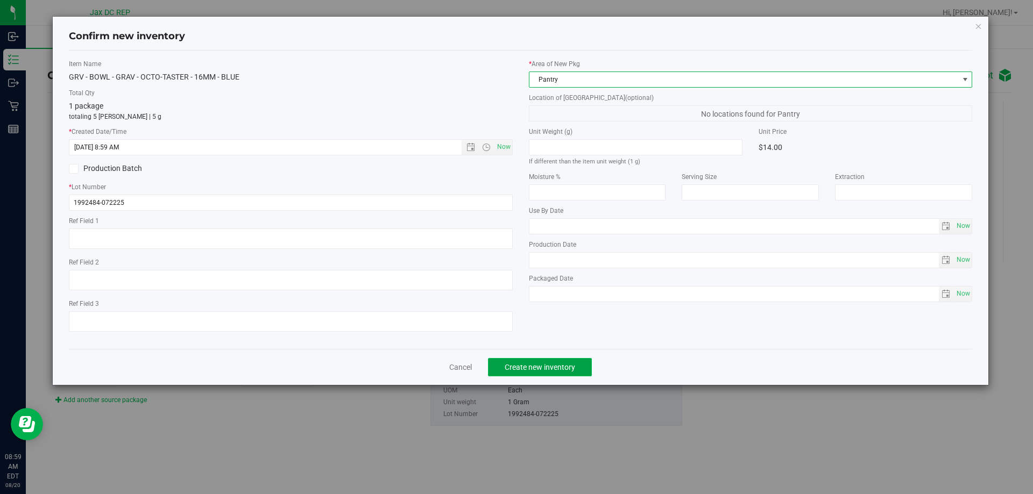
click at [543, 366] on span "Create new inventory" at bounding box center [539, 367] width 70 height 9
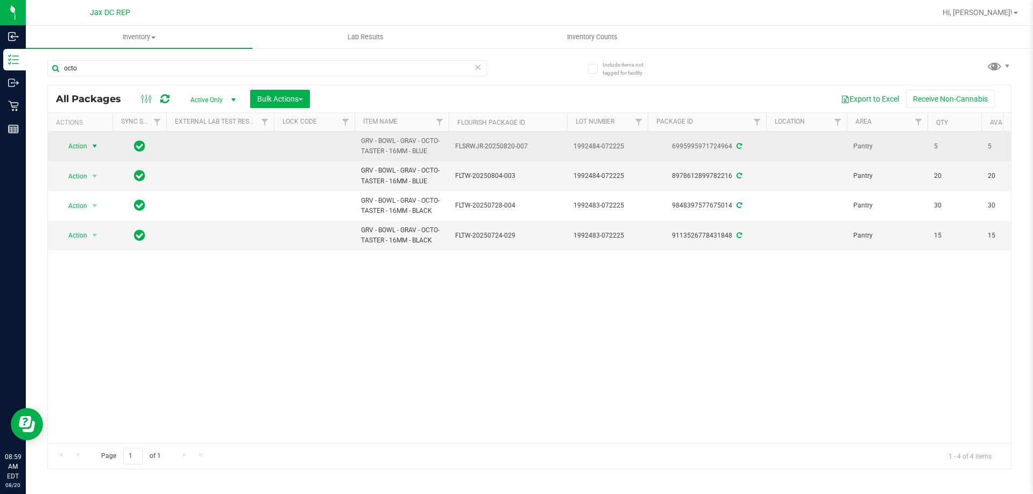
click at [97, 147] on span "select" at bounding box center [94, 146] width 9 height 9
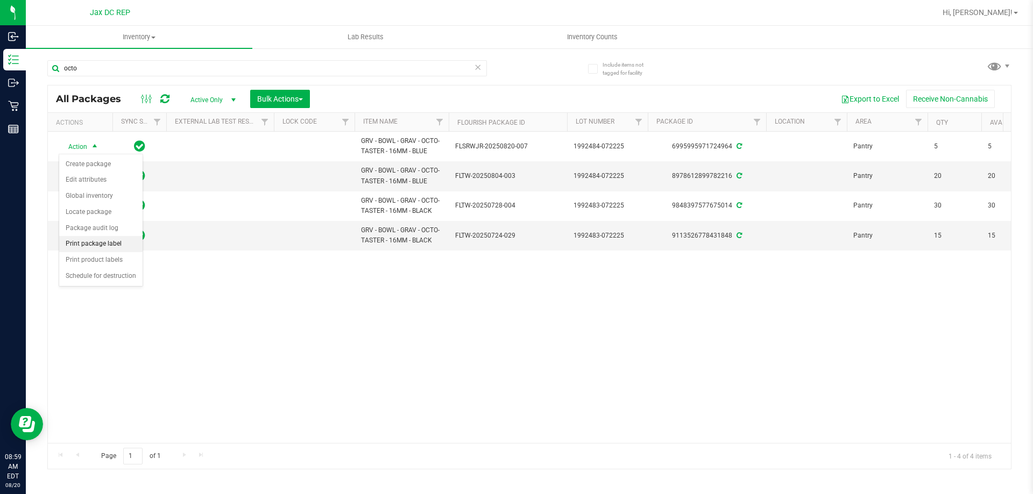
click at [112, 247] on li "Print package label" at bounding box center [100, 244] width 83 height 16
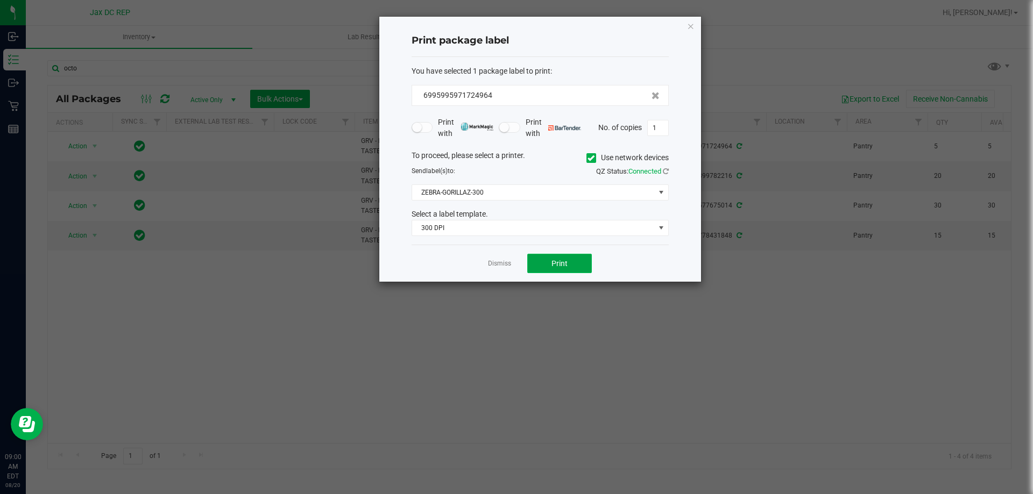
click at [553, 262] on span "Print" at bounding box center [559, 263] width 16 height 9
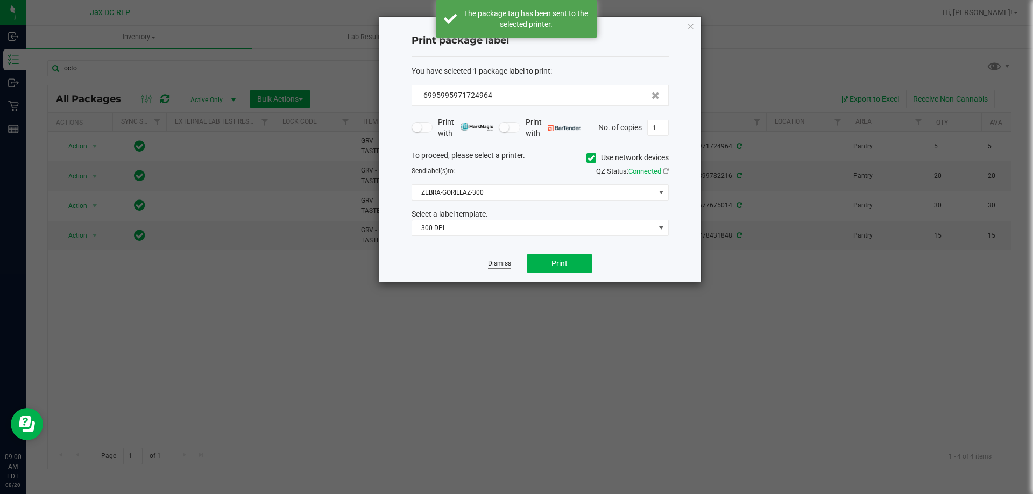
click at [506, 266] on link "Dismiss" at bounding box center [499, 263] width 23 height 9
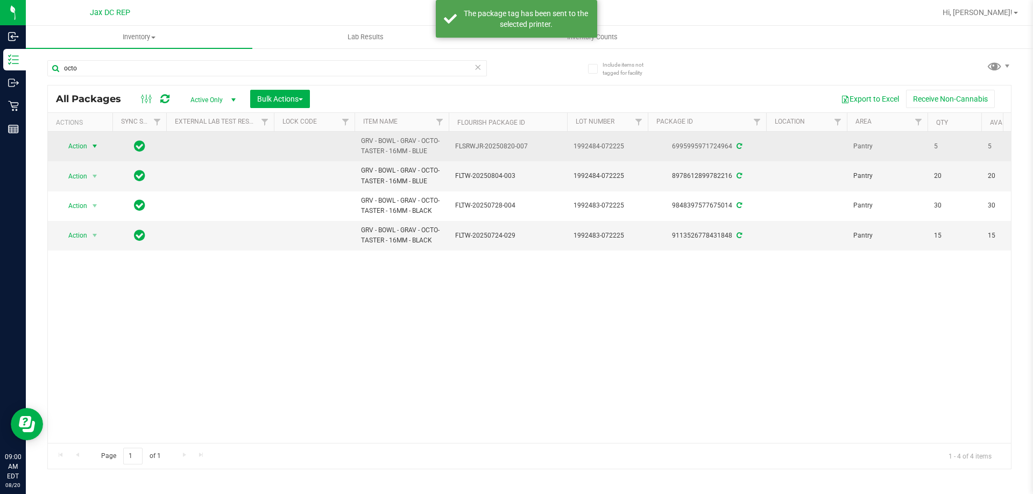
click at [83, 150] on span "Action" at bounding box center [73, 146] width 29 height 15
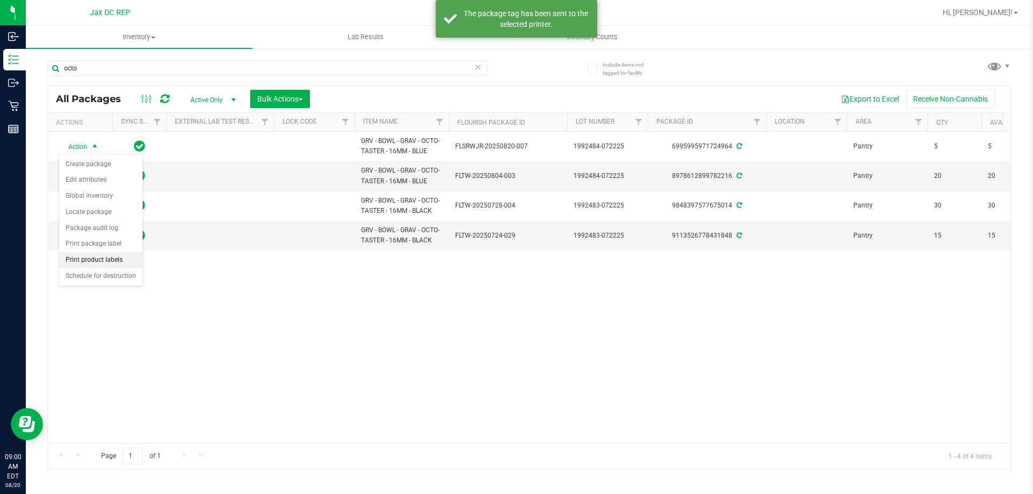
click at [99, 260] on li "Print product labels" at bounding box center [100, 260] width 83 height 16
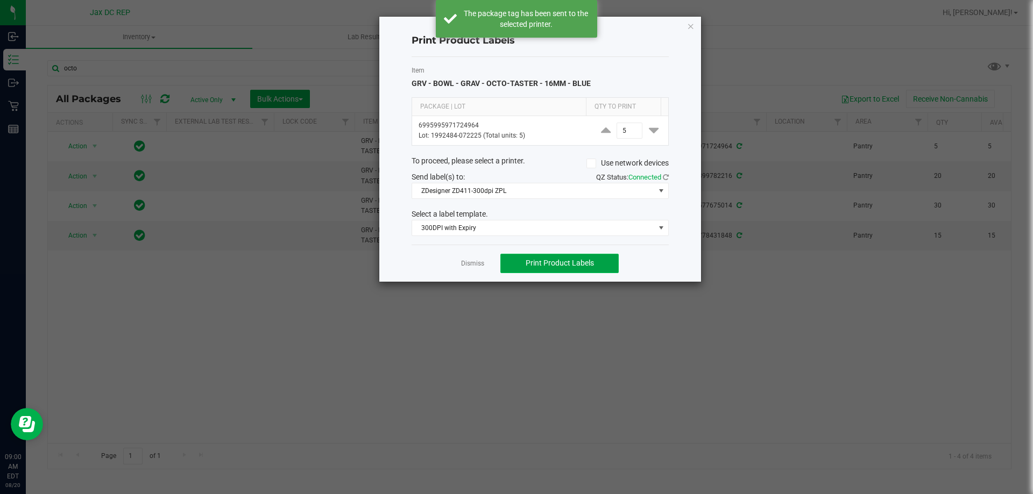
click at [574, 260] on span "Print Product Labels" at bounding box center [559, 263] width 68 height 9
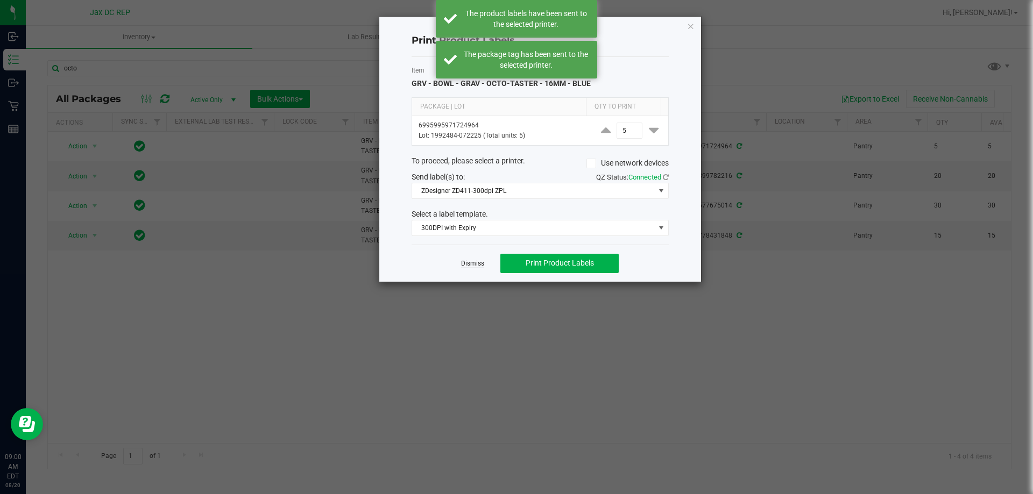
click at [479, 267] on link "Dismiss" at bounding box center [472, 263] width 23 height 9
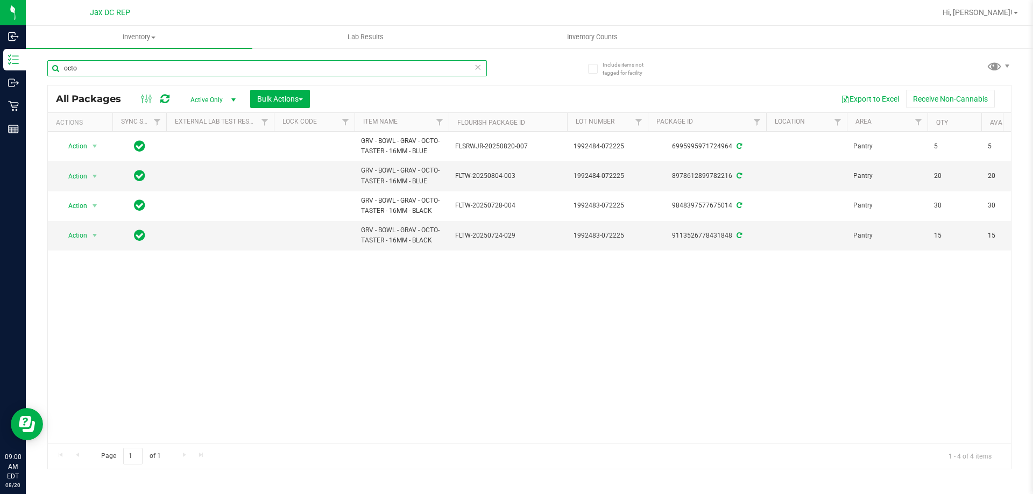
click at [99, 74] on input "octo" at bounding box center [266, 68] width 439 height 16
type input "o"
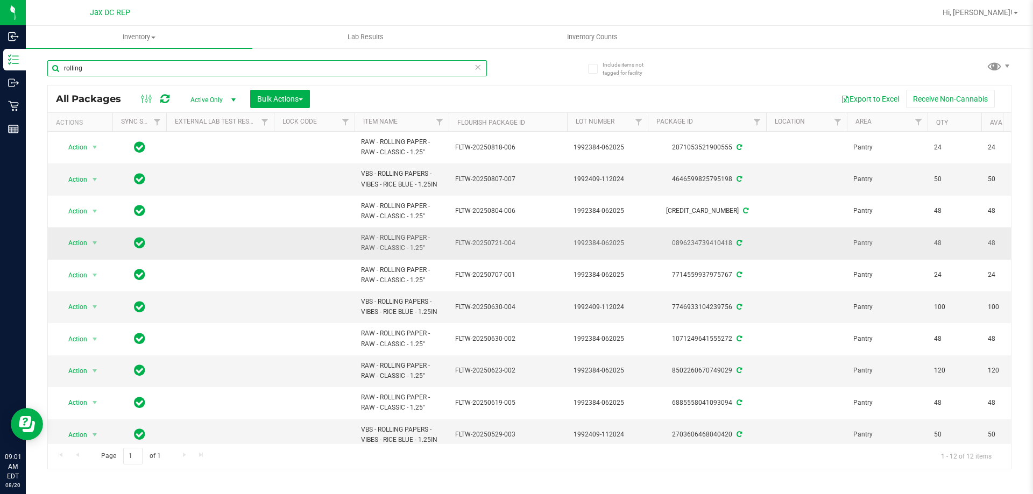
type input "rolling"
drag, startPoint x: 432, startPoint y: 245, endPoint x: 354, endPoint y: 239, distance: 78.3
click at [354, 239] on td "RAW - ROLLING PAPER - RAW - CLASSIC - 1.25"" at bounding box center [401, 244] width 94 height 32
copy span "RAW - ROLLING PAPER - RAW - CLASSIC - 1.25""
drag, startPoint x: 124, startPoint y: 68, endPoint x: 26, endPoint y: 63, distance: 98.0
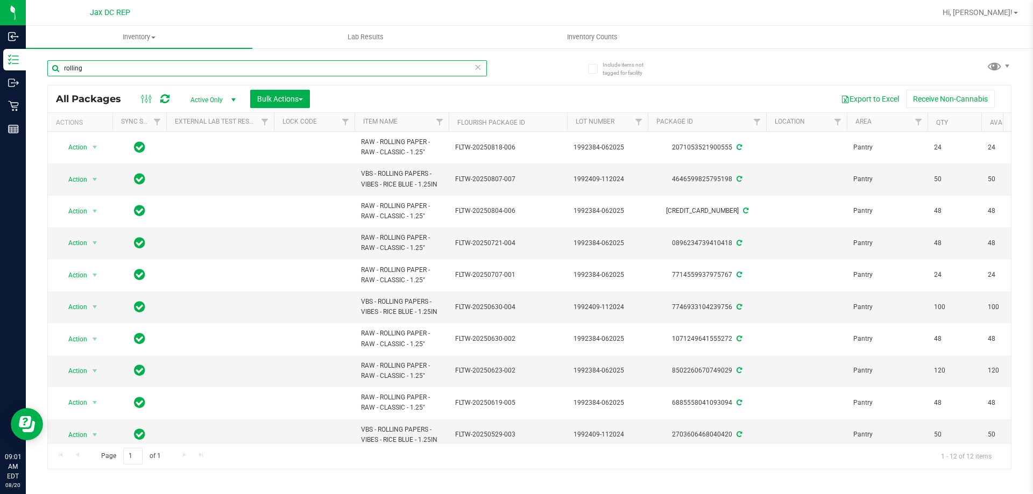
click at [26, 63] on div "Include items not tagged for facility rolling All Packages Active Only Active O…" at bounding box center [529, 211] width 1007 height 328
paste input "RAW - ROLLING PAPER - RAW - CLASSIC - 1.25""
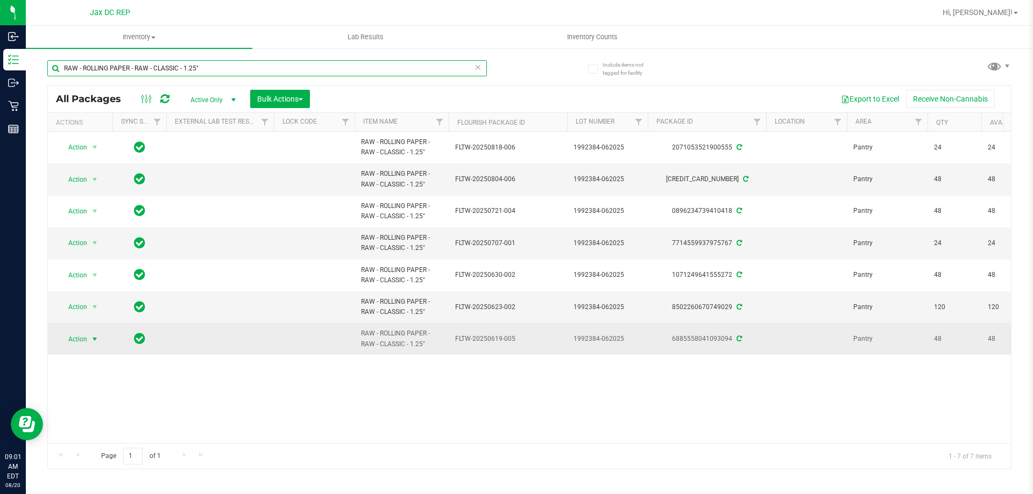
type input "RAW - ROLLING PAPER - RAW - CLASSIC - 1.25""
click at [89, 341] on span "select" at bounding box center [94, 339] width 13 height 15
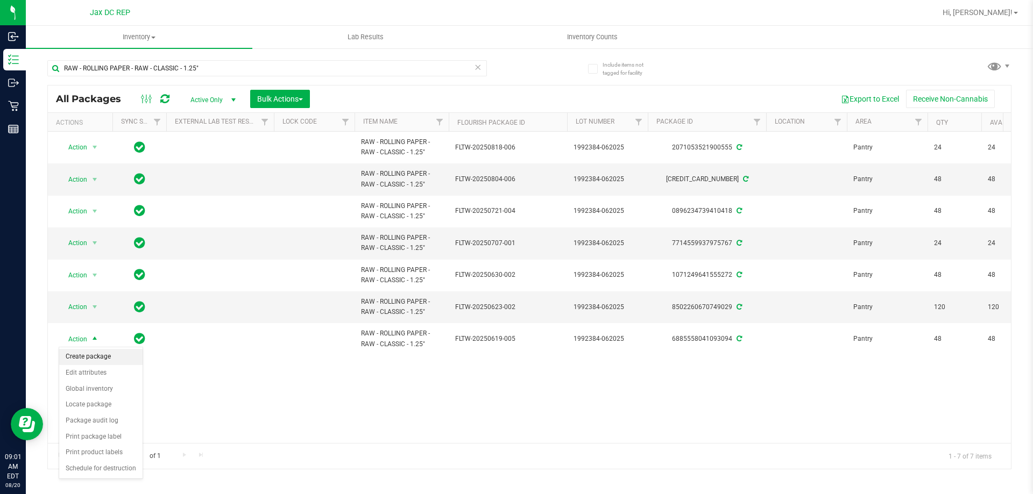
click at [95, 361] on li "Create package" at bounding box center [100, 357] width 83 height 16
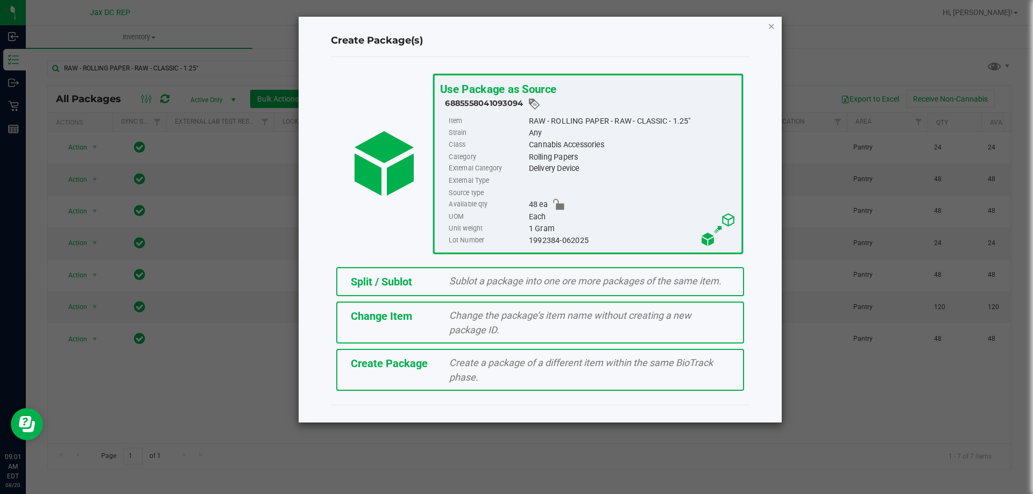
click at [773, 24] on icon "button" at bounding box center [771, 25] width 8 height 13
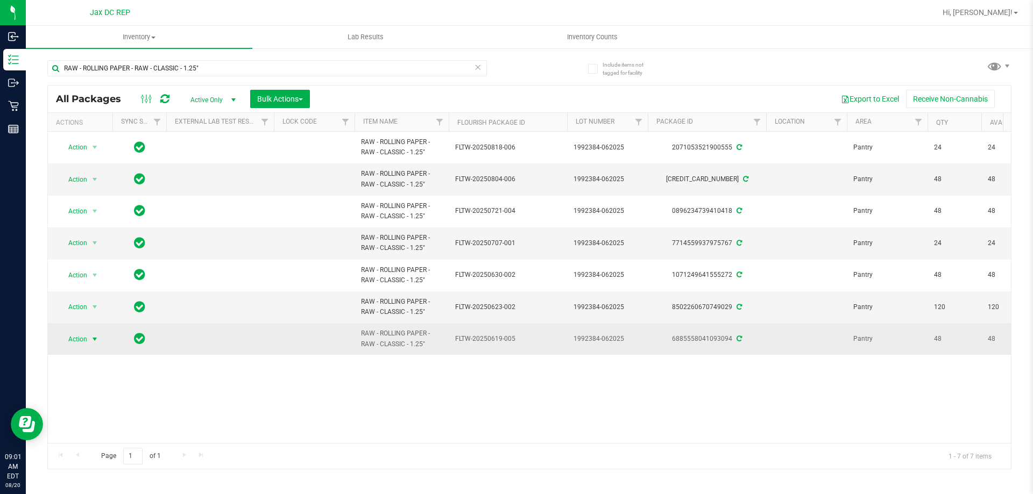
click at [90, 339] on span "select" at bounding box center [94, 339] width 13 height 15
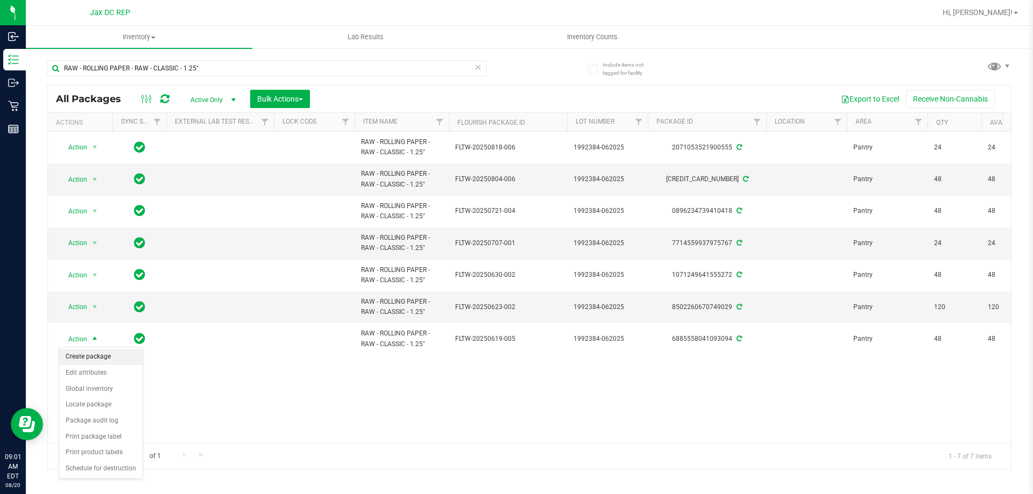
click at [109, 361] on li "Create package" at bounding box center [100, 357] width 83 height 16
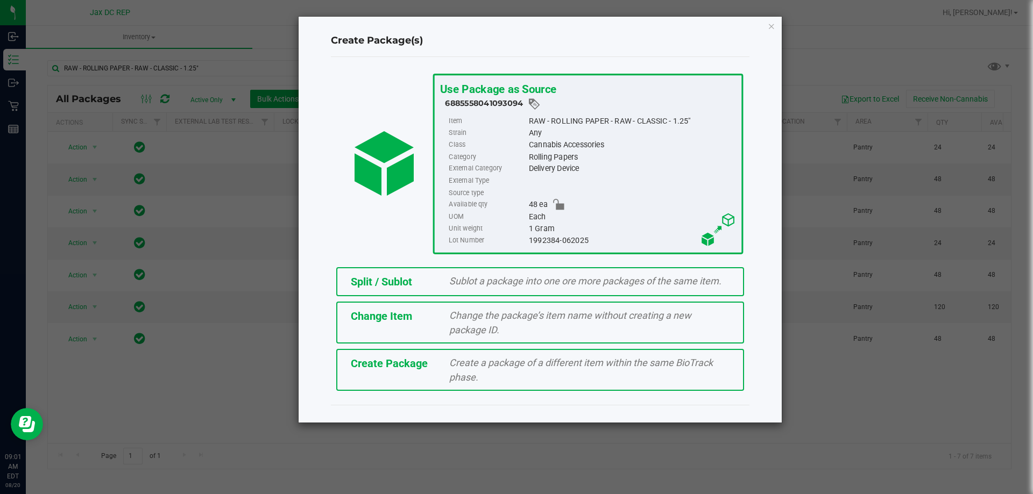
click at [440, 276] on div "Split / Sublot" at bounding box center [392, 282] width 99 height 16
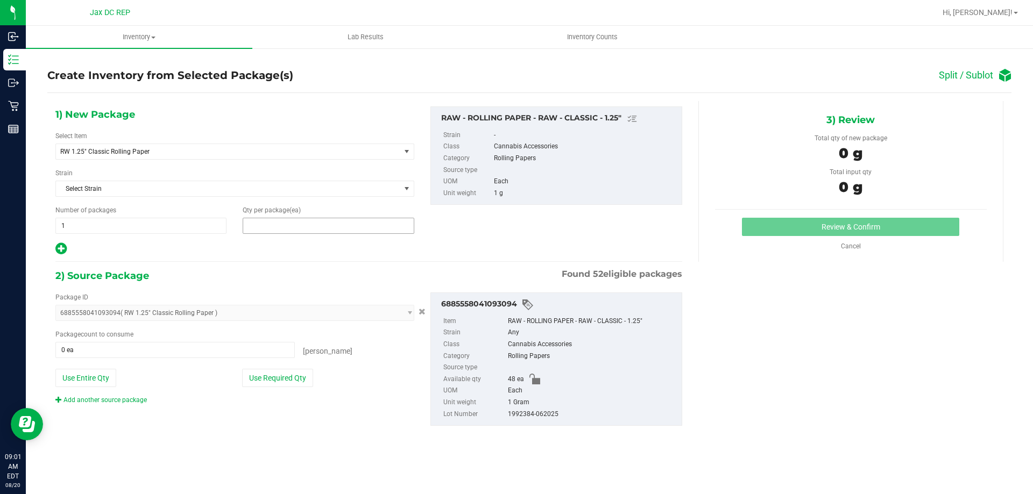
click at [267, 224] on span at bounding box center [328, 226] width 171 height 16
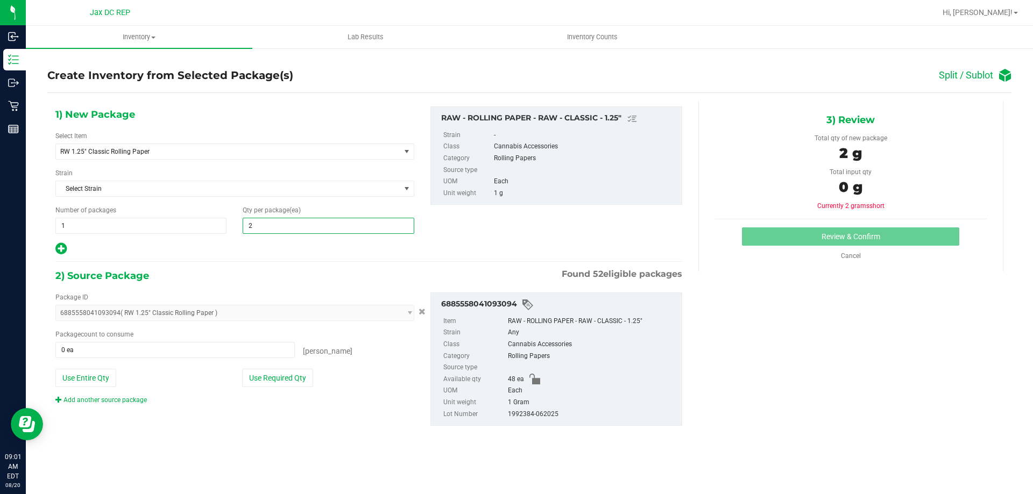
type input "24"
click at [267, 235] on div "1) New Package Select Item RW 1.25" Classic Rolling Paper RW 1.25" Classic Roll…" at bounding box center [234, 181] width 375 height 150
click at [244, 346] on span at bounding box center [174, 350] width 239 height 16
type input "24"
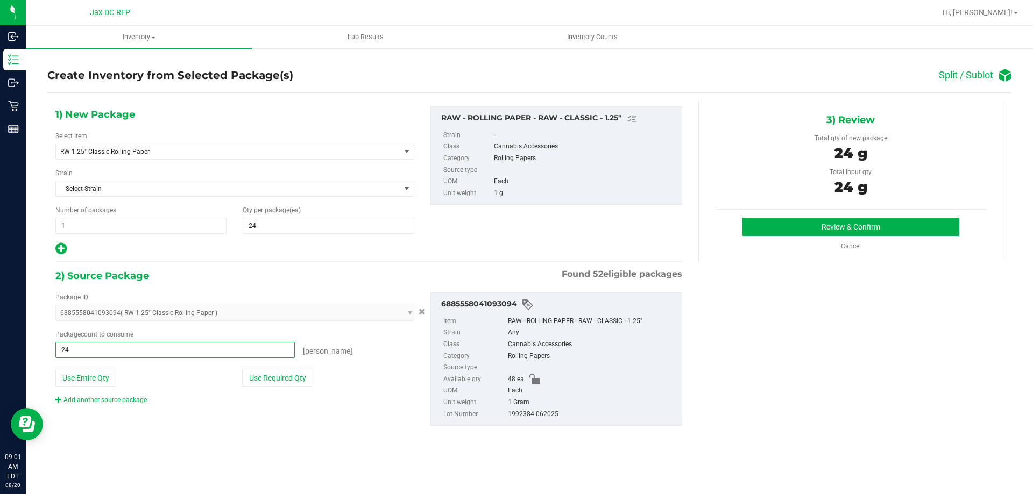
type input "24 ea"
click at [250, 387] on button "Use Required Qty" at bounding box center [277, 378] width 71 height 18
click at [781, 234] on button "Review & Confirm" at bounding box center [850, 227] width 217 height 18
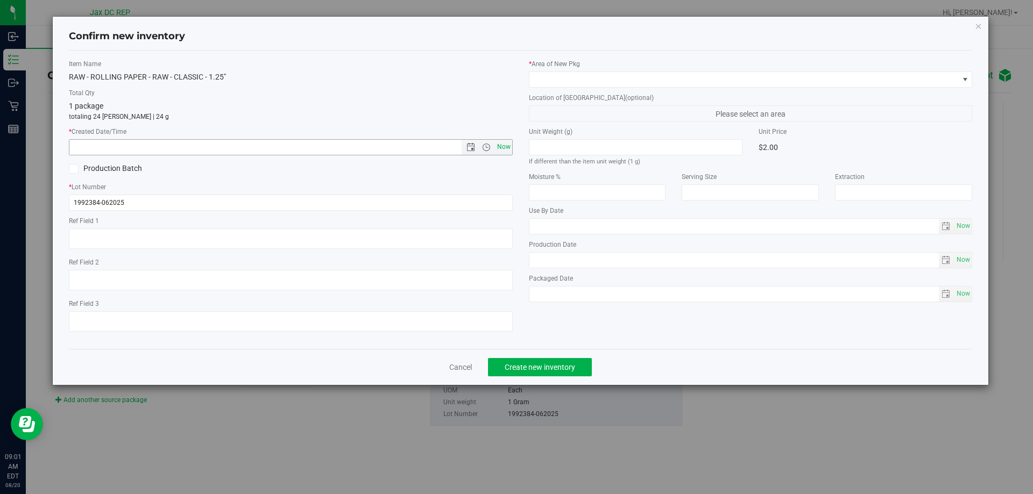
click at [500, 147] on span "Now" at bounding box center [503, 147] width 18 height 16
type input "[DATE] 9:01 AM"
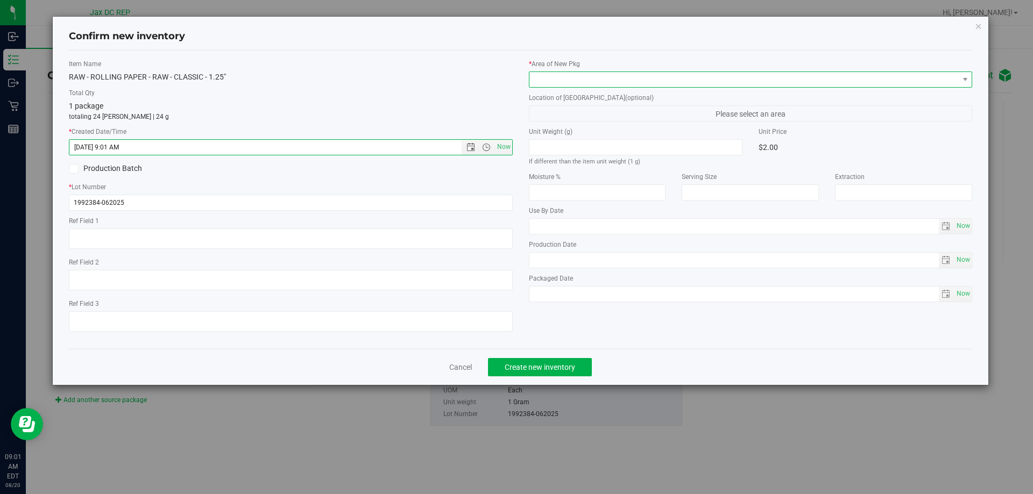
click at [550, 77] on span at bounding box center [743, 79] width 429 height 15
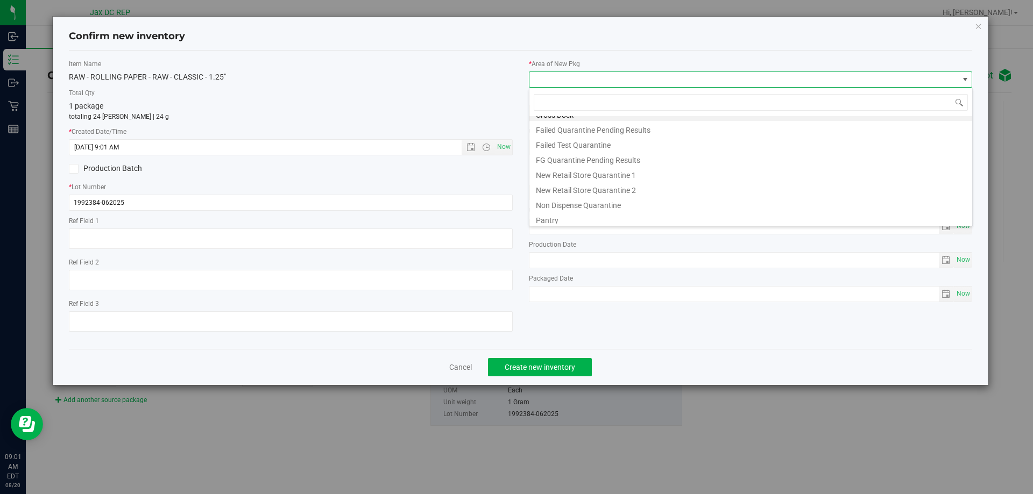
scroll to position [28, 0]
click at [567, 200] on li "Pantry" at bounding box center [750, 201] width 443 height 15
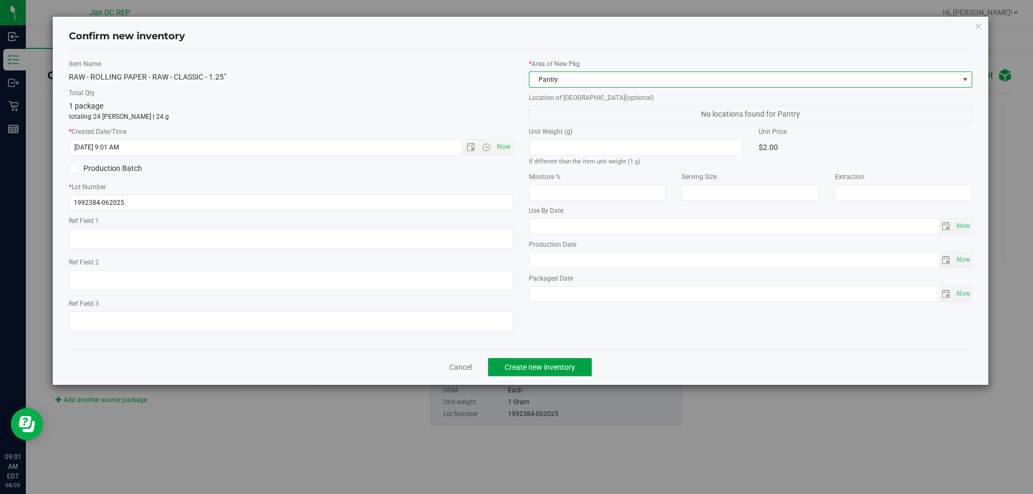
click at [553, 367] on span "Create new inventory" at bounding box center [539, 367] width 70 height 9
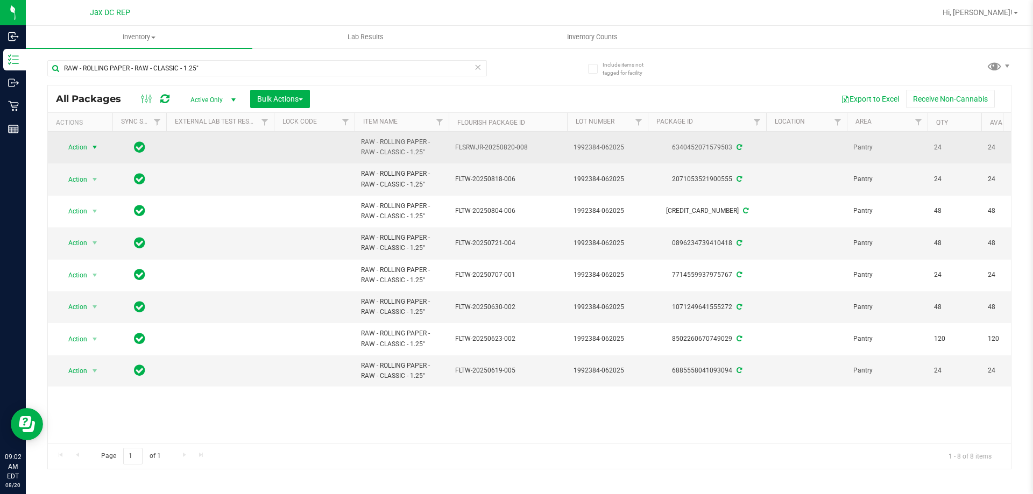
click at [86, 147] on span "Action" at bounding box center [73, 147] width 29 height 15
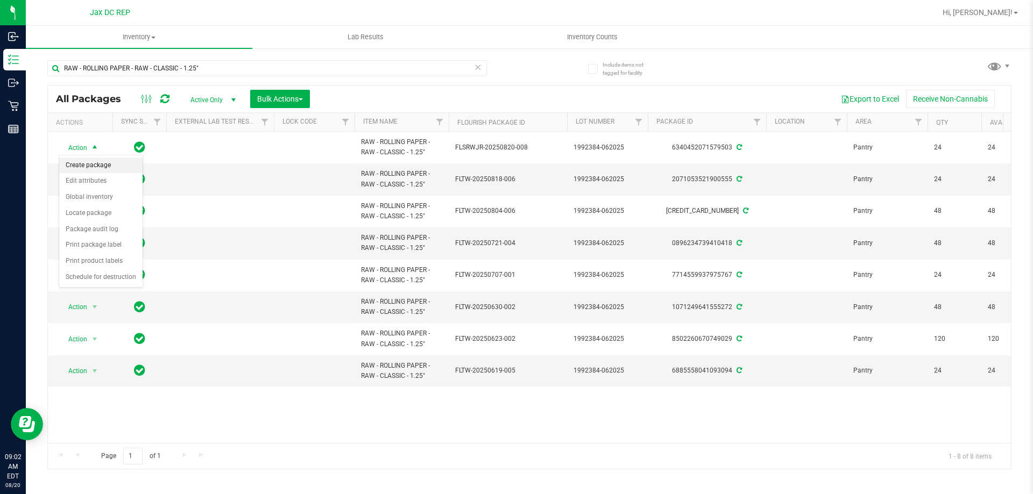
click at [104, 164] on li "Create package" at bounding box center [100, 166] width 83 height 16
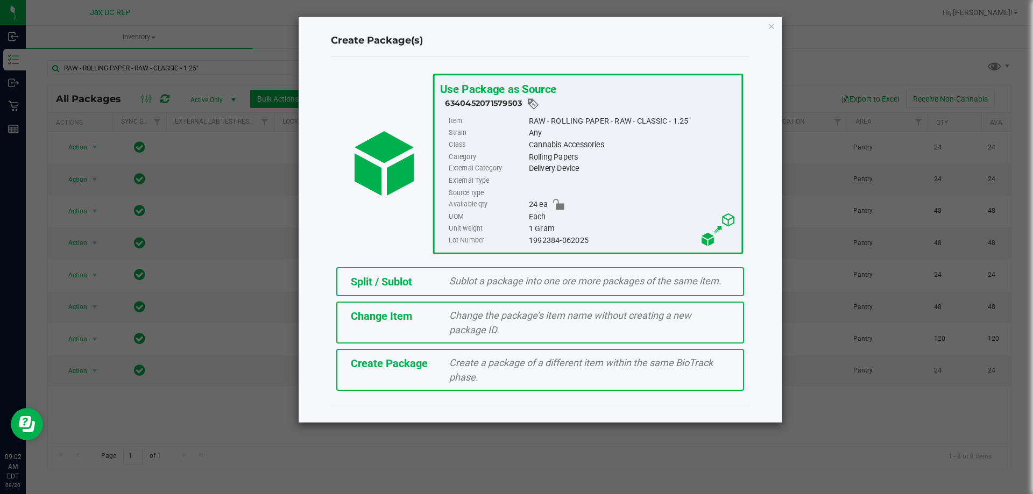
click at [524, 290] on div "Split / Sublot Sublot a package into one ore more packages of the same item." at bounding box center [540, 281] width 408 height 29
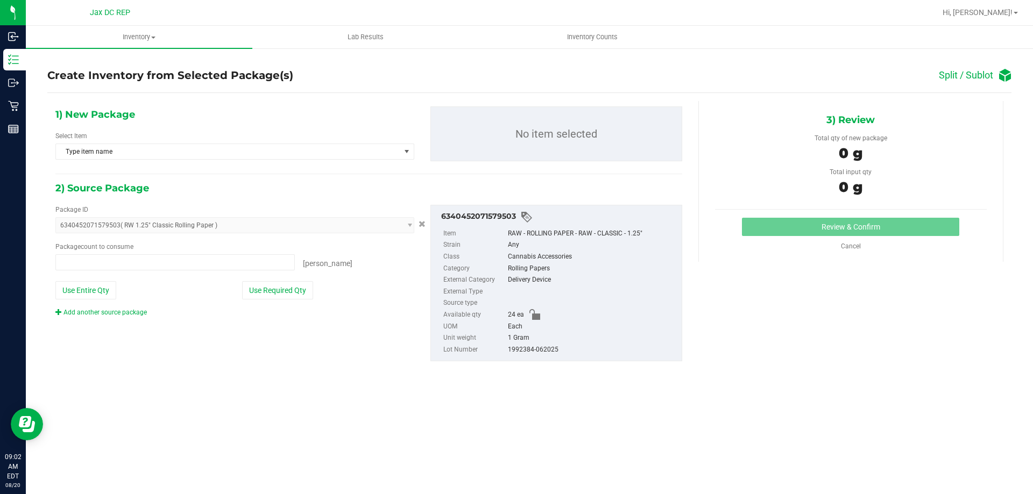
type input "0 ea"
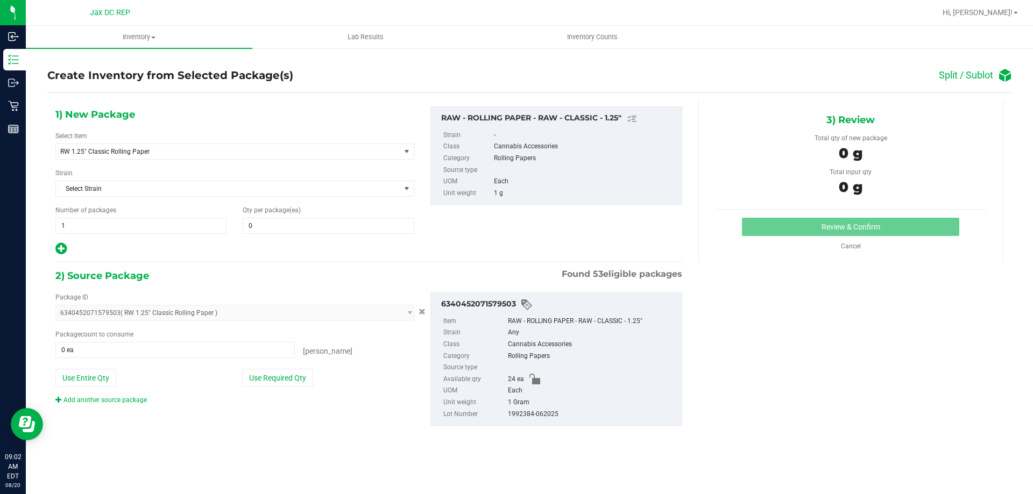
click at [849, 240] on div "Review & Confirm Cancel" at bounding box center [851, 234] width 272 height 33
click at [847, 244] on link "Cancel" at bounding box center [851, 247] width 20 height 8
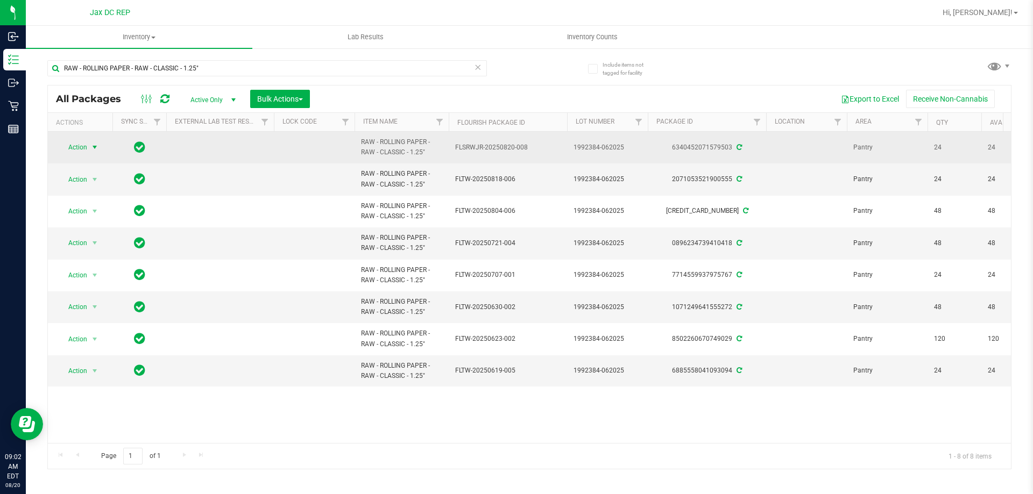
click at [93, 151] on span "select" at bounding box center [94, 147] width 9 height 9
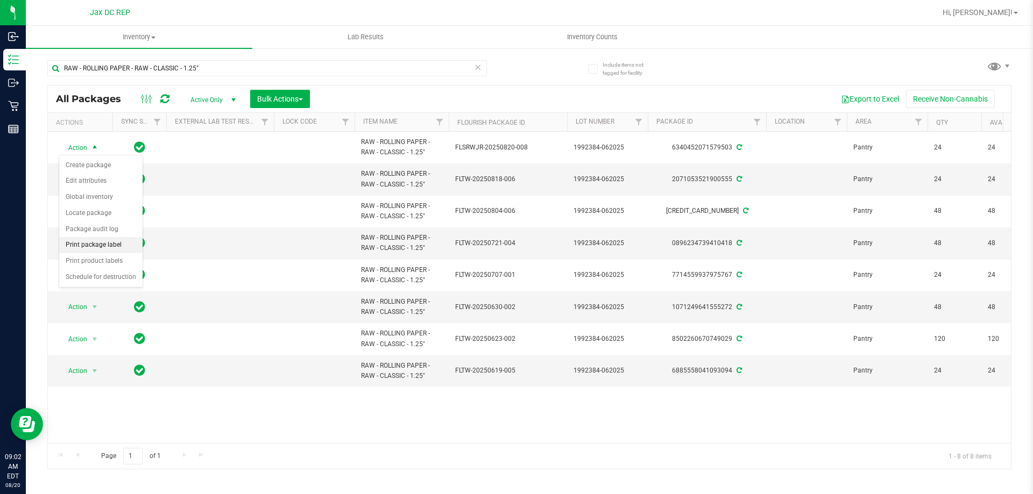
click at [95, 246] on li "Print package label" at bounding box center [100, 245] width 83 height 16
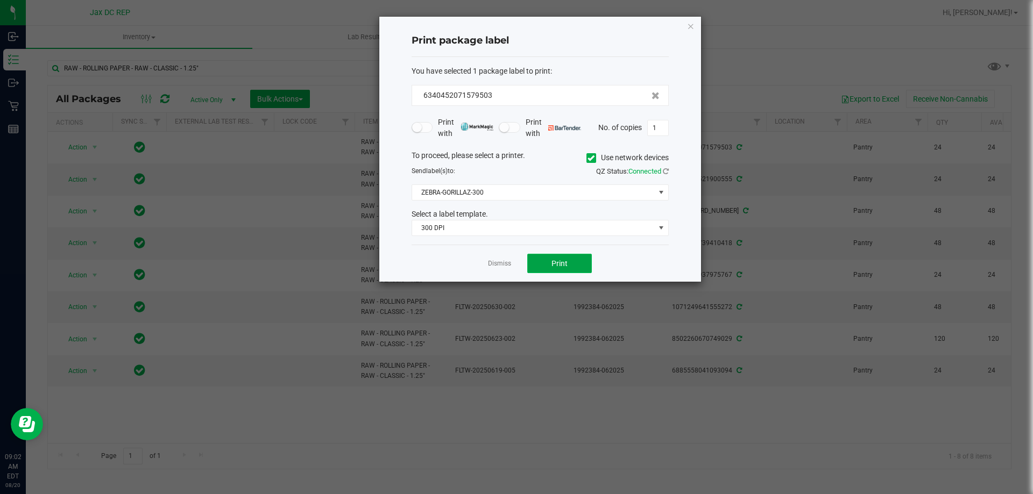
click at [539, 258] on button "Print" at bounding box center [559, 263] width 65 height 19
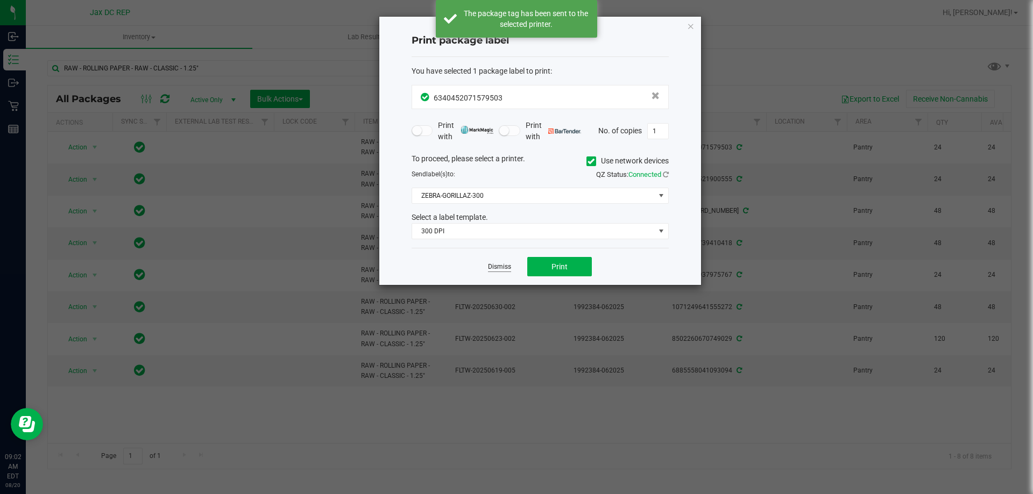
click at [509, 263] on link "Dismiss" at bounding box center [499, 266] width 23 height 9
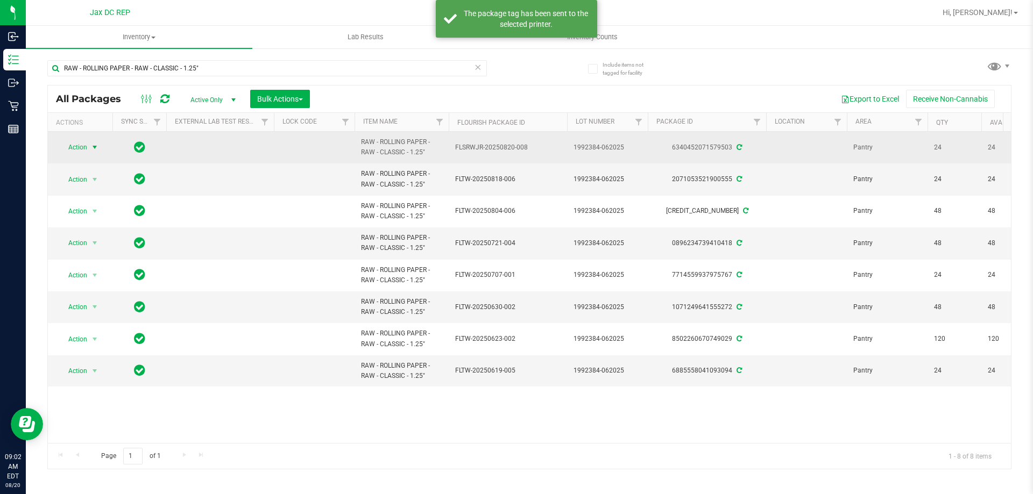
click at [96, 148] on span "select" at bounding box center [94, 147] width 9 height 9
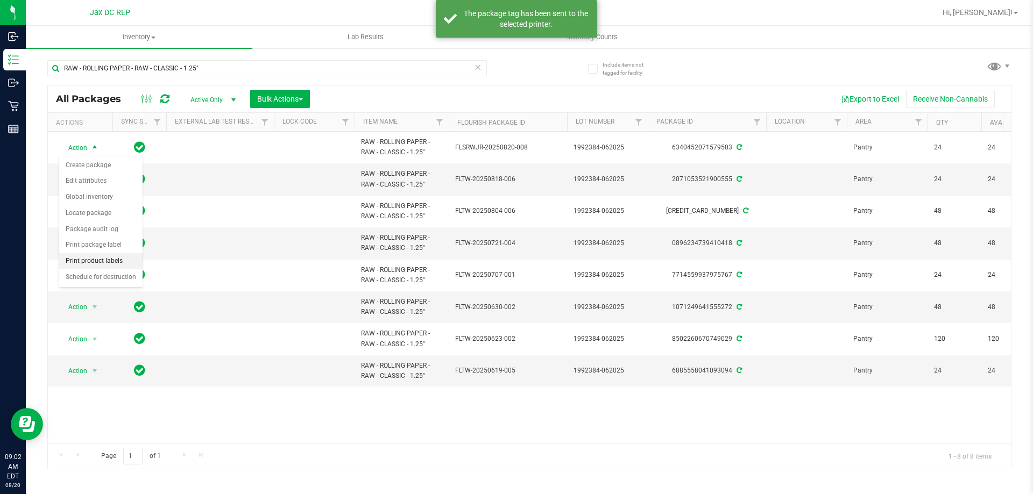
click at [100, 256] on li "Print product labels" at bounding box center [100, 261] width 83 height 16
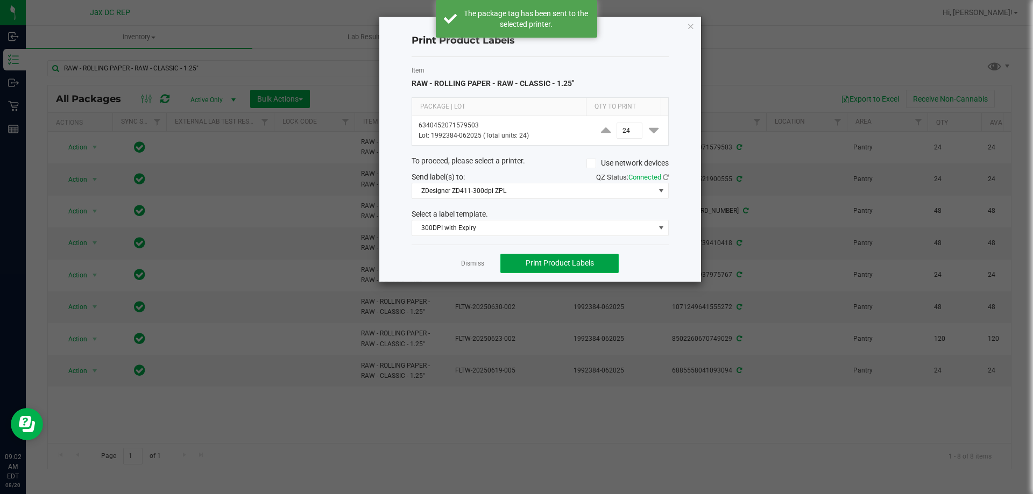
drag, startPoint x: 558, startPoint y: 266, endPoint x: 509, endPoint y: 260, distance: 48.8
click at [557, 267] on span "Print Product Labels" at bounding box center [559, 263] width 68 height 9
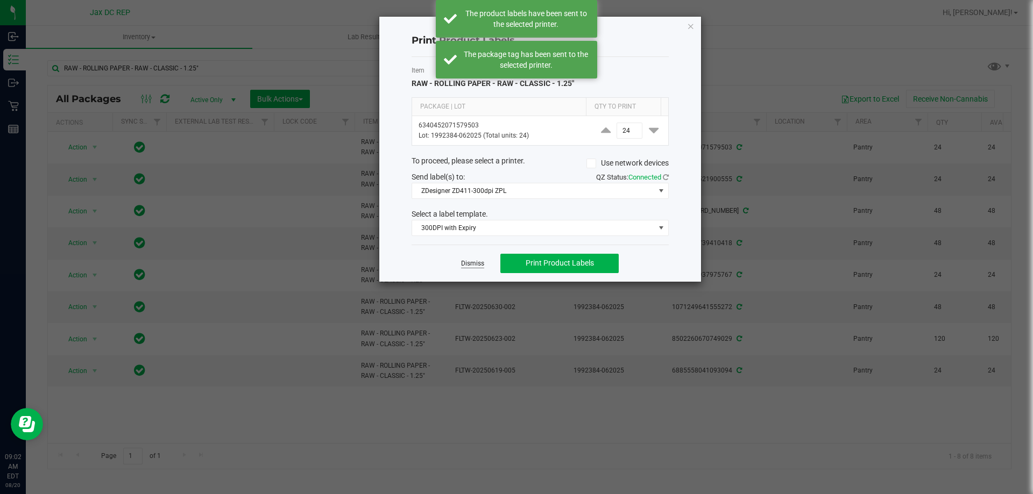
click at [479, 260] on link "Dismiss" at bounding box center [472, 263] width 23 height 9
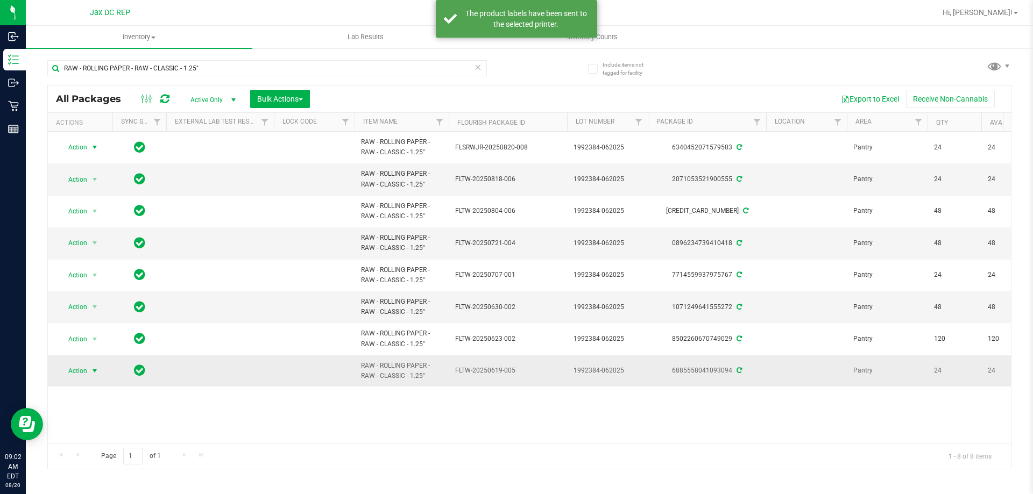
click at [85, 374] on span "Action" at bounding box center [73, 371] width 29 height 15
click at [111, 318] on li "Print package label" at bounding box center [100, 321] width 83 height 16
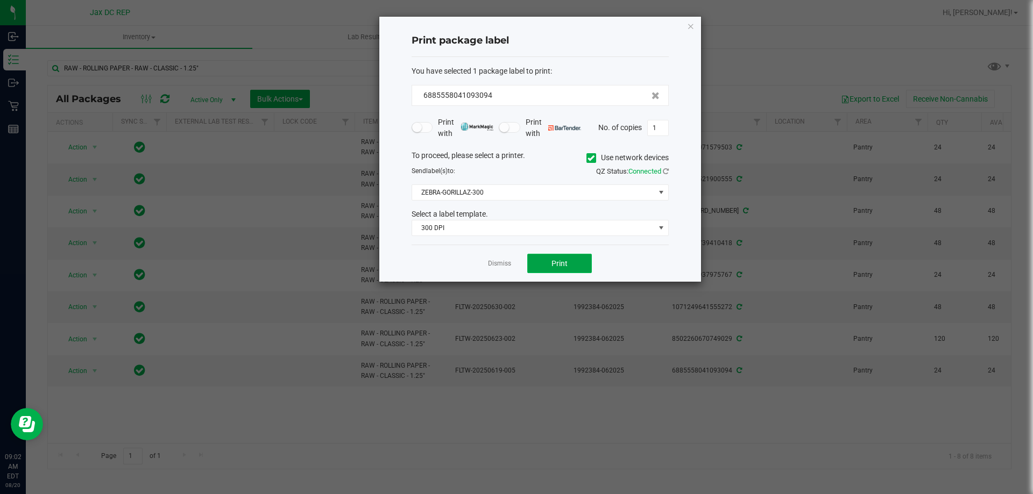
click at [550, 261] on button "Print" at bounding box center [559, 263] width 65 height 19
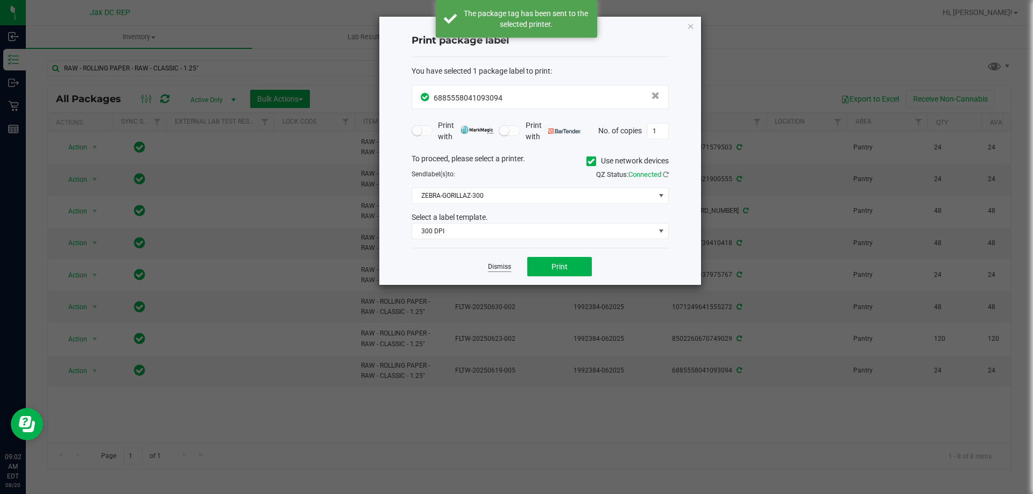
click at [500, 266] on link "Dismiss" at bounding box center [499, 266] width 23 height 9
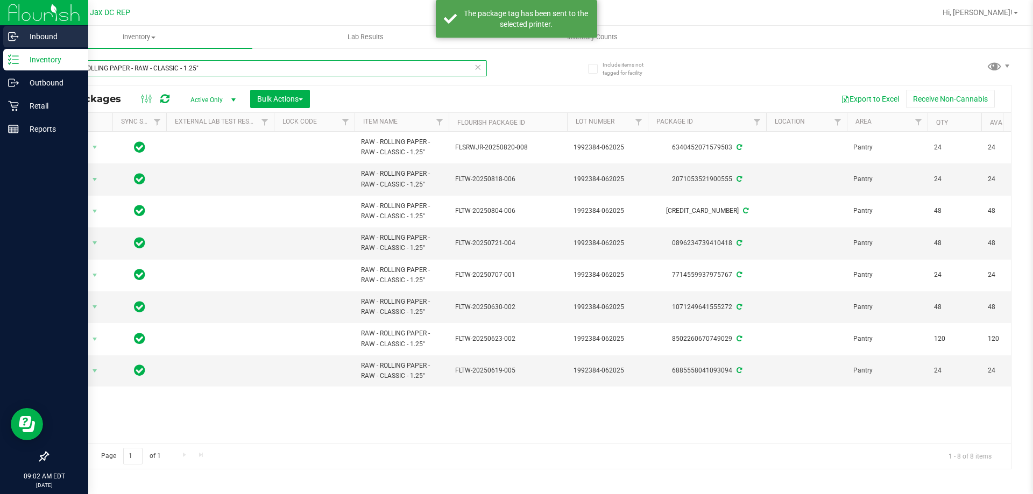
drag, startPoint x: 214, startPoint y: 66, endPoint x: 23, endPoint y: 45, distance: 191.5
click at [0, 40] on div "Inbound Inventory Outbound Retail Reports 09:02 AM EDT [DATE] 08/20 Jax DC REP …" at bounding box center [516, 247] width 1033 height 494
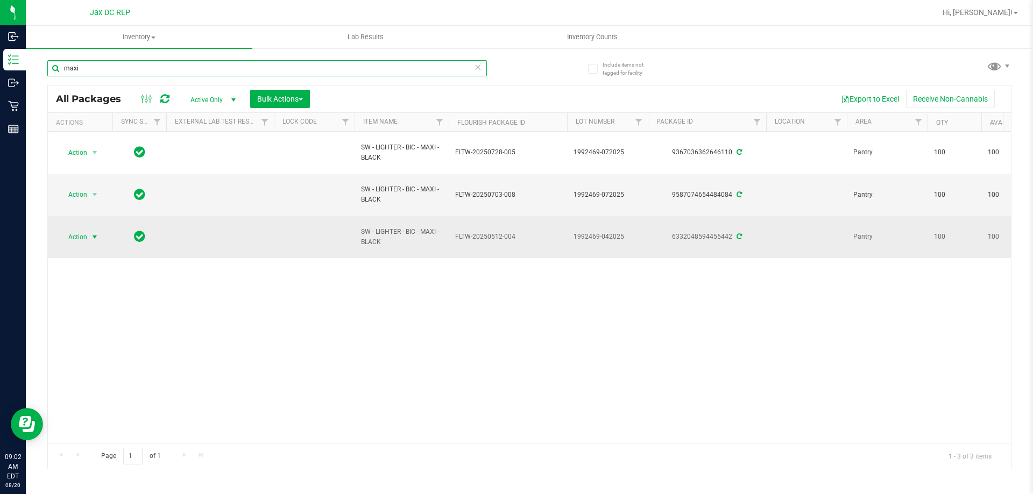
type input "maxi"
click at [98, 235] on span "select" at bounding box center [94, 237] width 9 height 9
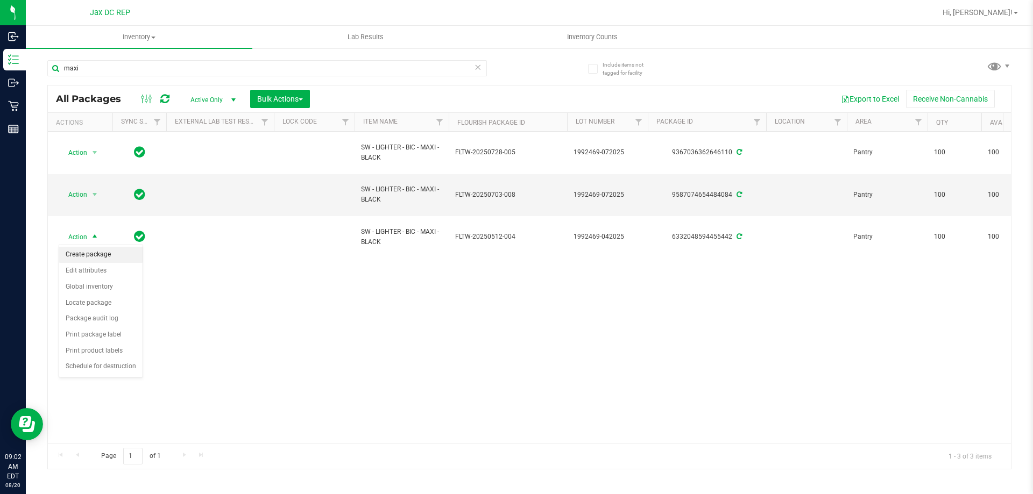
click at [105, 259] on li "Create package" at bounding box center [100, 255] width 83 height 16
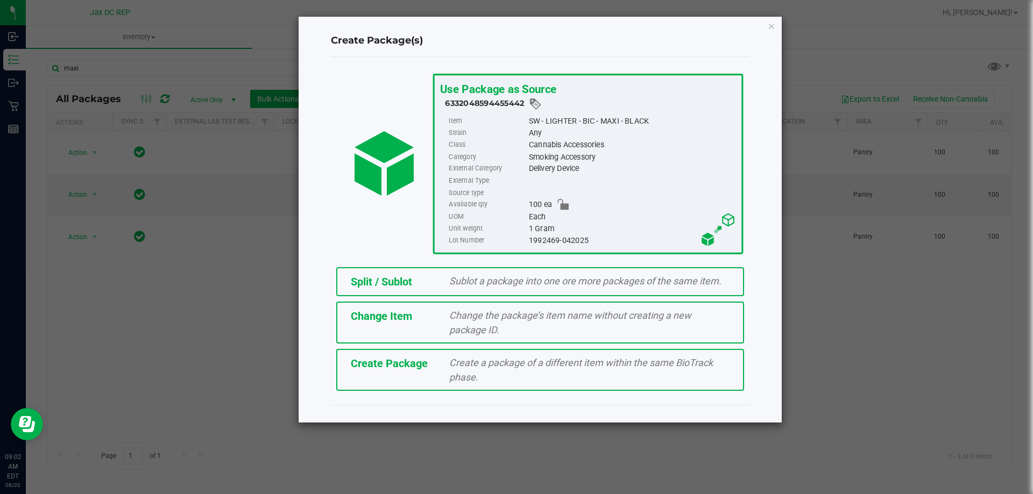
click at [543, 285] on span "Sublot a package into one ore more packages of the same item." at bounding box center [585, 280] width 272 height 11
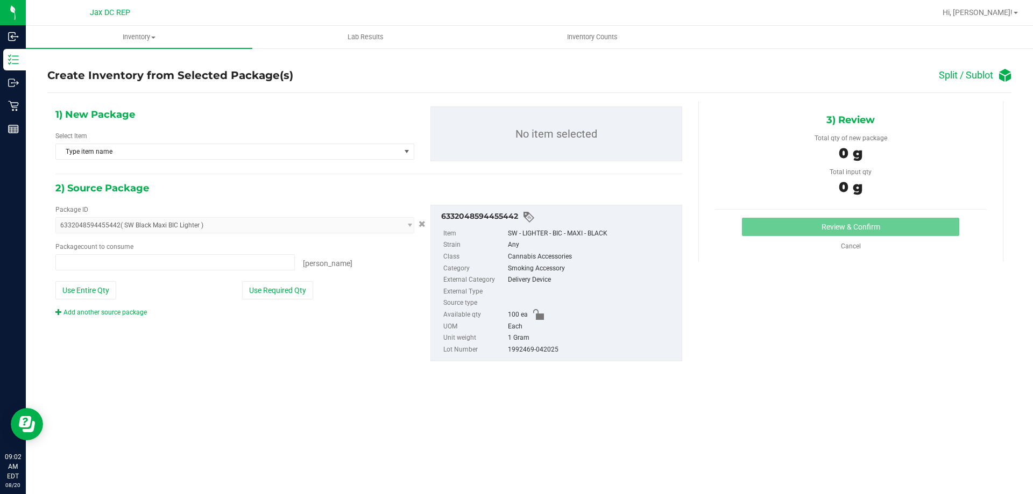
type input "0 ea"
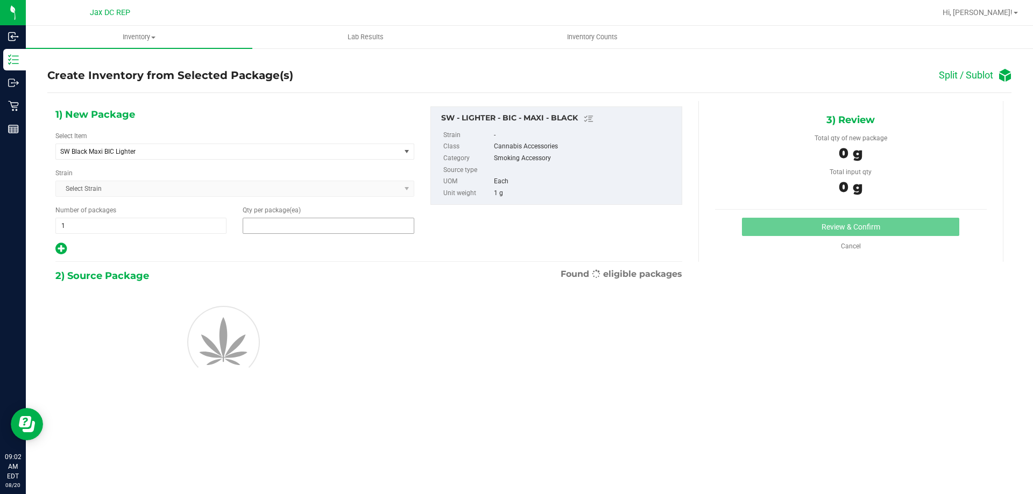
click at [282, 229] on span at bounding box center [328, 226] width 171 height 16
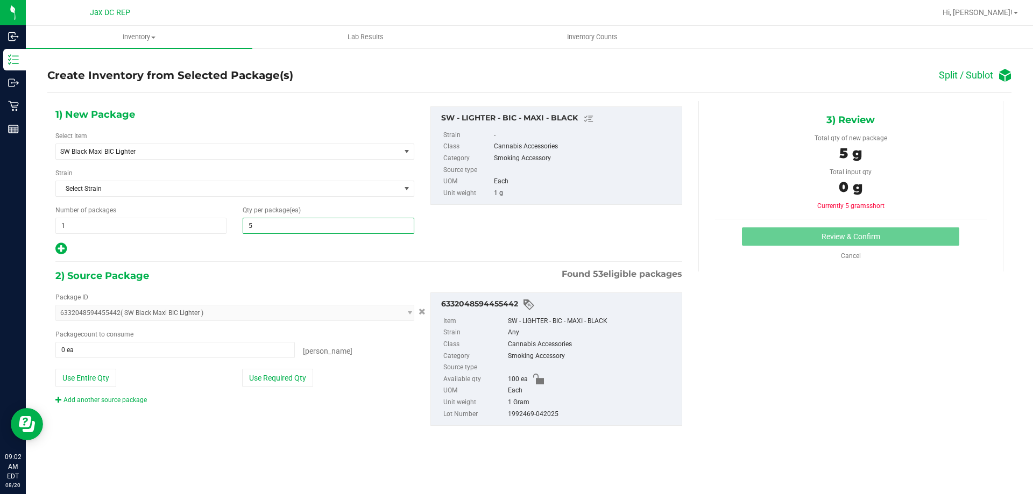
type input "50"
click at [278, 253] on div at bounding box center [234, 249] width 359 height 14
click at [265, 346] on span at bounding box center [174, 350] width 239 height 16
type input "50"
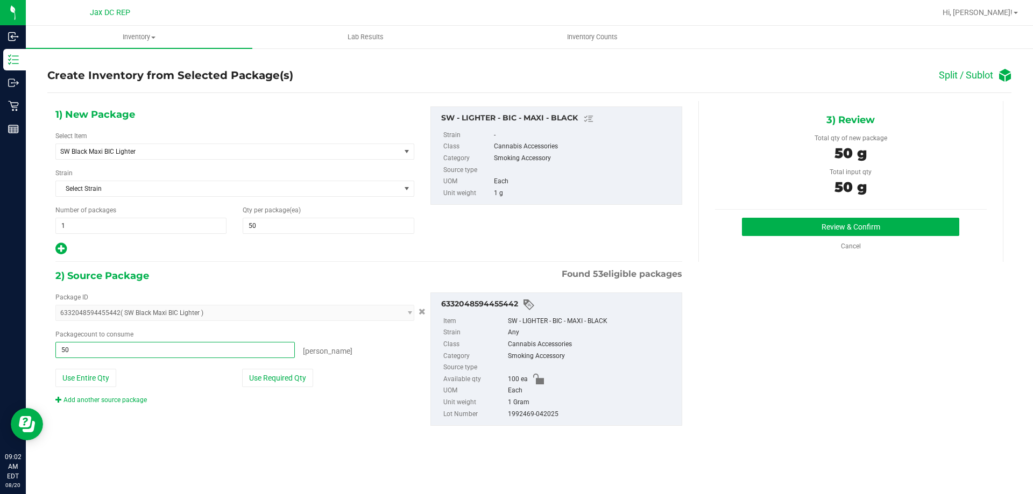
type input "50 ea"
click at [257, 389] on div "Package ID 6332048594455442 ( SW Black Maxi BIC Lighter ) 0129187828032730 0288…" at bounding box center [234, 349] width 375 height 112
click at [261, 383] on button "Use Required Qty" at bounding box center [277, 378] width 71 height 18
click at [852, 225] on button "Review & Confirm" at bounding box center [850, 227] width 217 height 18
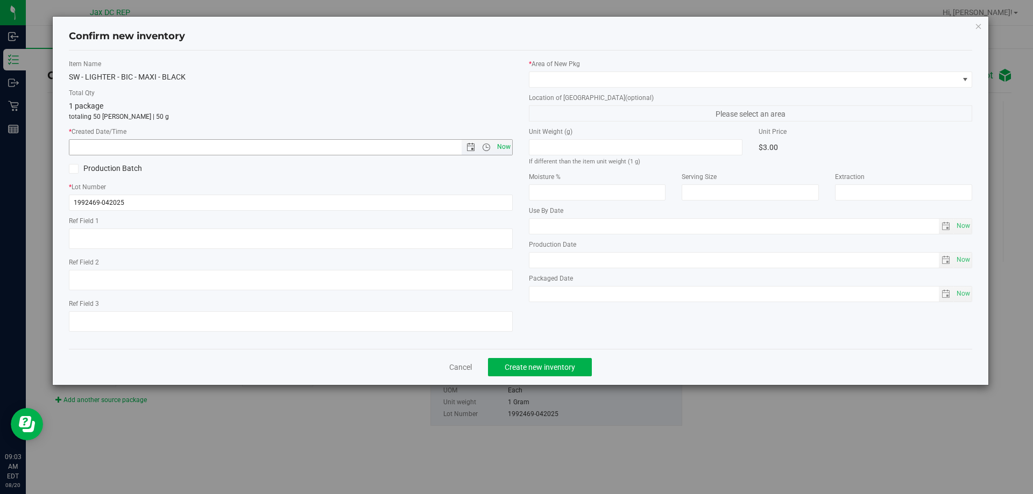
click at [504, 150] on span "Now" at bounding box center [503, 147] width 18 height 16
type input "[DATE] 9:03 AM"
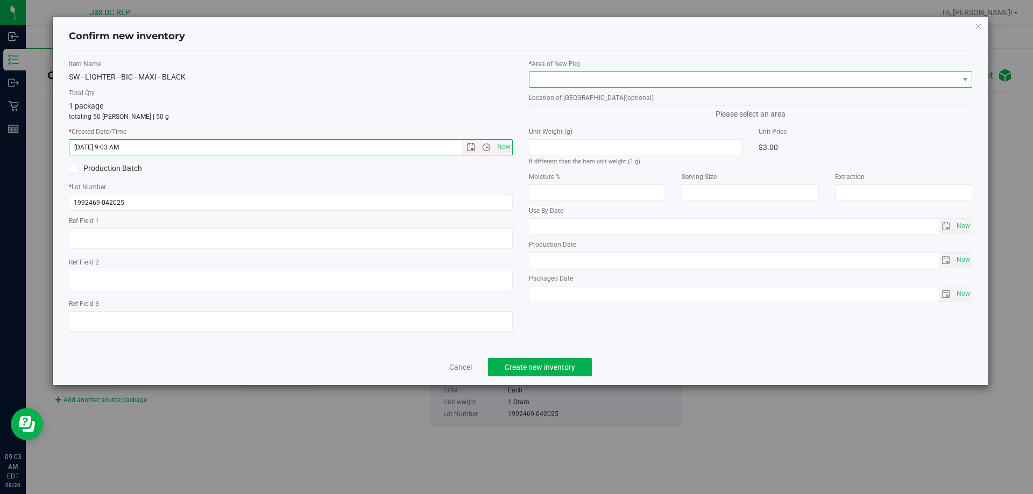
click at [566, 81] on span at bounding box center [743, 79] width 429 height 15
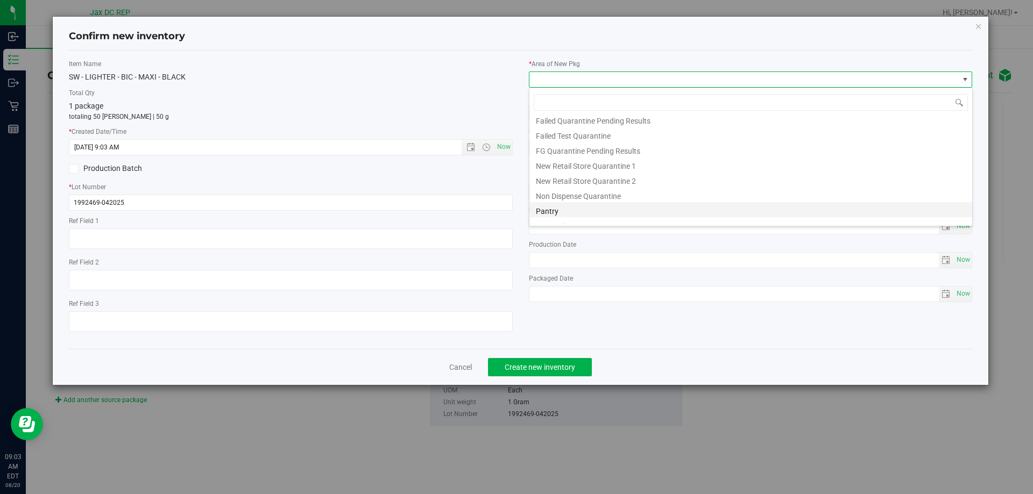
scroll to position [28, 0]
click at [573, 205] on li "Pantry" at bounding box center [750, 201] width 443 height 15
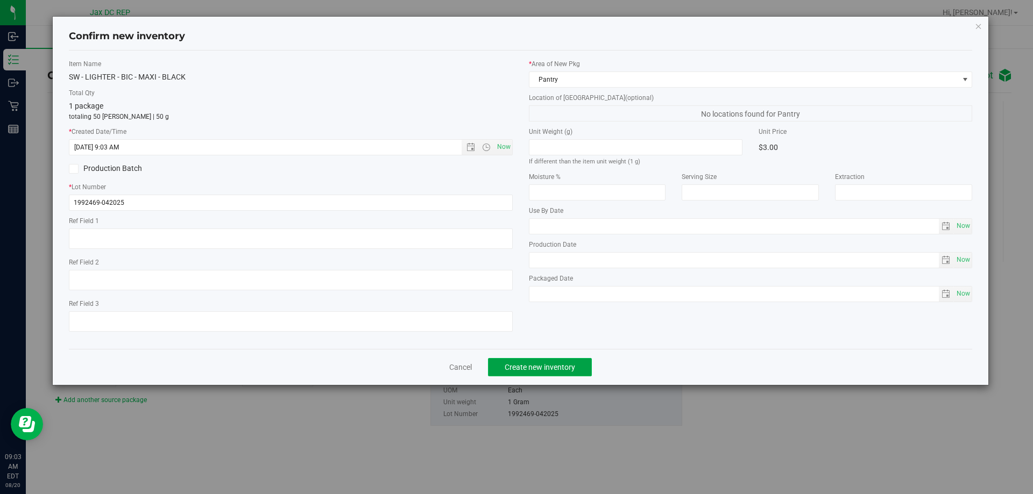
click at [543, 364] on span "Create new inventory" at bounding box center [539, 367] width 70 height 9
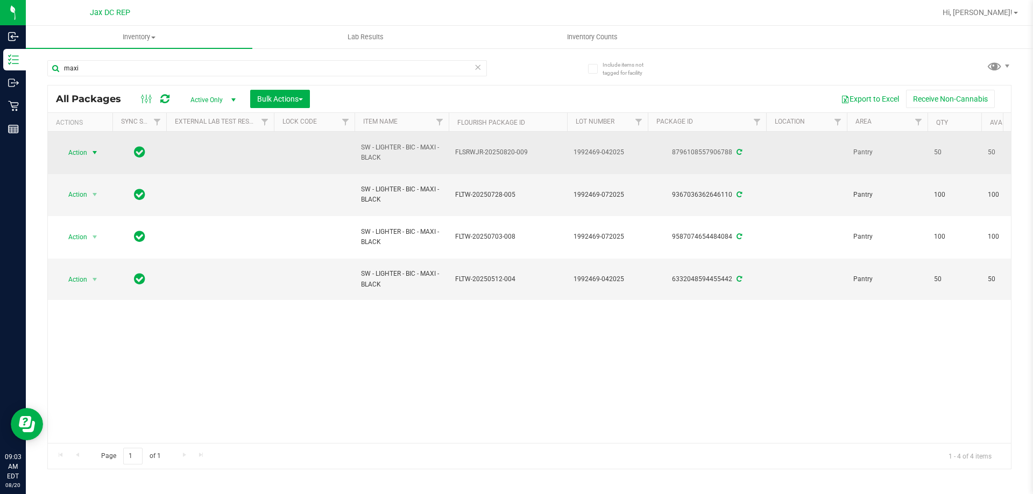
click at [93, 154] on span "select" at bounding box center [94, 152] width 9 height 9
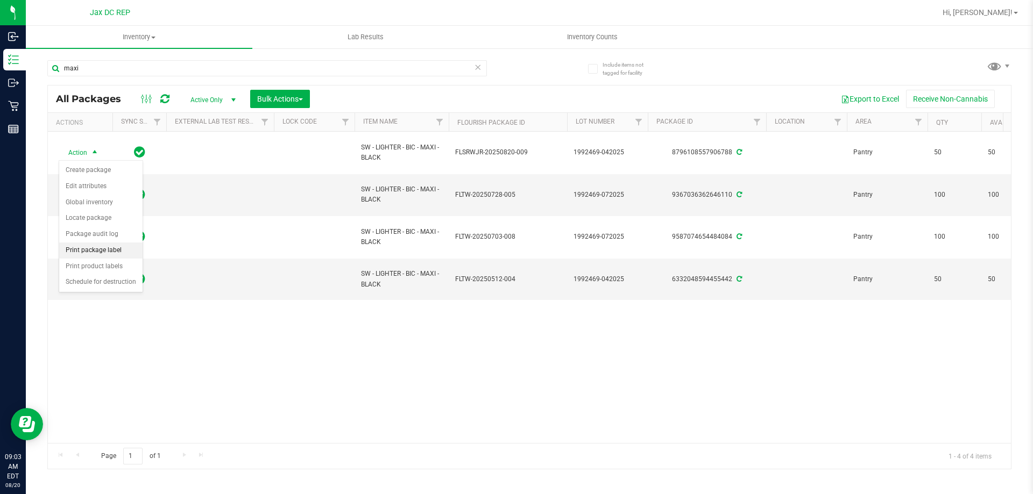
click at [110, 251] on li "Print package label" at bounding box center [100, 251] width 83 height 16
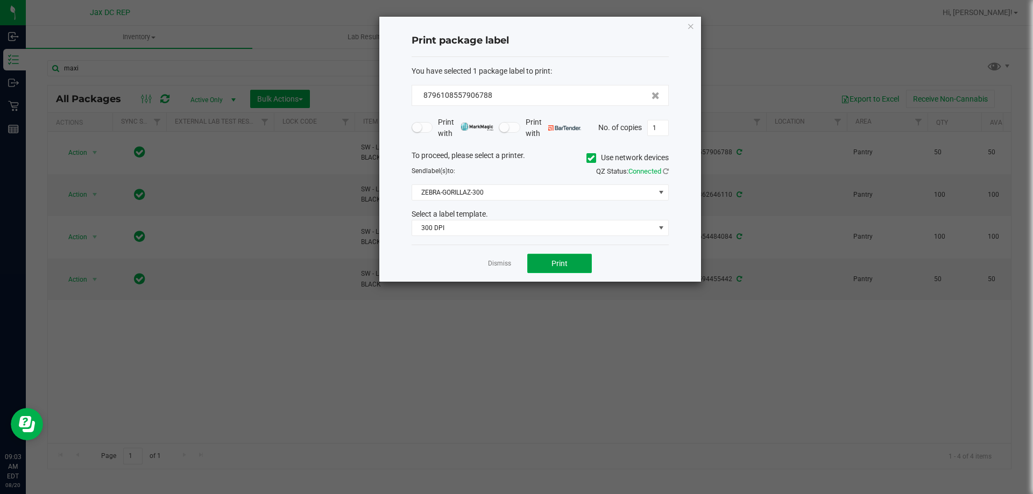
click at [550, 254] on button "Print" at bounding box center [559, 263] width 65 height 19
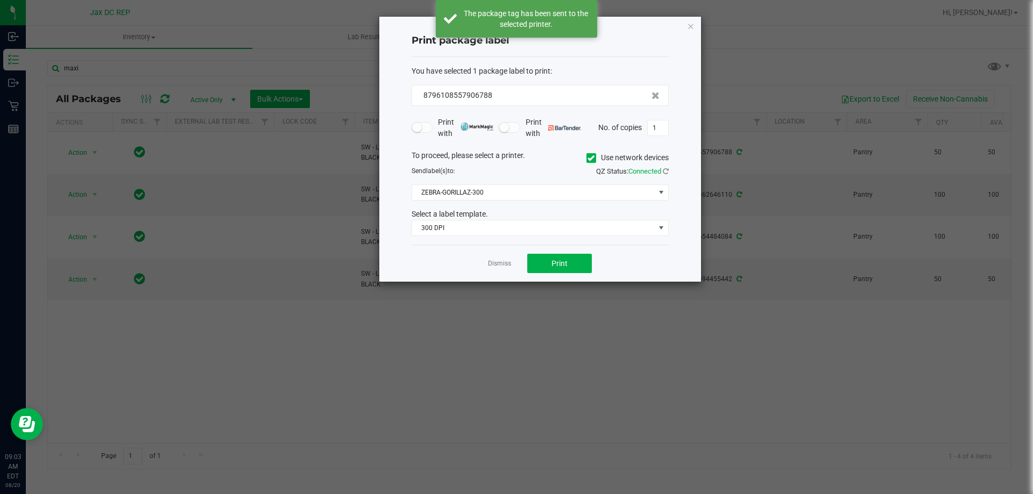
click at [498, 269] on div "Dismiss Print" at bounding box center [539, 263] width 257 height 37
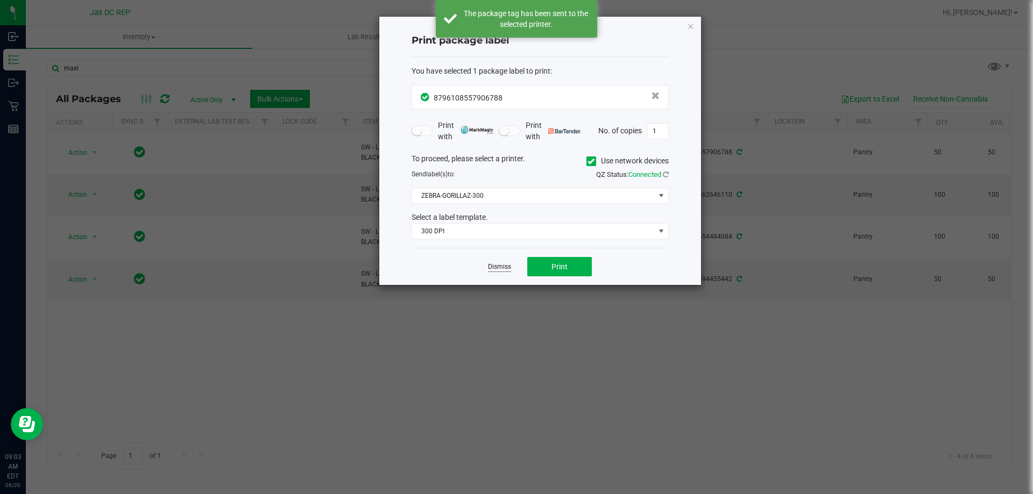
click at [503, 265] on link "Dismiss" at bounding box center [499, 266] width 23 height 9
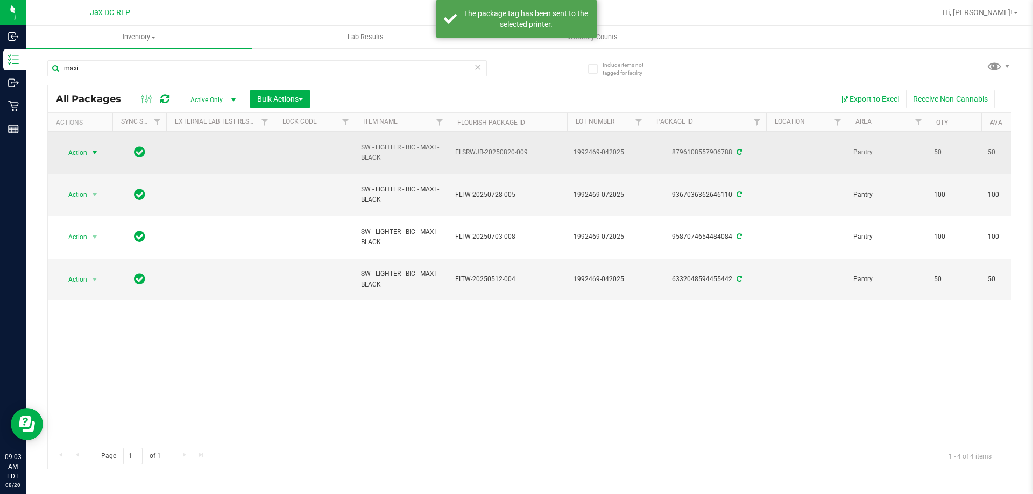
click at [101, 153] on span "select" at bounding box center [94, 152] width 13 height 15
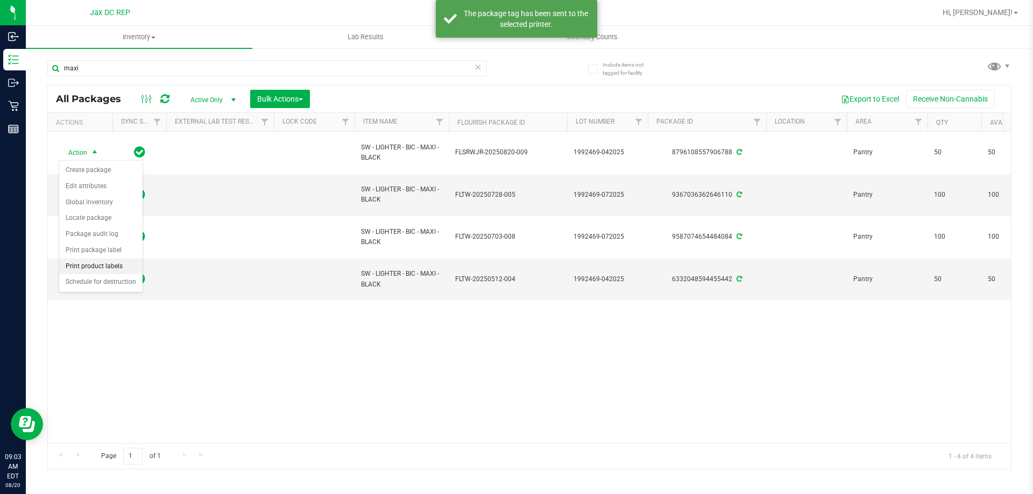
click at [126, 271] on li "Print product labels" at bounding box center [100, 267] width 83 height 16
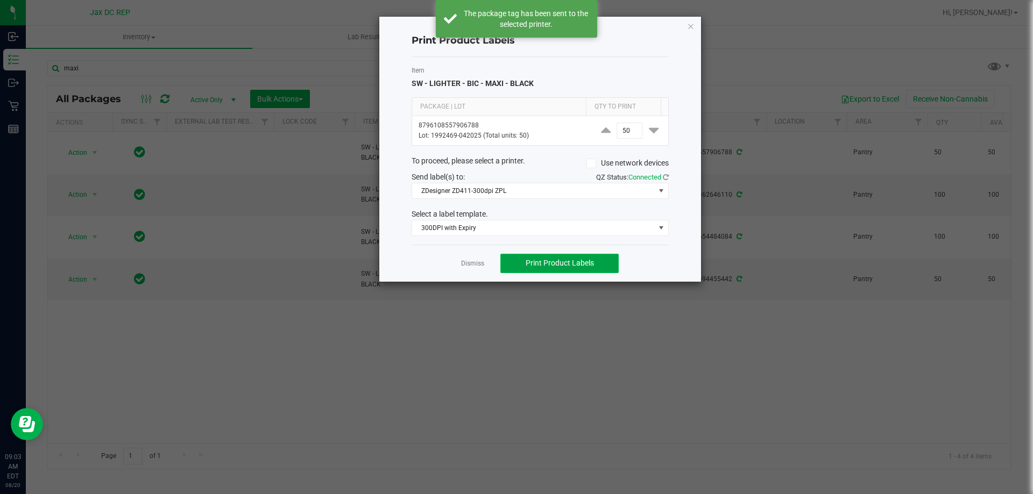
click at [550, 259] on span "Print Product Labels" at bounding box center [559, 263] width 68 height 9
click at [476, 267] on link "Dismiss" at bounding box center [472, 263] width 23 height 9
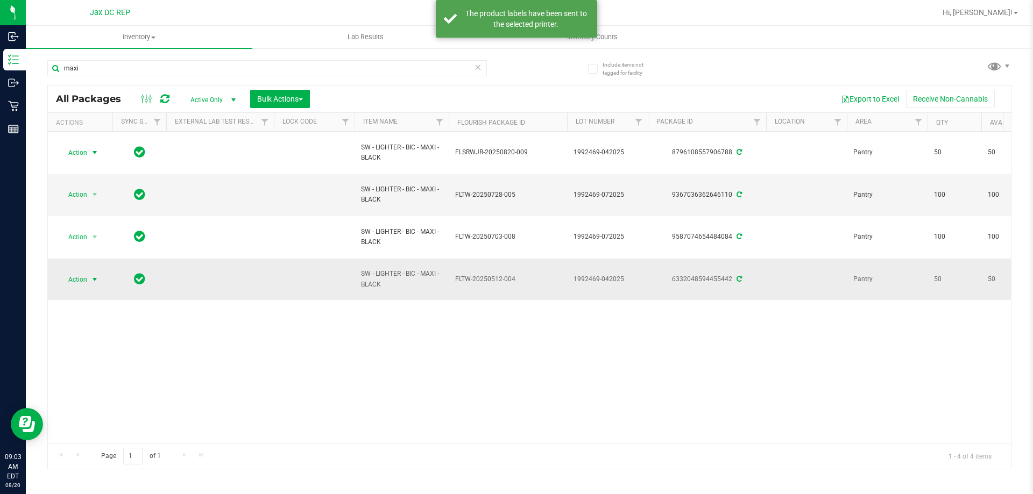
click at [89, 282] on span "select" at bounding box center [94, 279] width 13 height 15
click at [118, 380] on li "Print package label" at bounding box center [100, 377] width 83 height 16
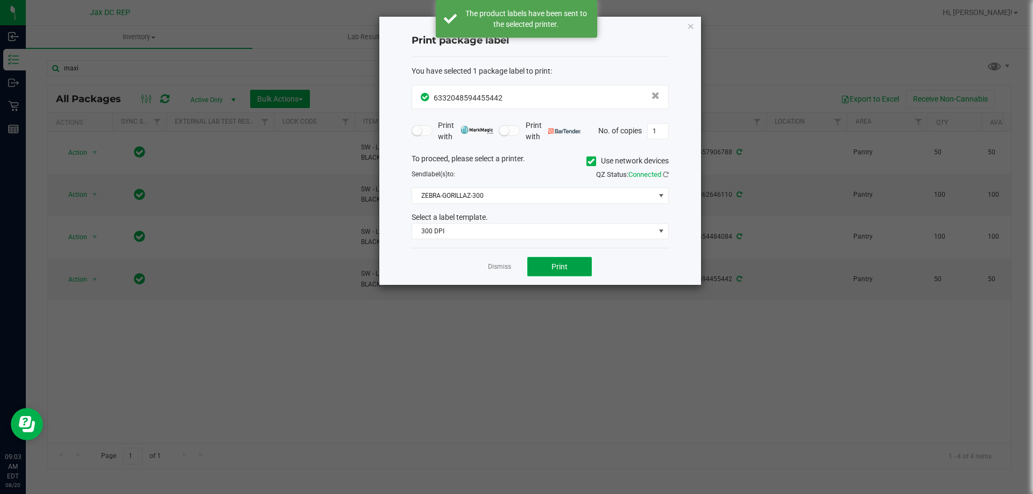
click at [552, 259] on button "Print" at bounding box center [559, 266] width 65 height 19
click at [504, 267] on link "Dismiss" at bounding box center [499, 266] width 23 height 9
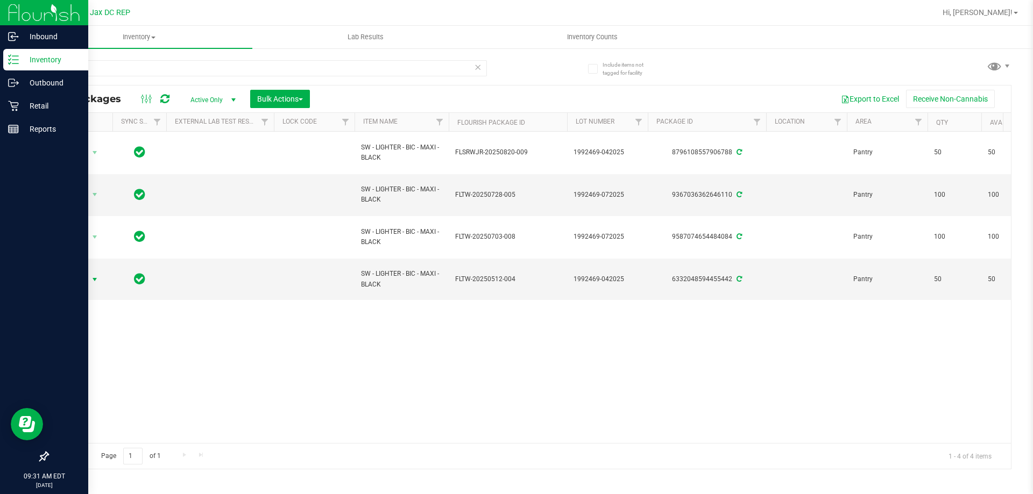
drag, startPoint x: 524, startPoint y: 254, endPoint x: 0, endPoint y: 445, distance: 557.7
